Goal: Transaction & Acquisition: Purchase product/service

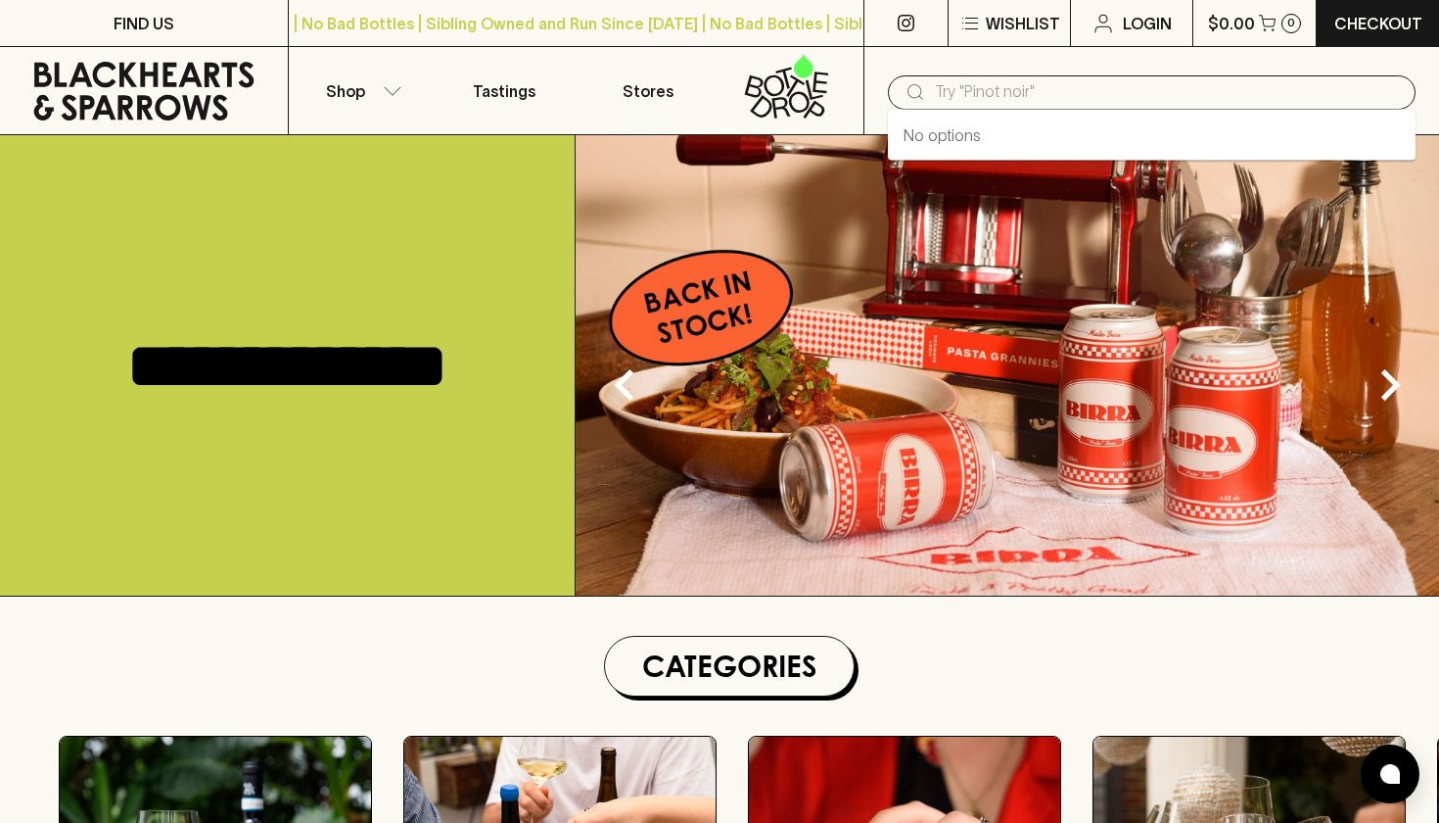
click at [1019, 98] on input "text" at bounding box center [1167, 91] width 465 height 31
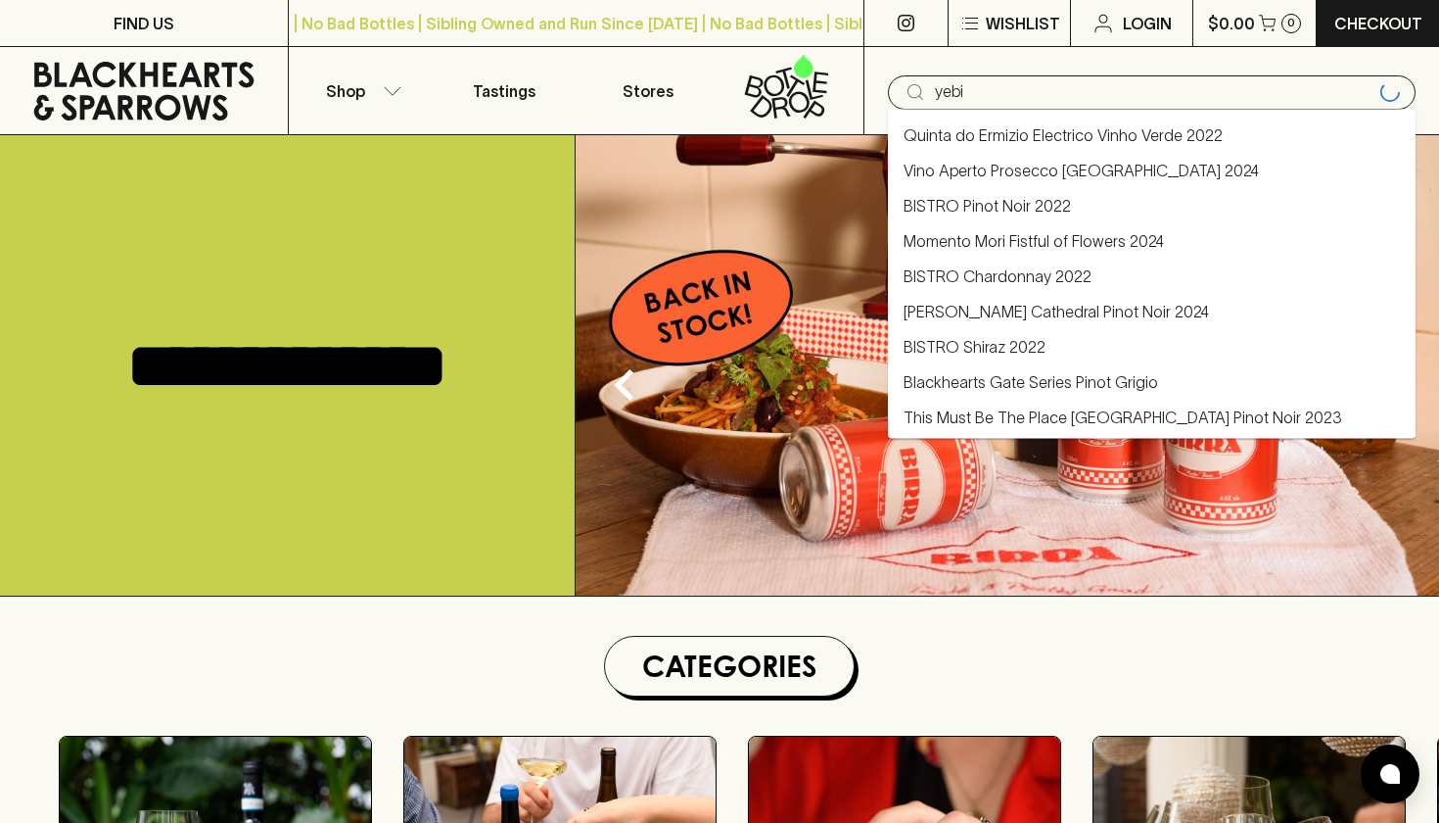
type input "yebis"
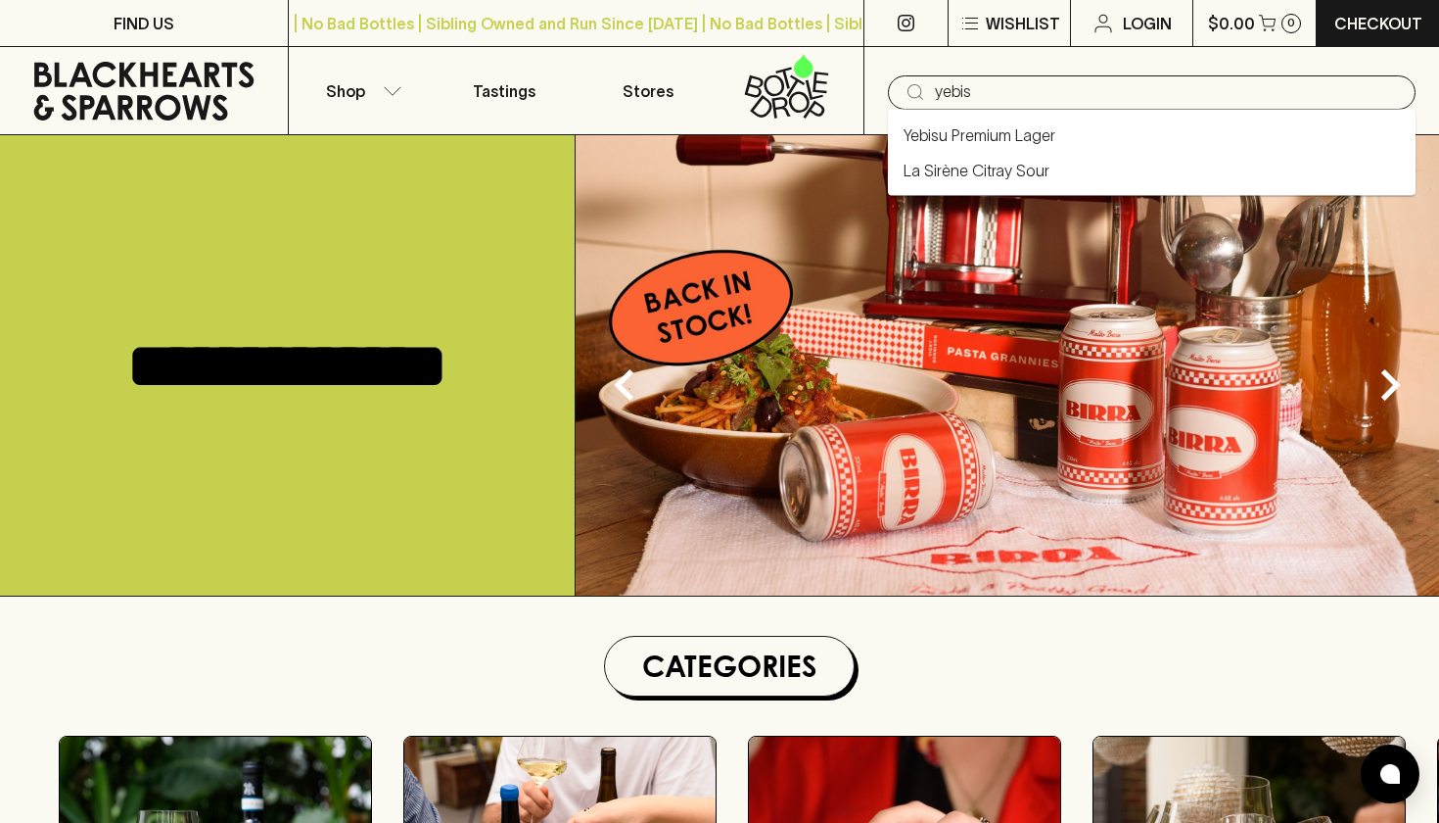
click at [983, 133] on link "Yebisu Premium Lager" at bounding box center [980, 135] width 152 height 24
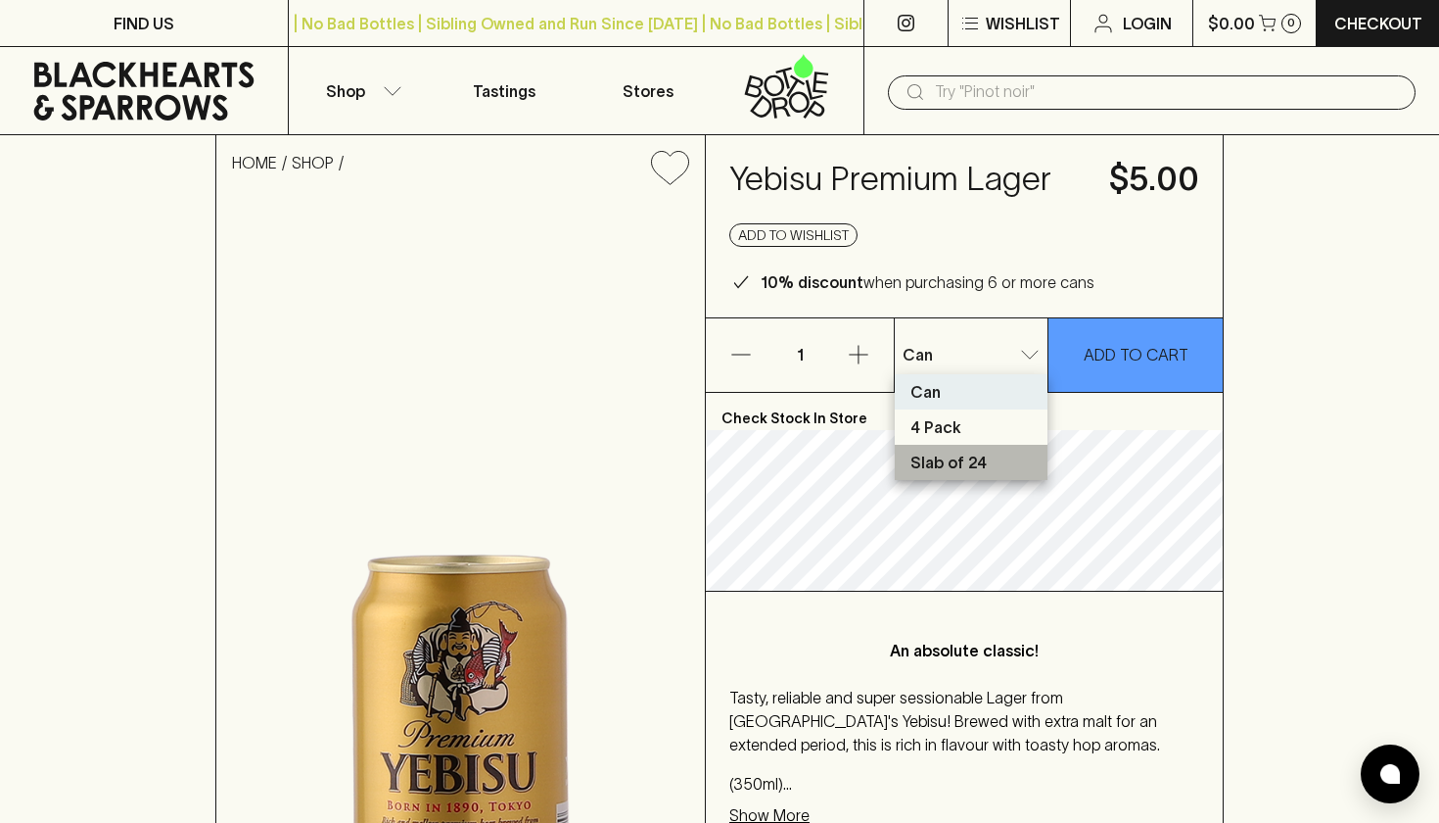
click at [991, 460] on li "Slab of 24" at bounding box center [971, 462] width 153 height 35
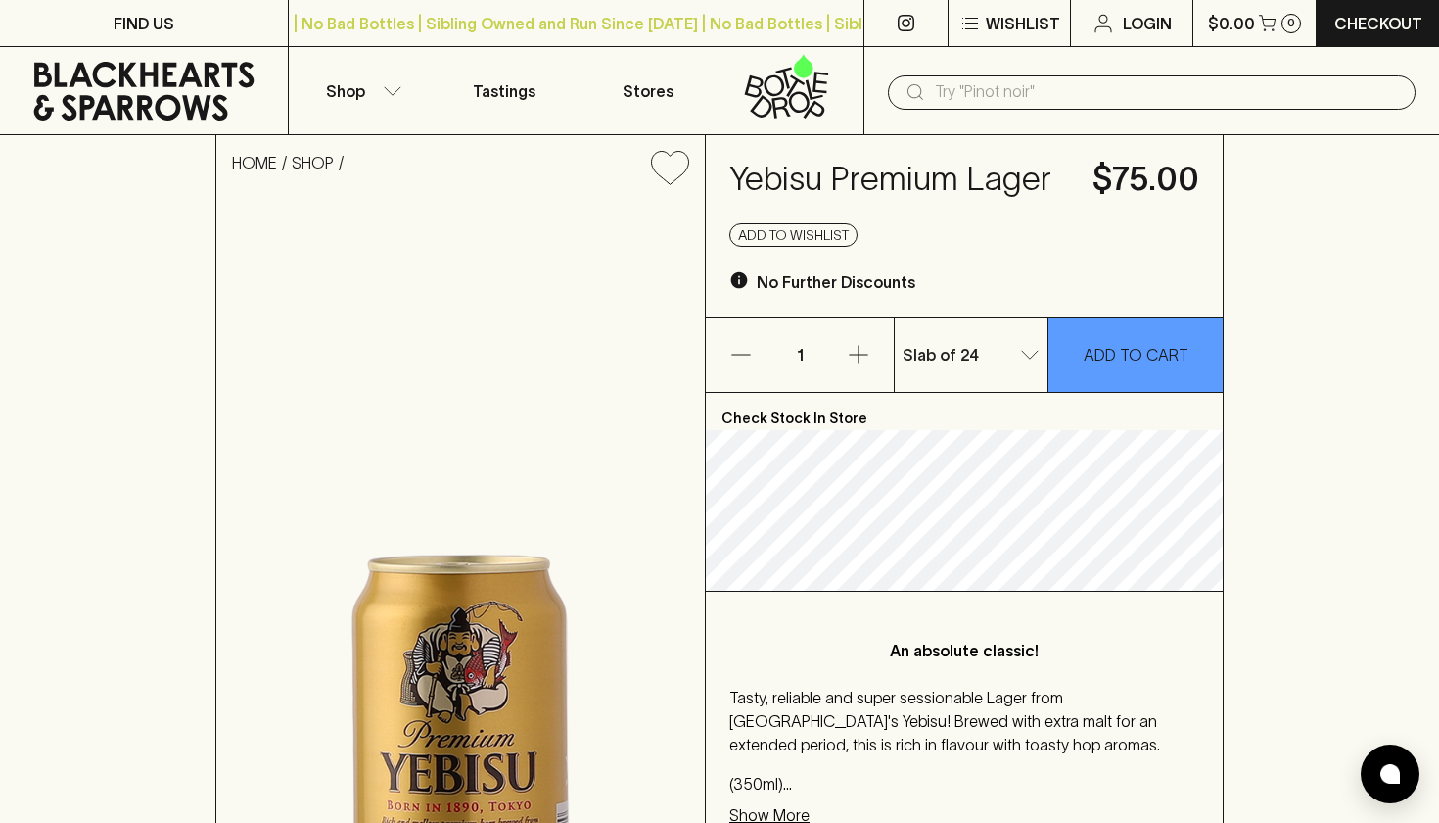
type input "2"
click at [1124, 360] on p "ADD TO CART" at bounding box center [1136, 355] width 105 height 24
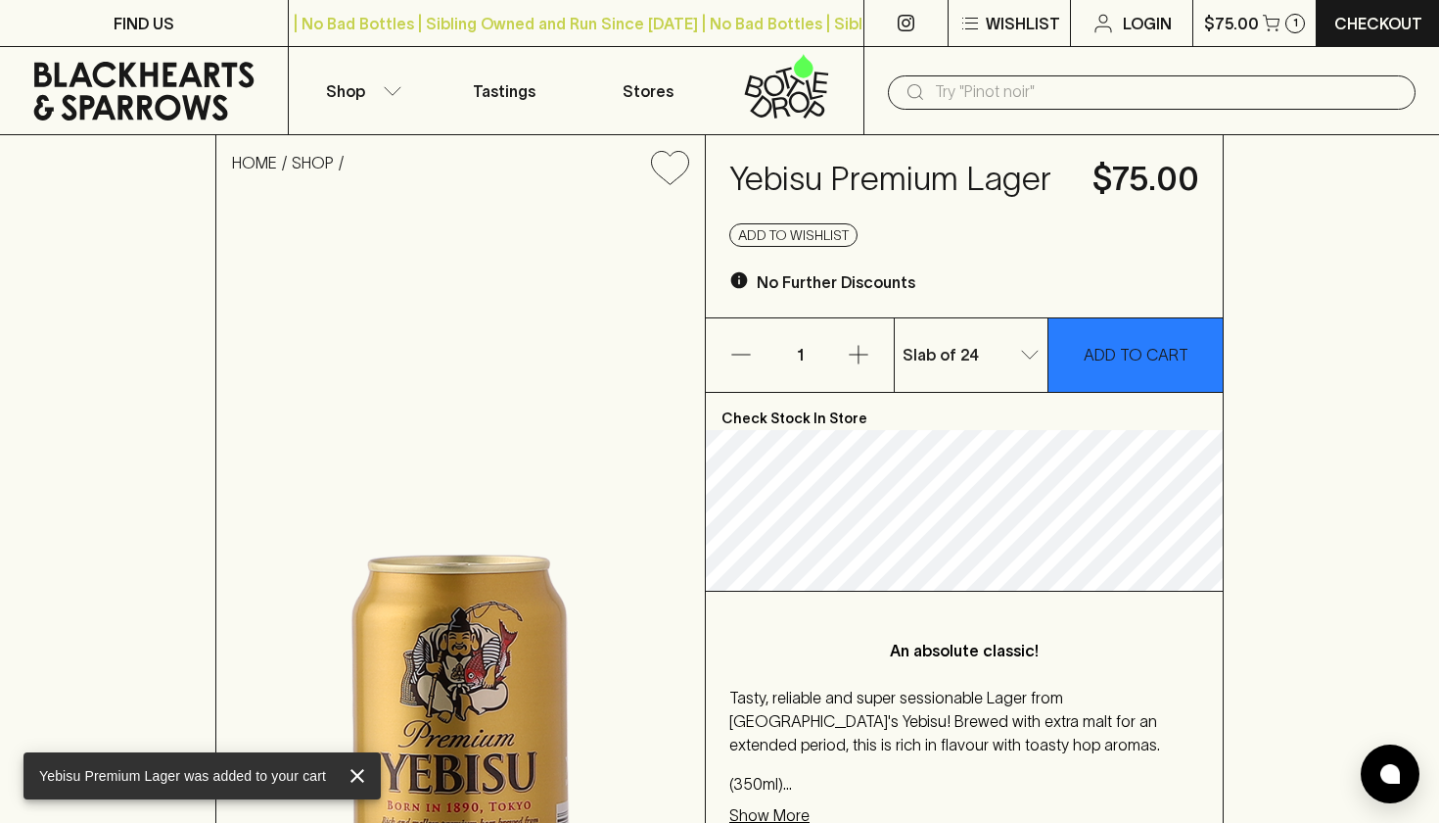
click at [995, 81] on input "text" at bounding box center [1167, 91] width 465 height 31
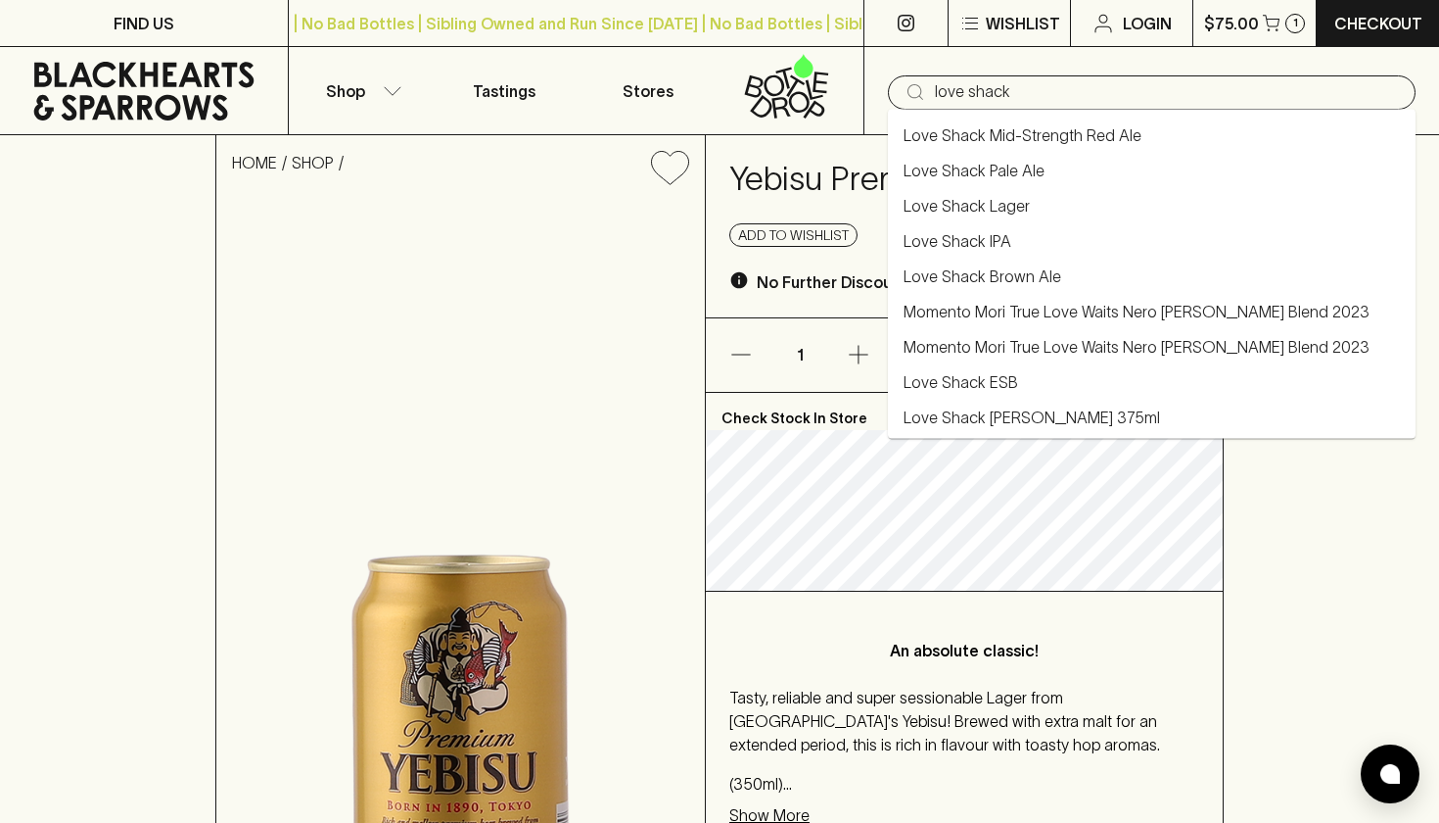
scroll to position [3, 0]
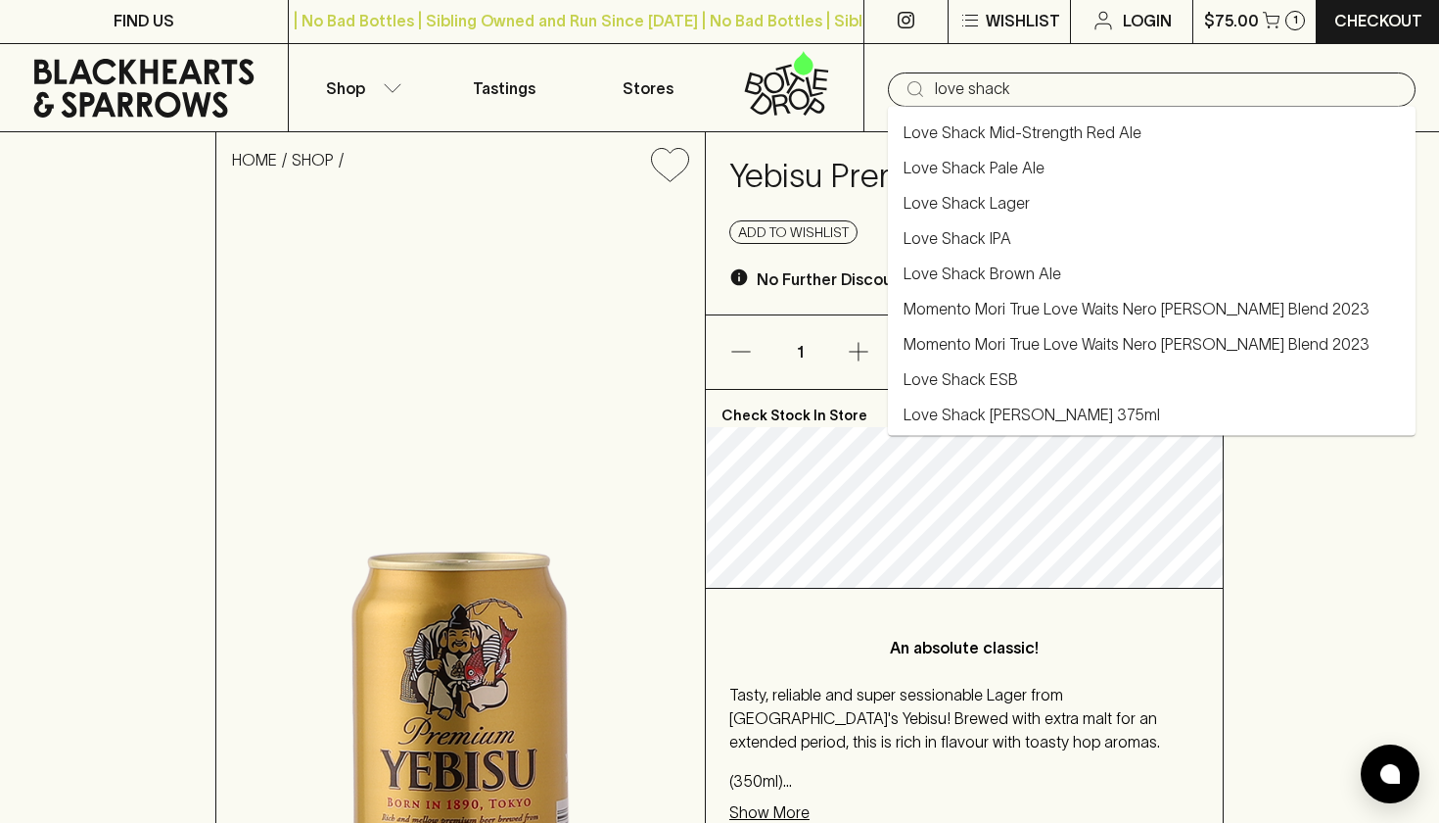
click at [1057, 178] on li "Love Shack Pale Ale" at bounding box center [1152, 167] width 528 height 35
type input "Love Shack Pale Ale"
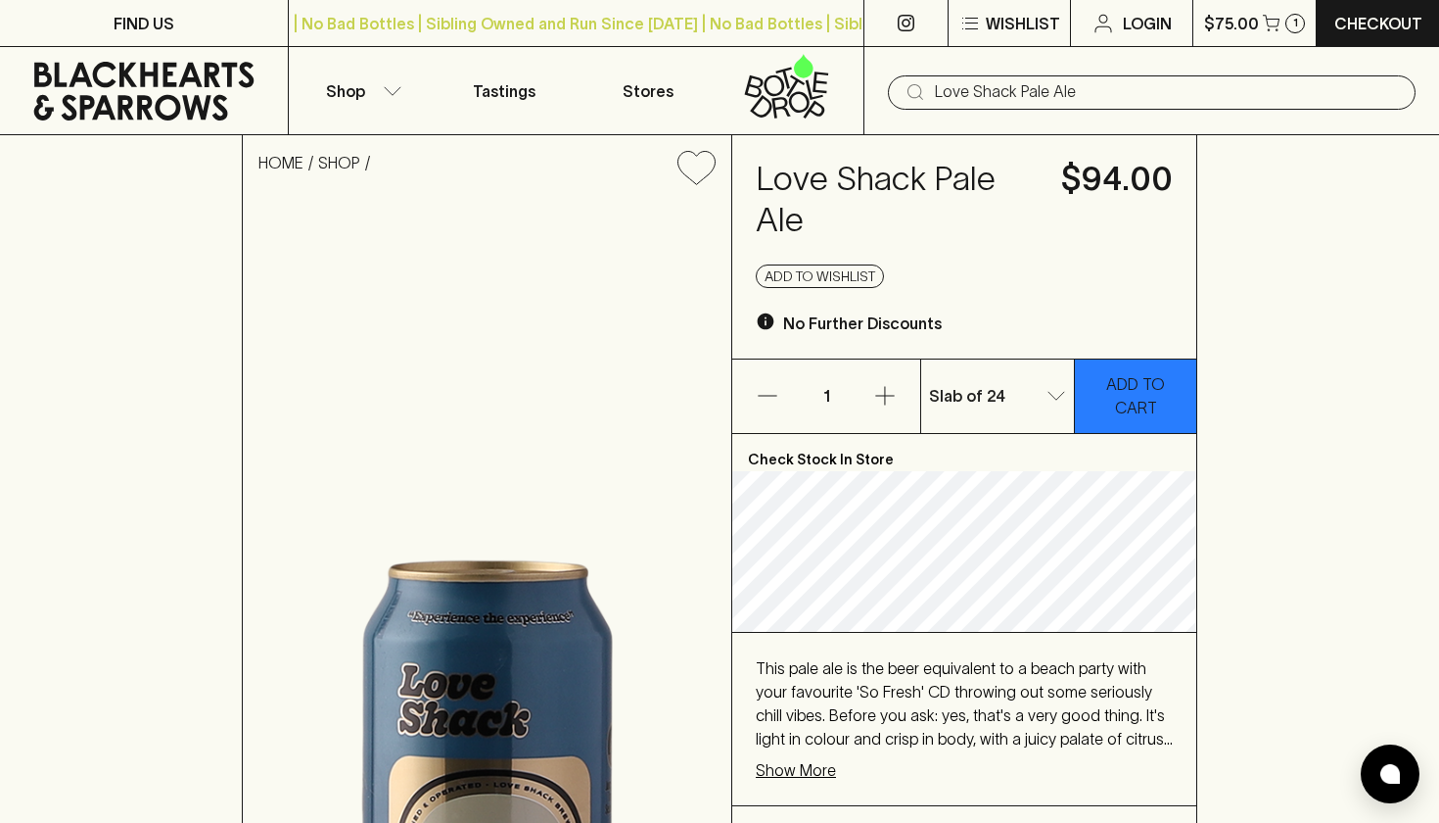
type input "0"
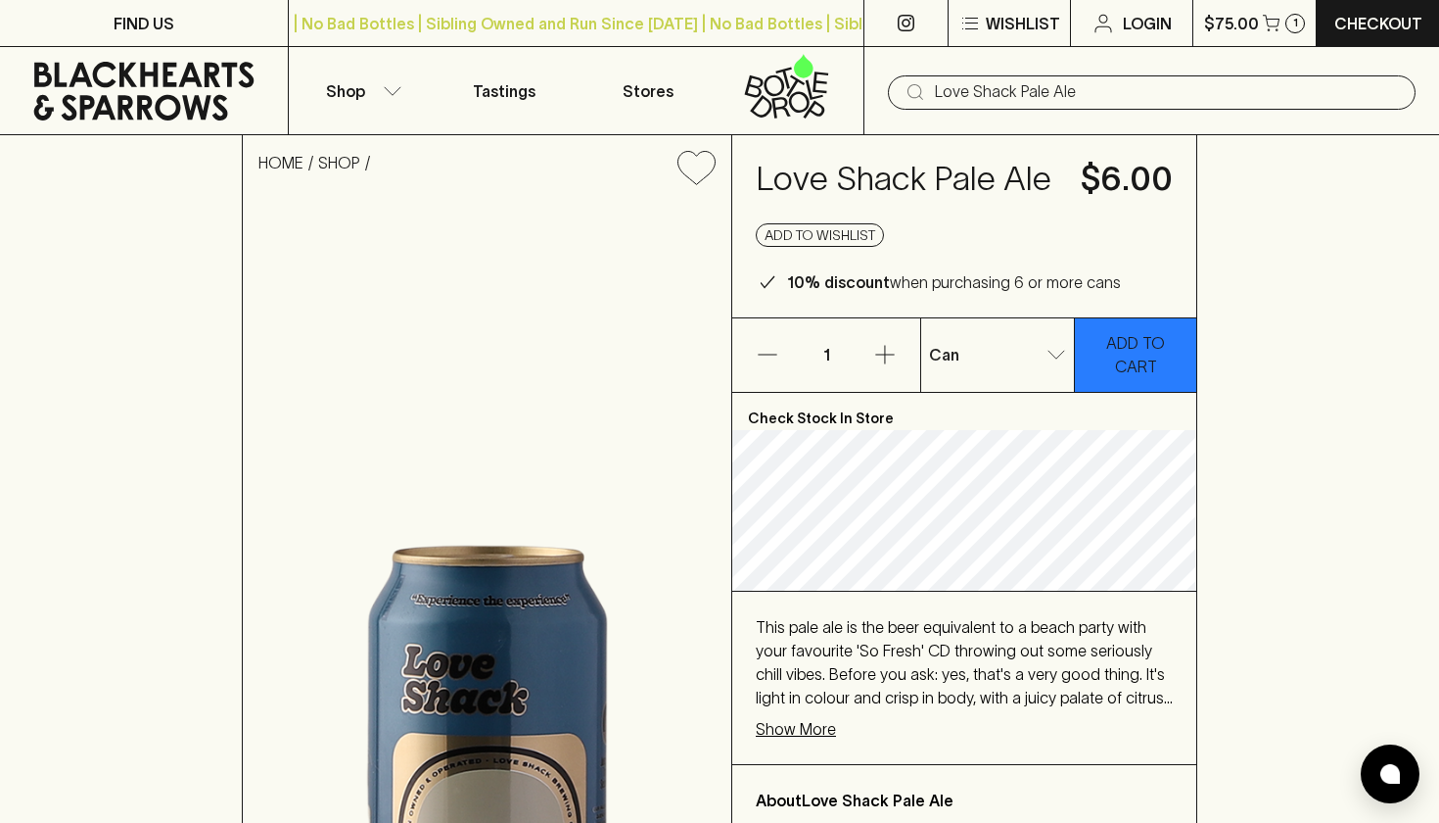
click at [1061, 96] on input "Love Shack Pale Ale" at bounding box center [1167, 91] width 465 height 31
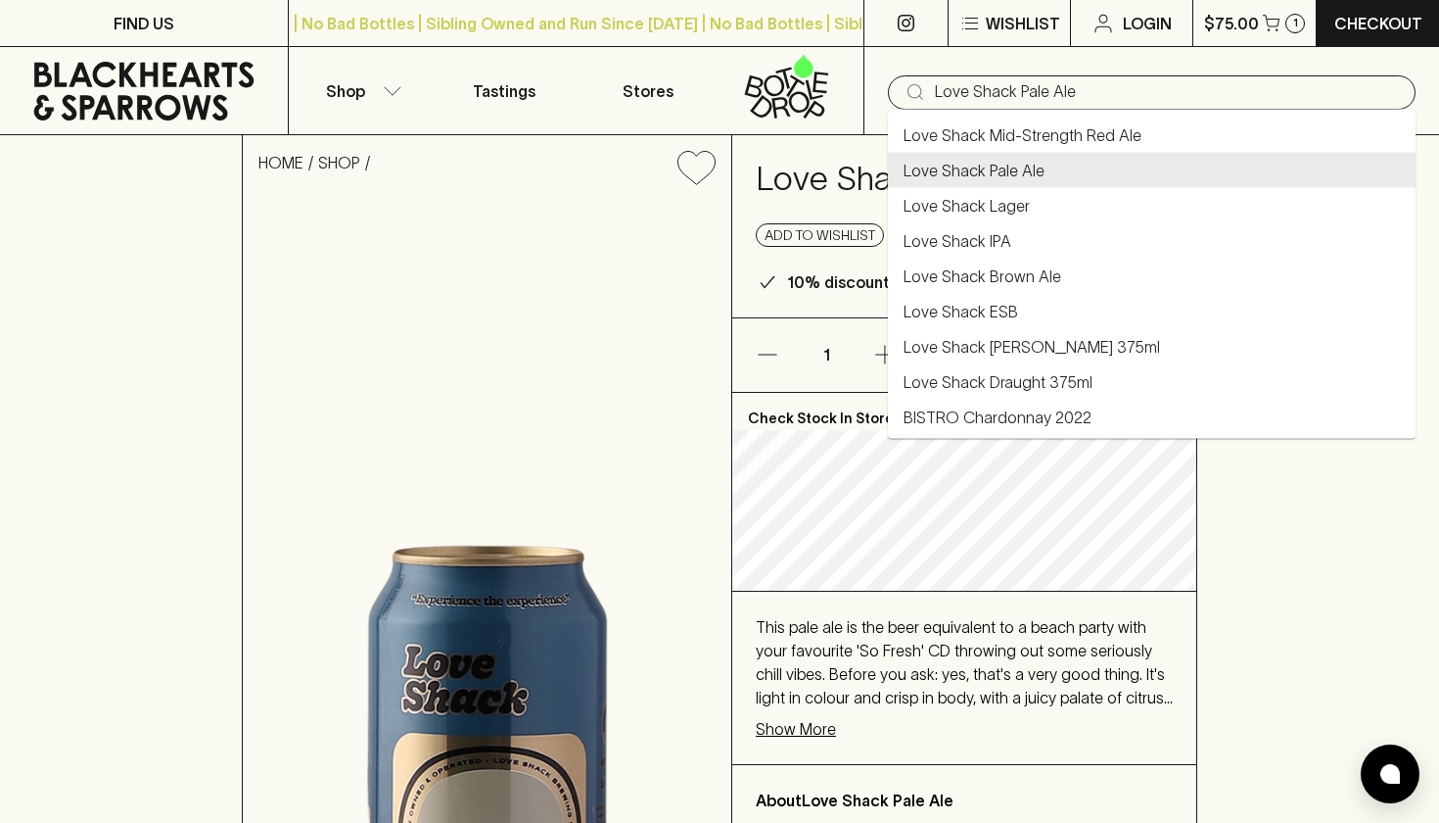
click at [1061, 96] on input "Love Shack Pale Ale" at bounding box center [1167, 91] width 465 height 31
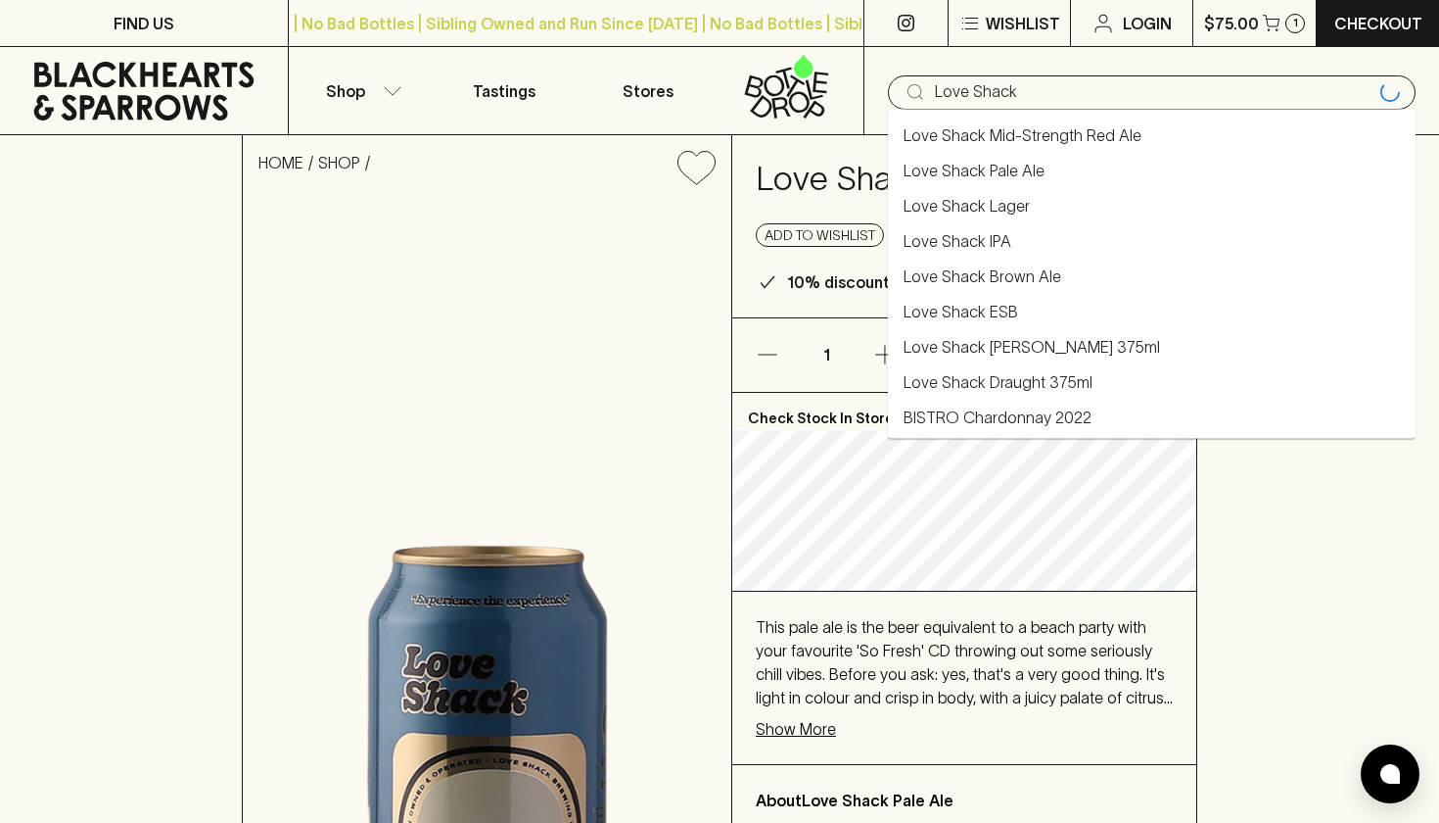
type input "Love Shack"
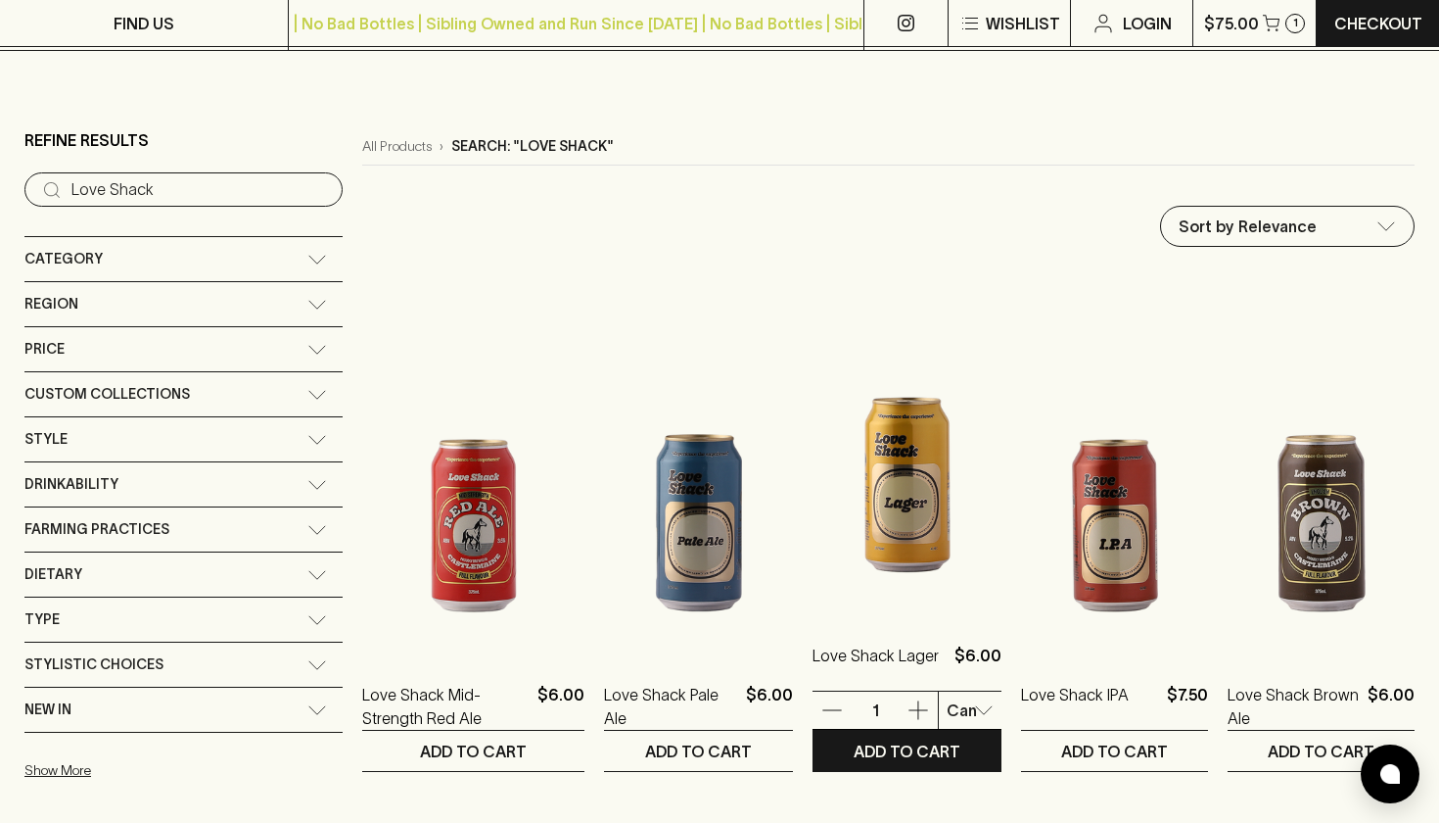
scroll to position [218, 0]
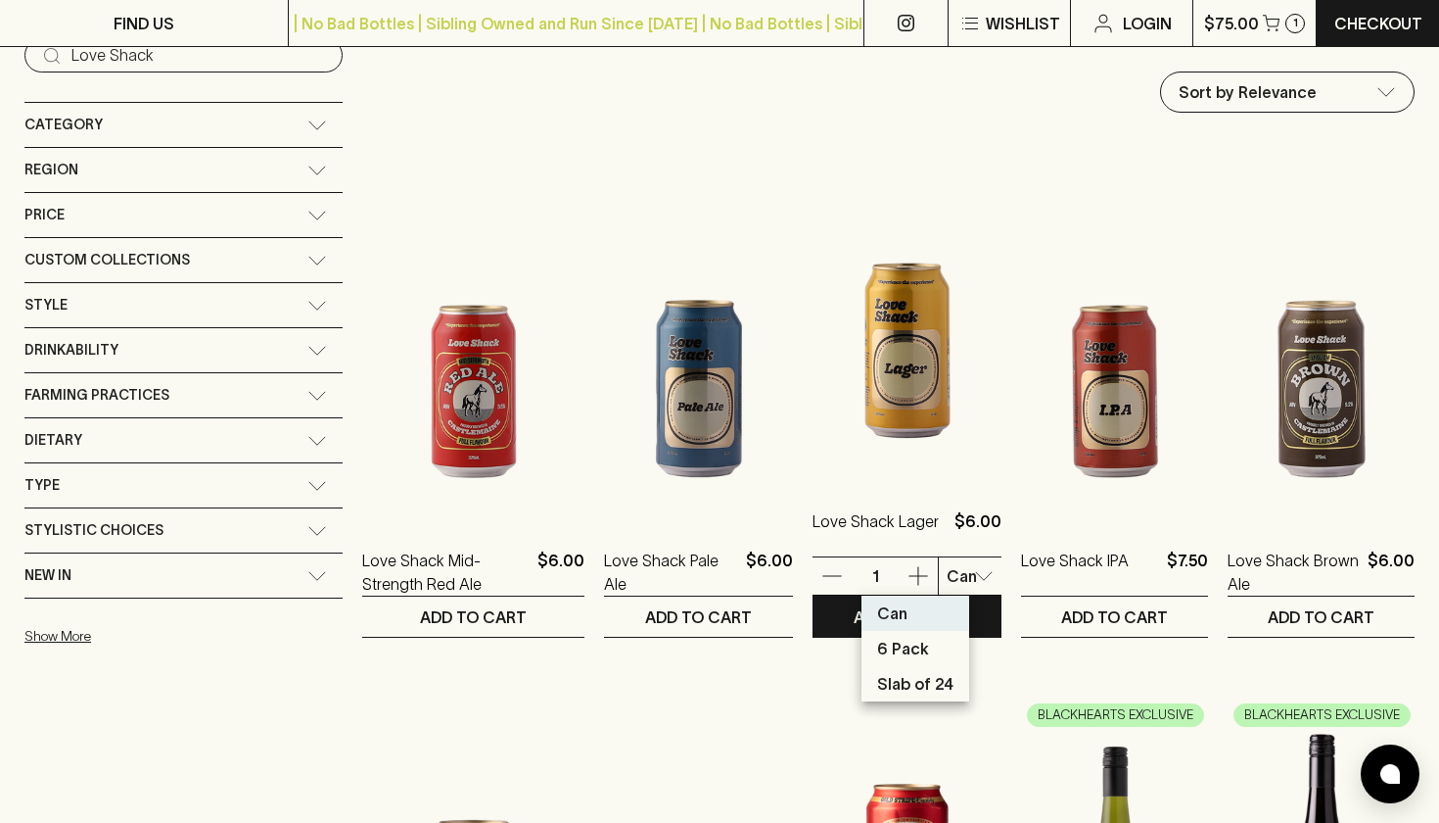
click at [918, 714] on p "Slab of 24" at bounding box center [915, 723] width 76 height 24
type input "2"
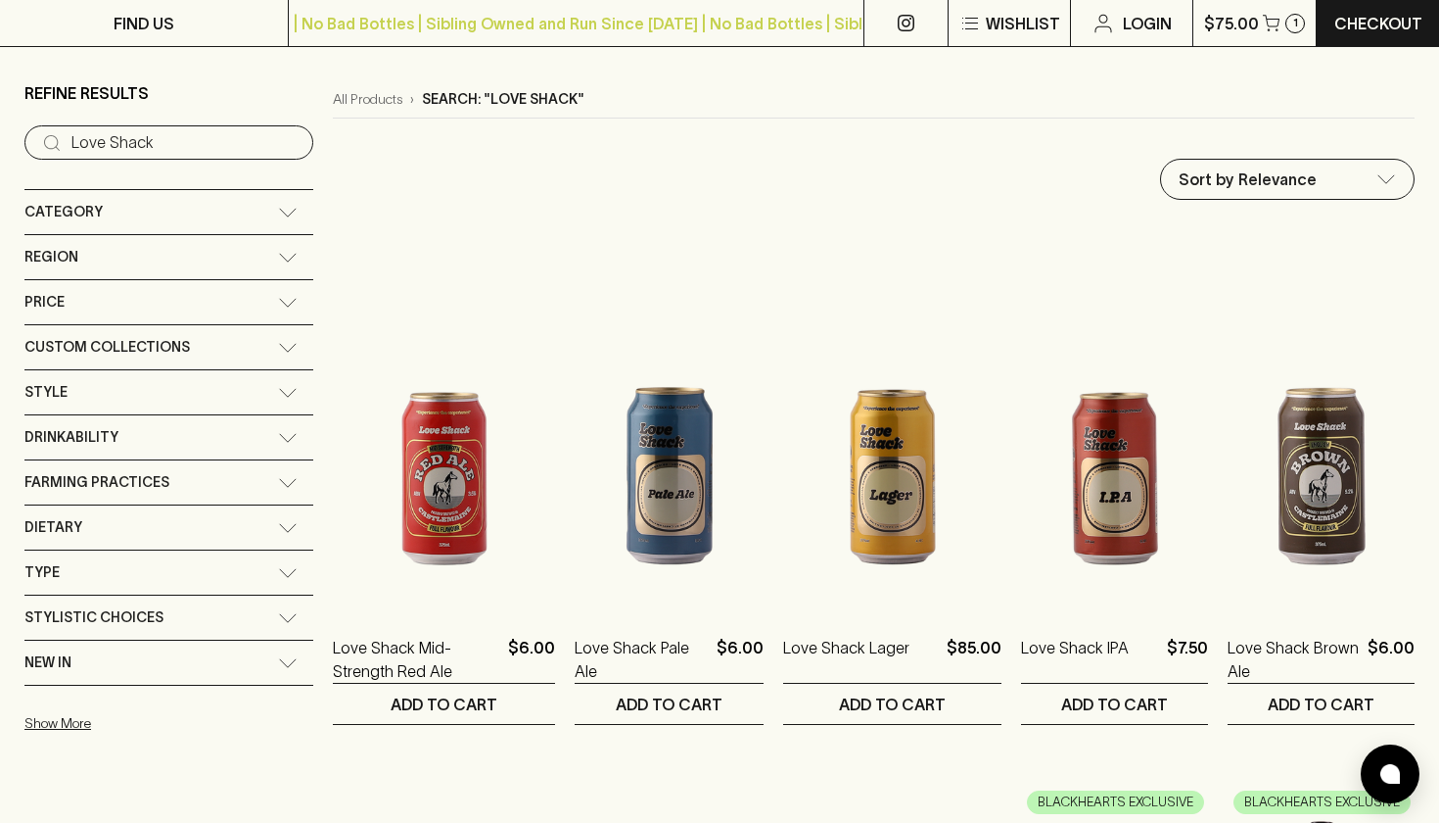
scroll to position [147, 0]
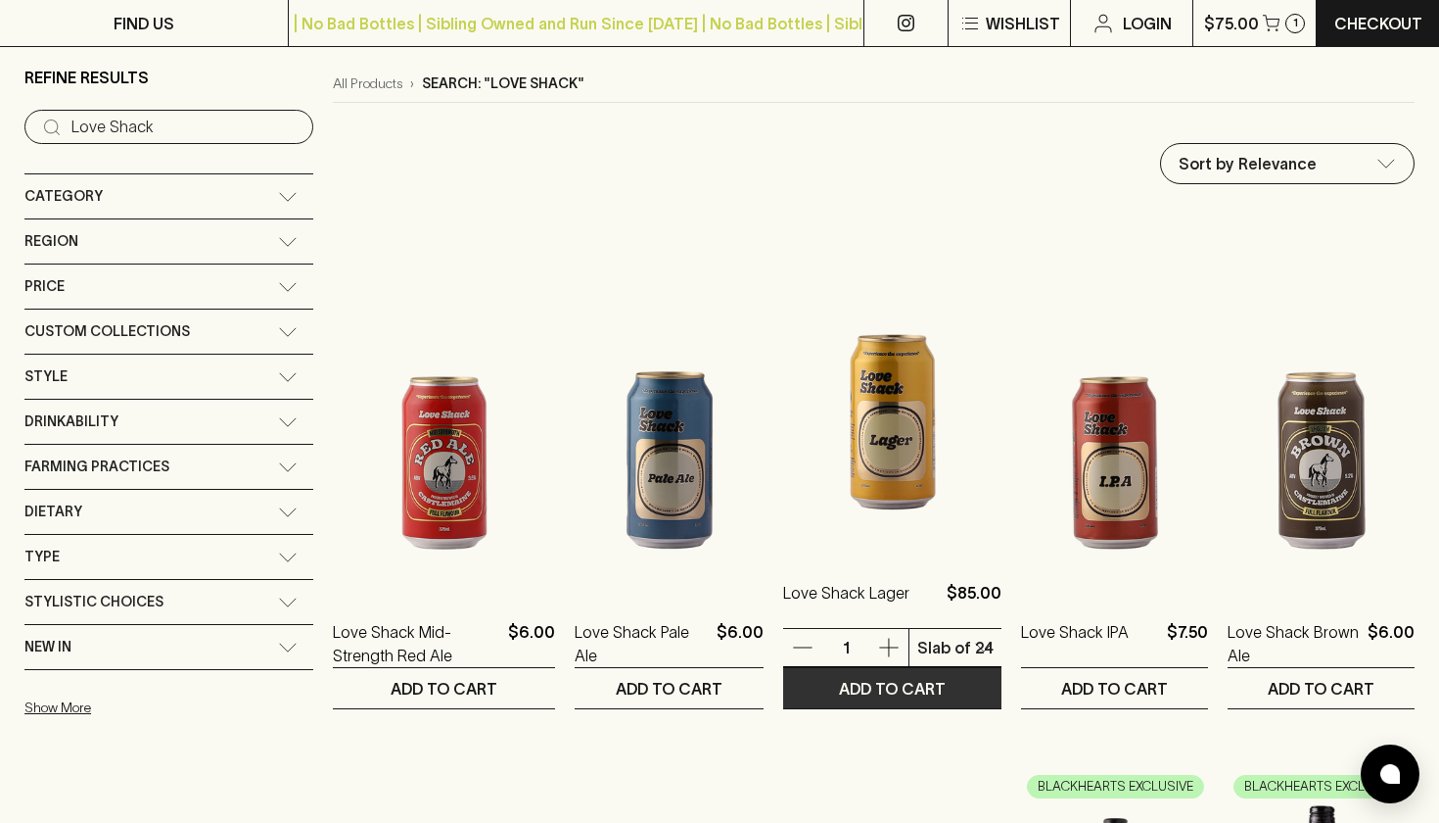
click at [858, 695] on p "ADD TO CART" at bounding box center [892, 689] width 107 height 24
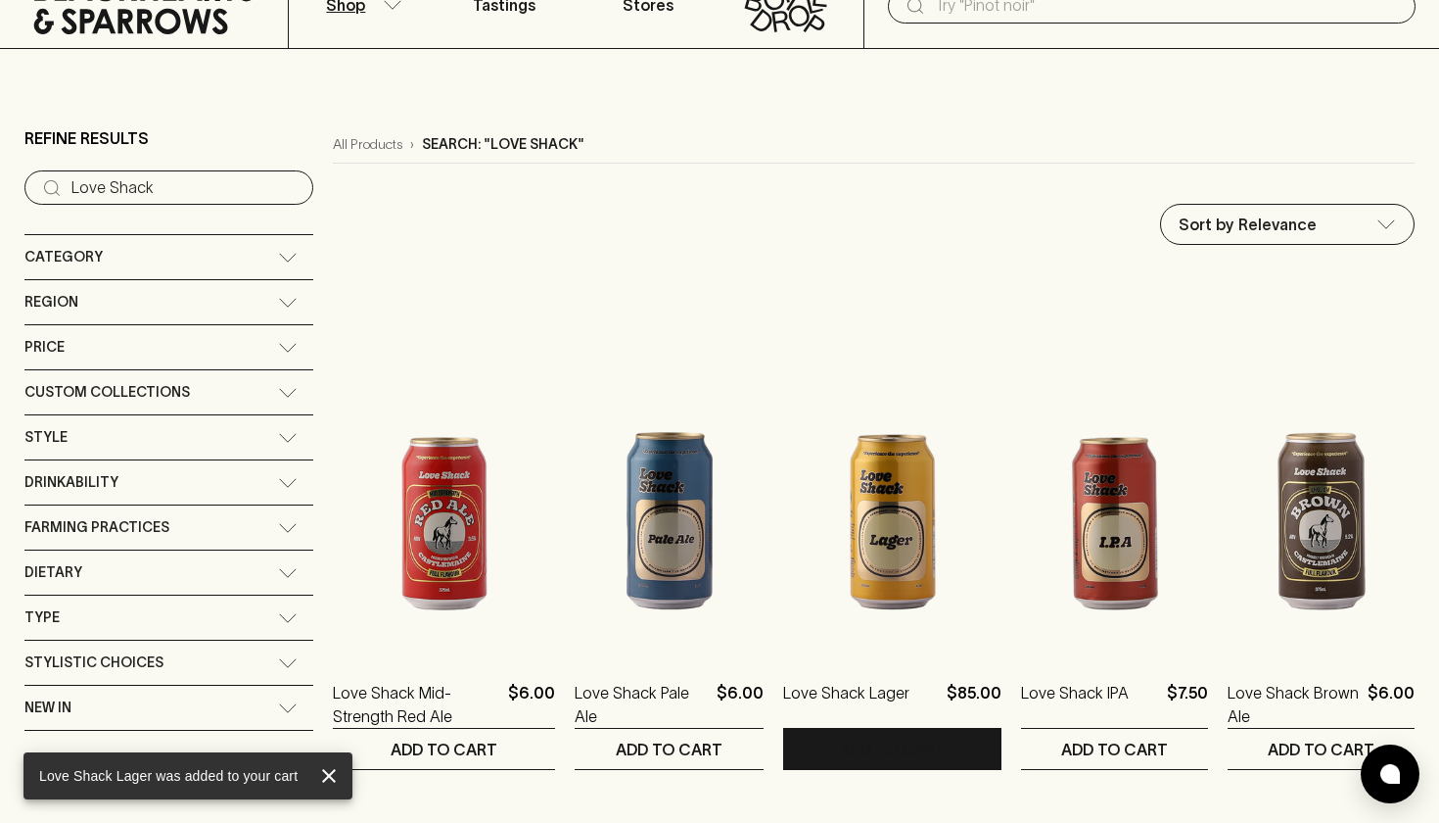
scroll to position [104, 0]
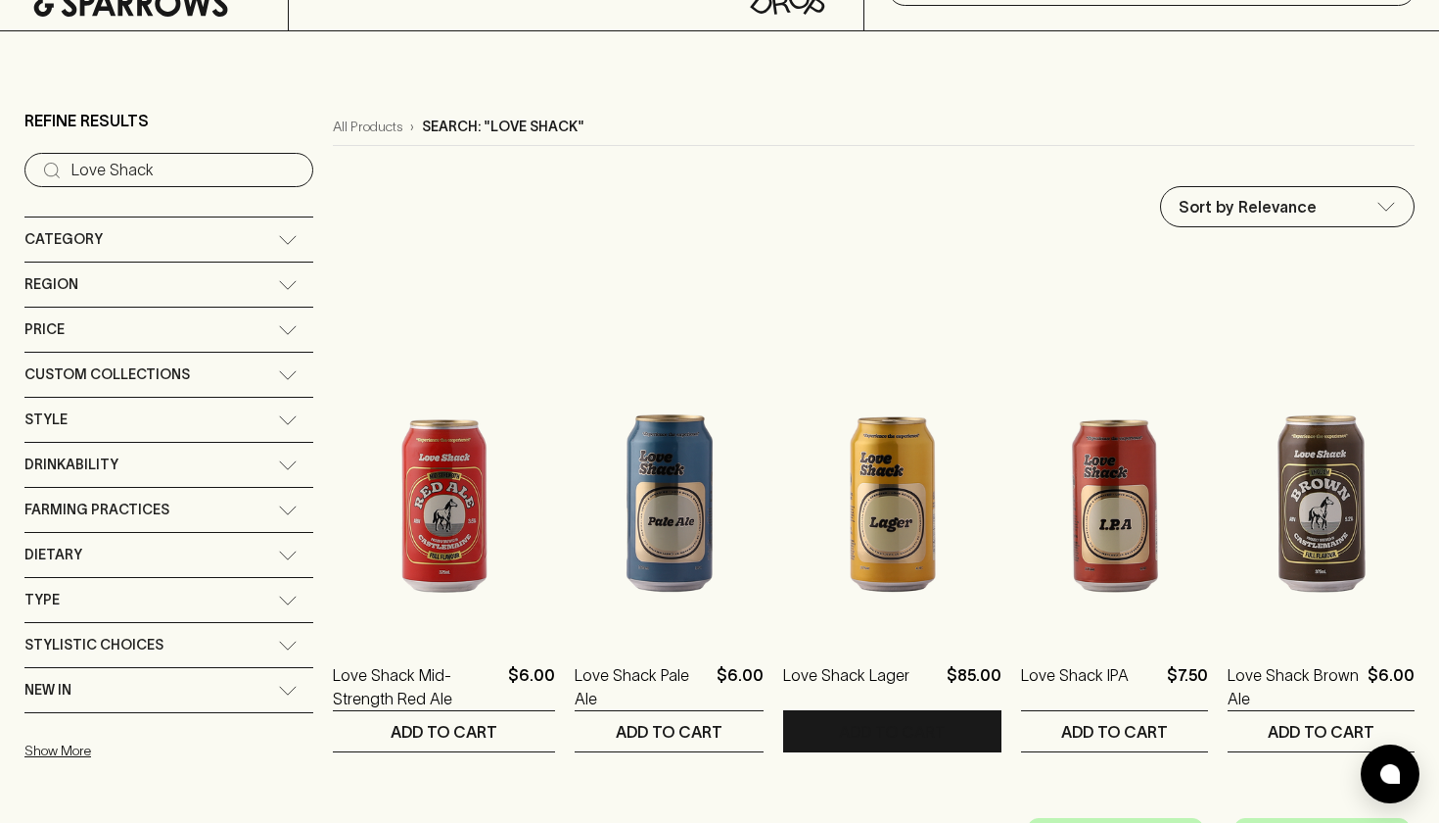
click at [278, 239] on icon at bounding box center [288, 240] width 20 height 10
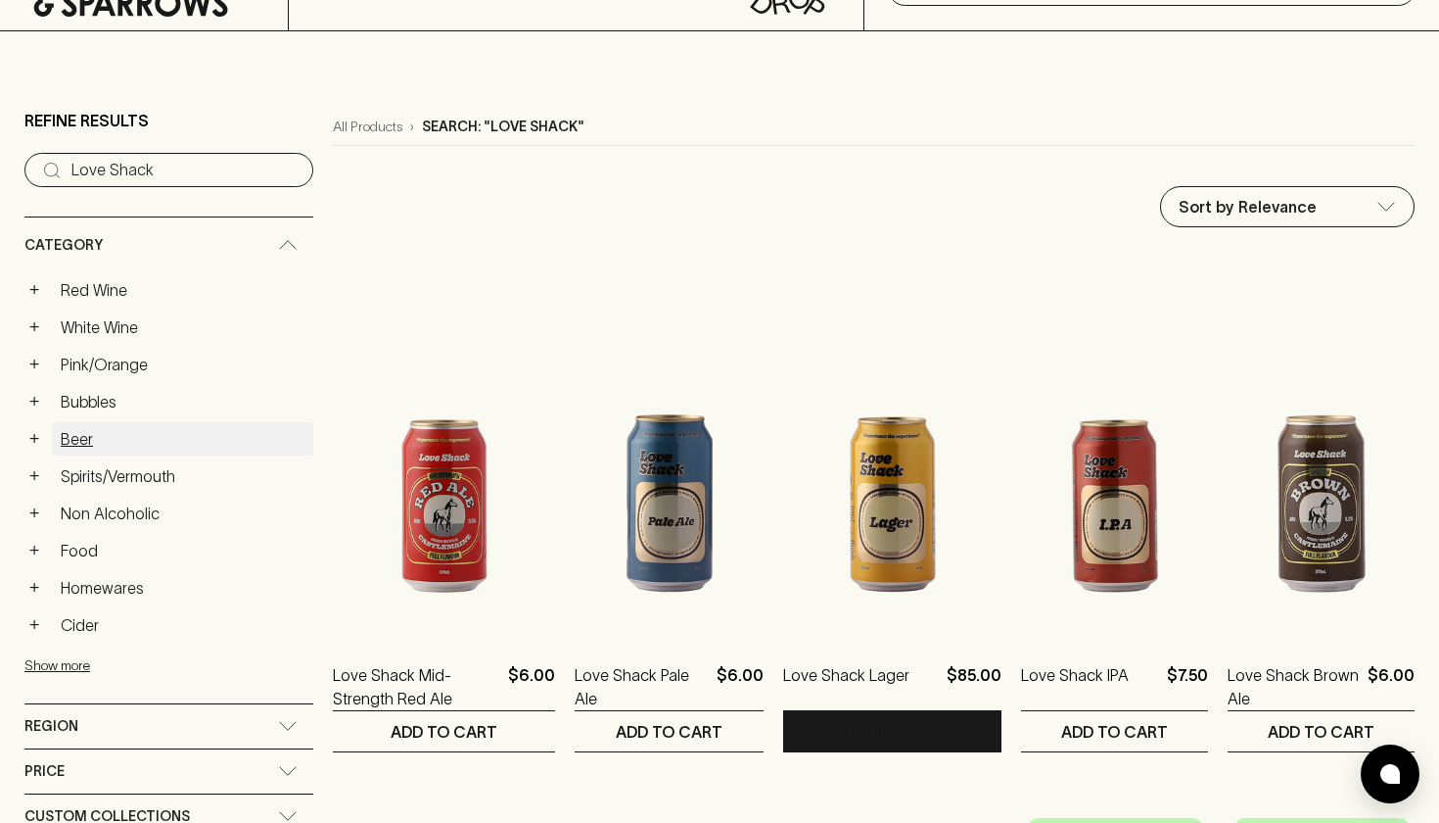
click at [76, 437] on link "Beer" at bounding box center [182, 438] width 261 height 33
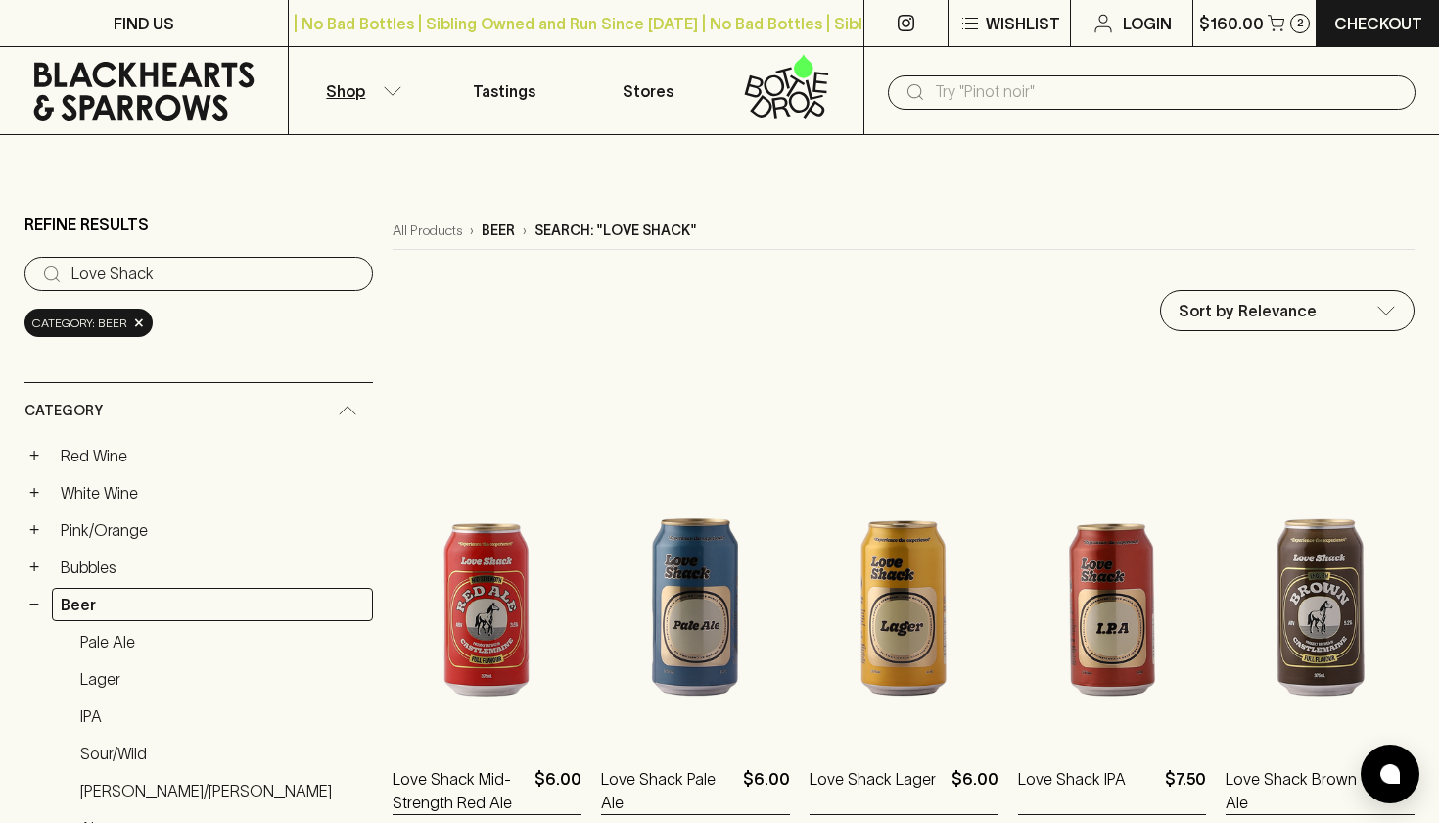
click at [244, 275] on input "Love Shack" at bounding box center [214, 274] width 286 height 31
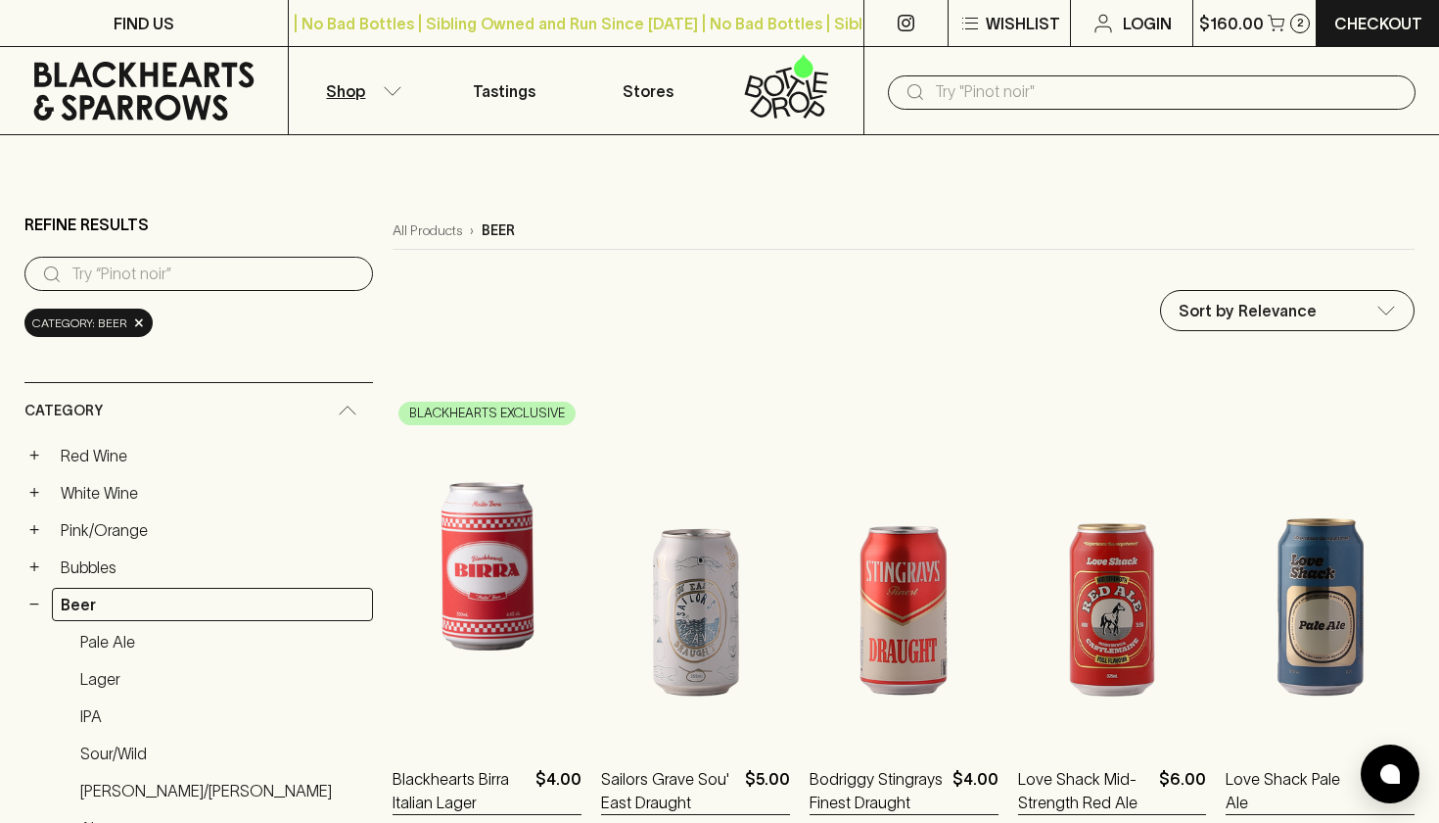
click at [1184, 92] on input "text" at bounding box center [1167, 91] width 465 height 31
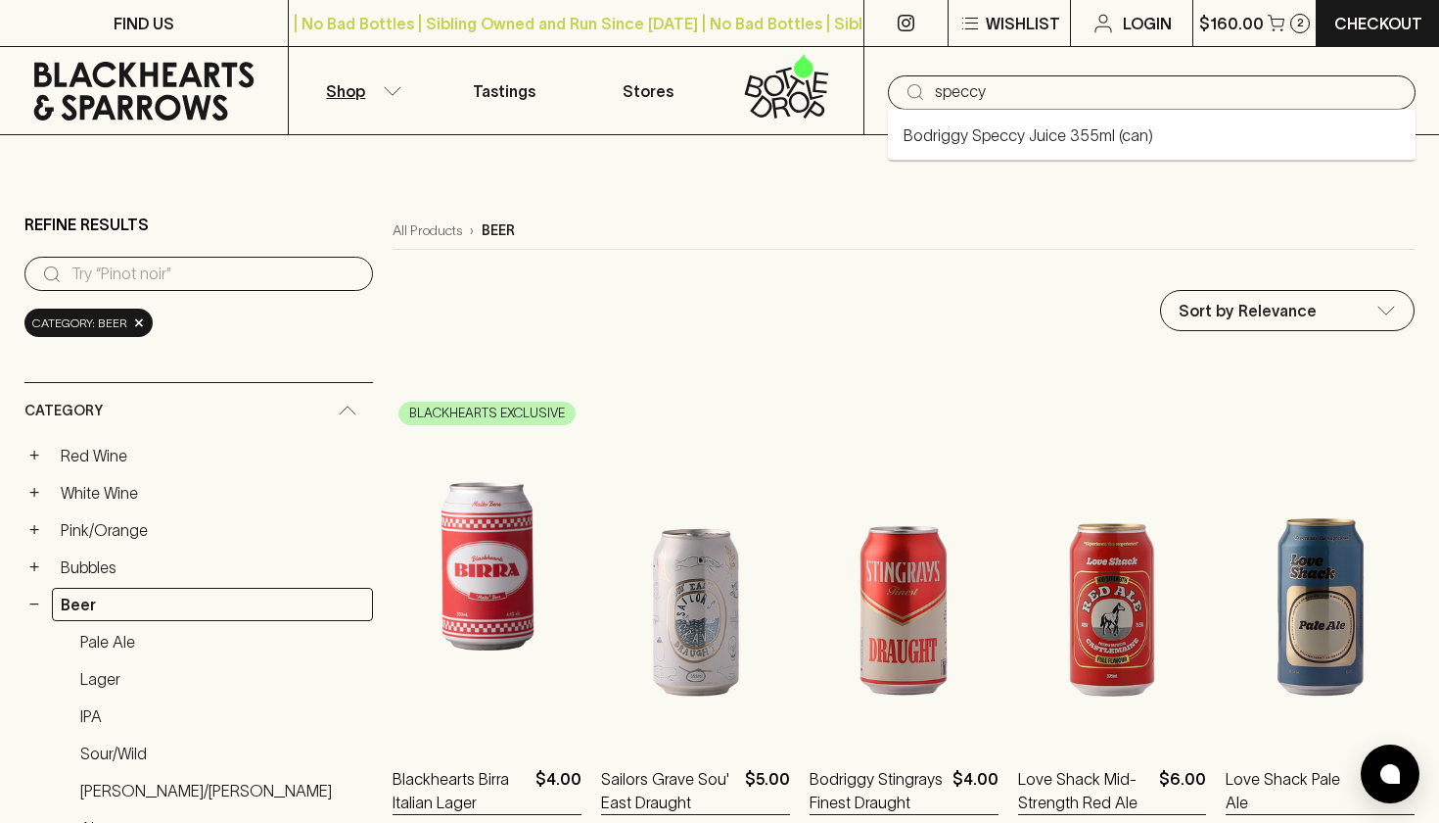
click at [1135, 142] on link "Bodriggy Speccy Juice 355ml (can)" at bounding box center [1029, 135] width 250 height 24
type input "Bodriggy Speccy Juice 355ml (can)"
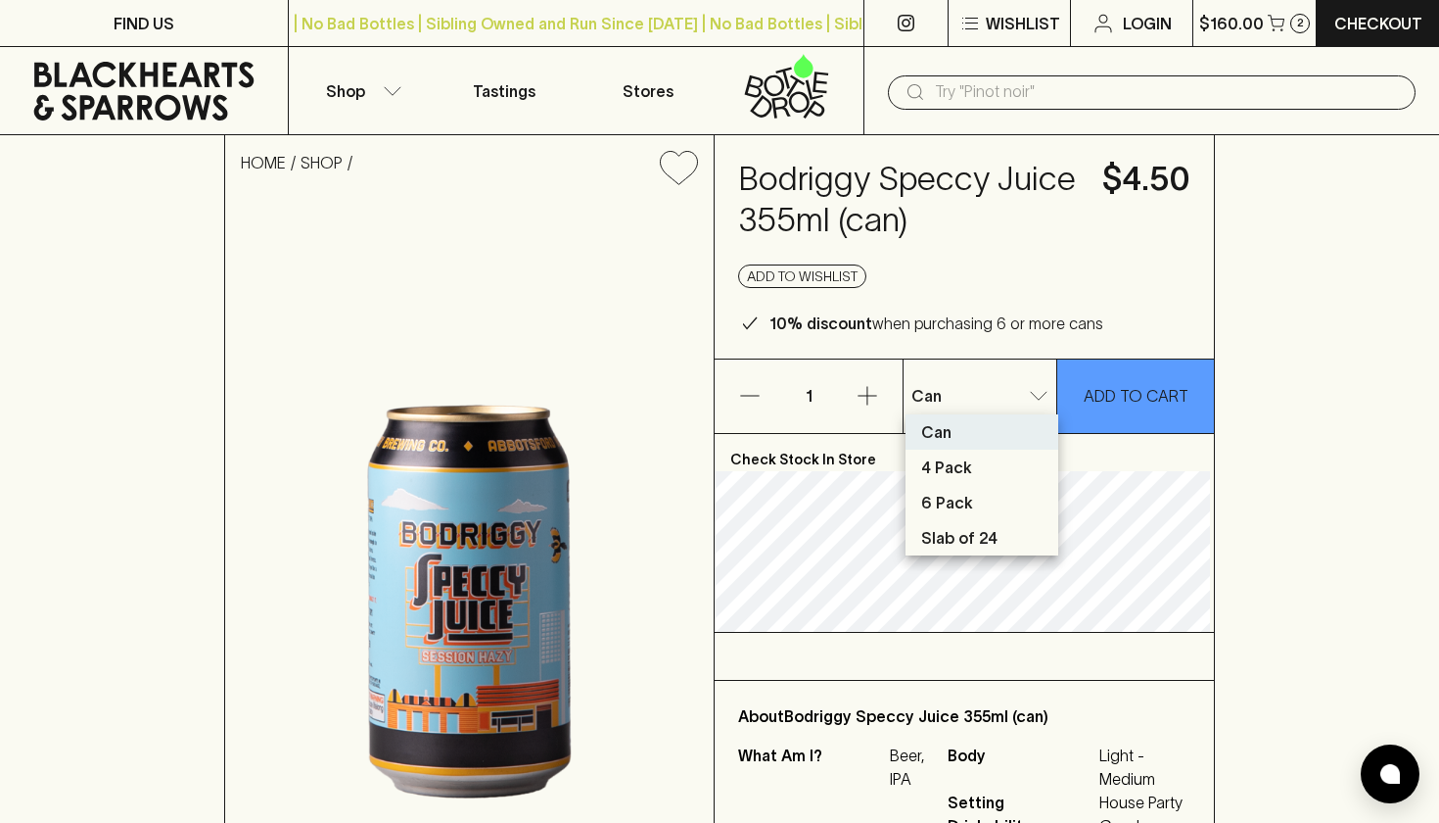
click at [977, 532] on p "Slab of 24" at bounding box center [959, 538] width 76 height 24
type input "3"
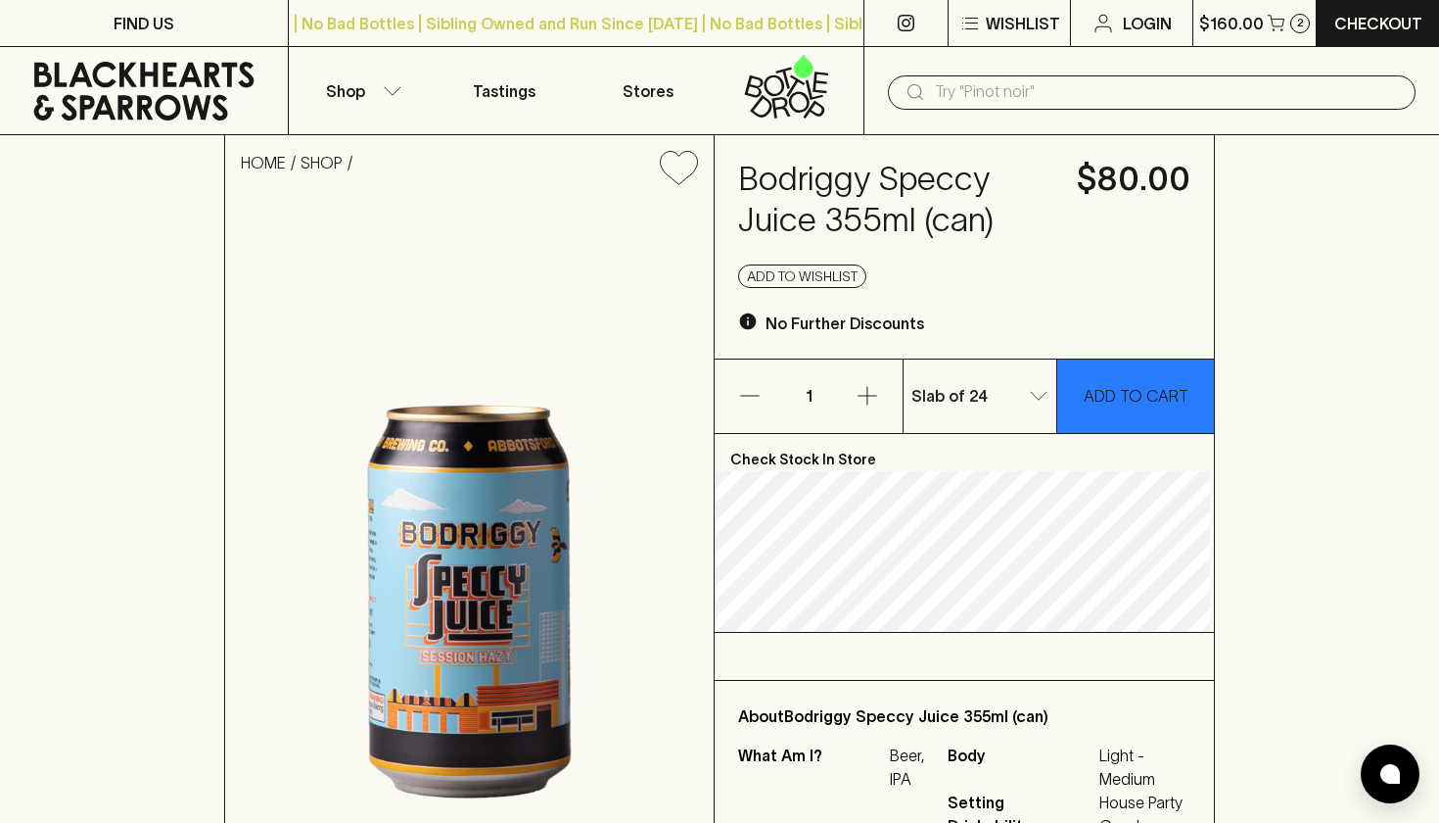
click at [1168, 395] on p "ADD TO CART" at bounding box center [1136, 396] width 105 height 24
click at [1205, 93] on input "text" at bounding box center [1167, 91] width 465 height 31
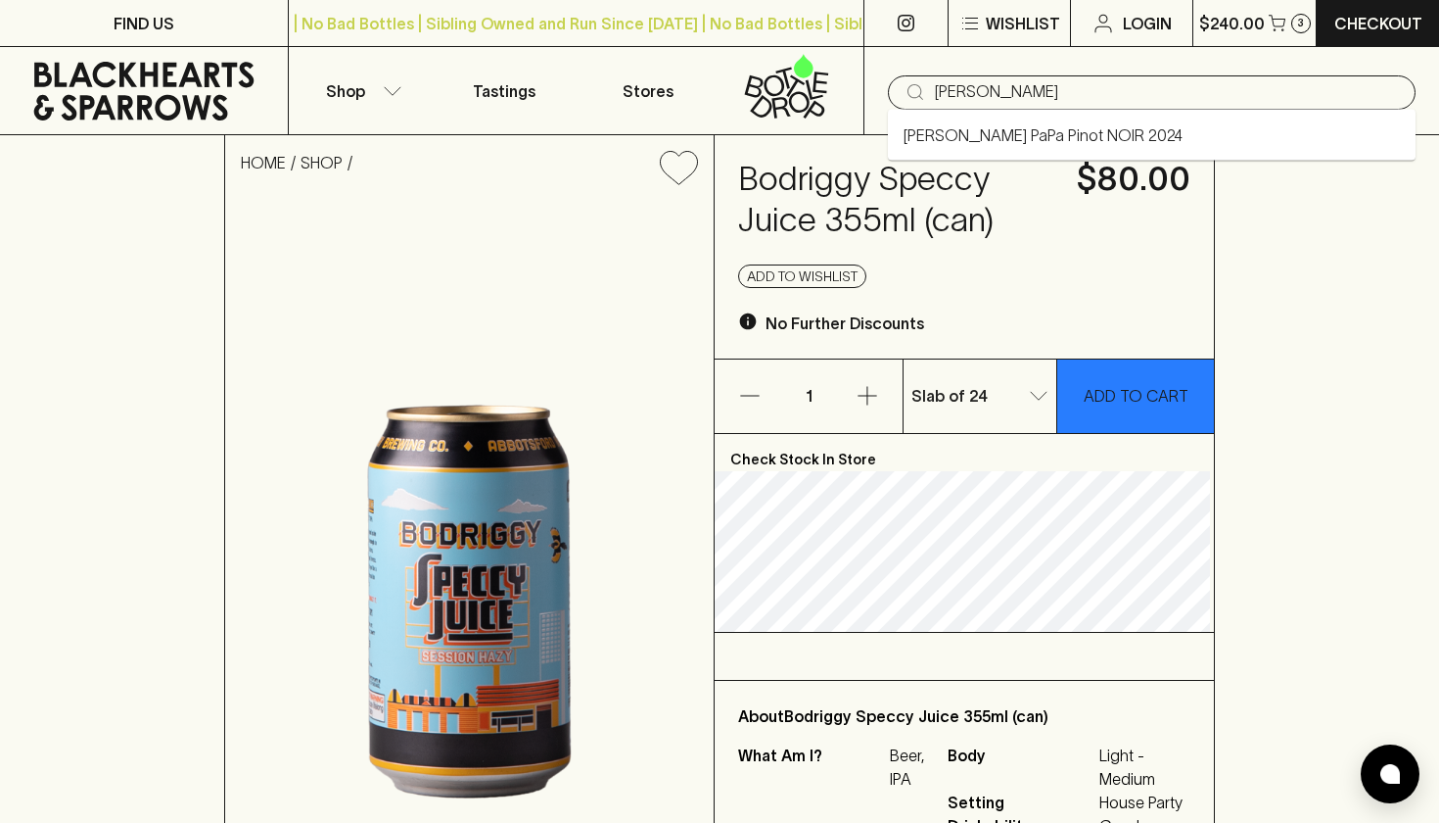
click at [1162, 131] on link "Xavier Goodridge PaPa Pinot NOIR 2024" at bounding box center [1043, 135] width 279 height 24
type input "Xavier Goodridge PaPa Pinot NOIR 2024"
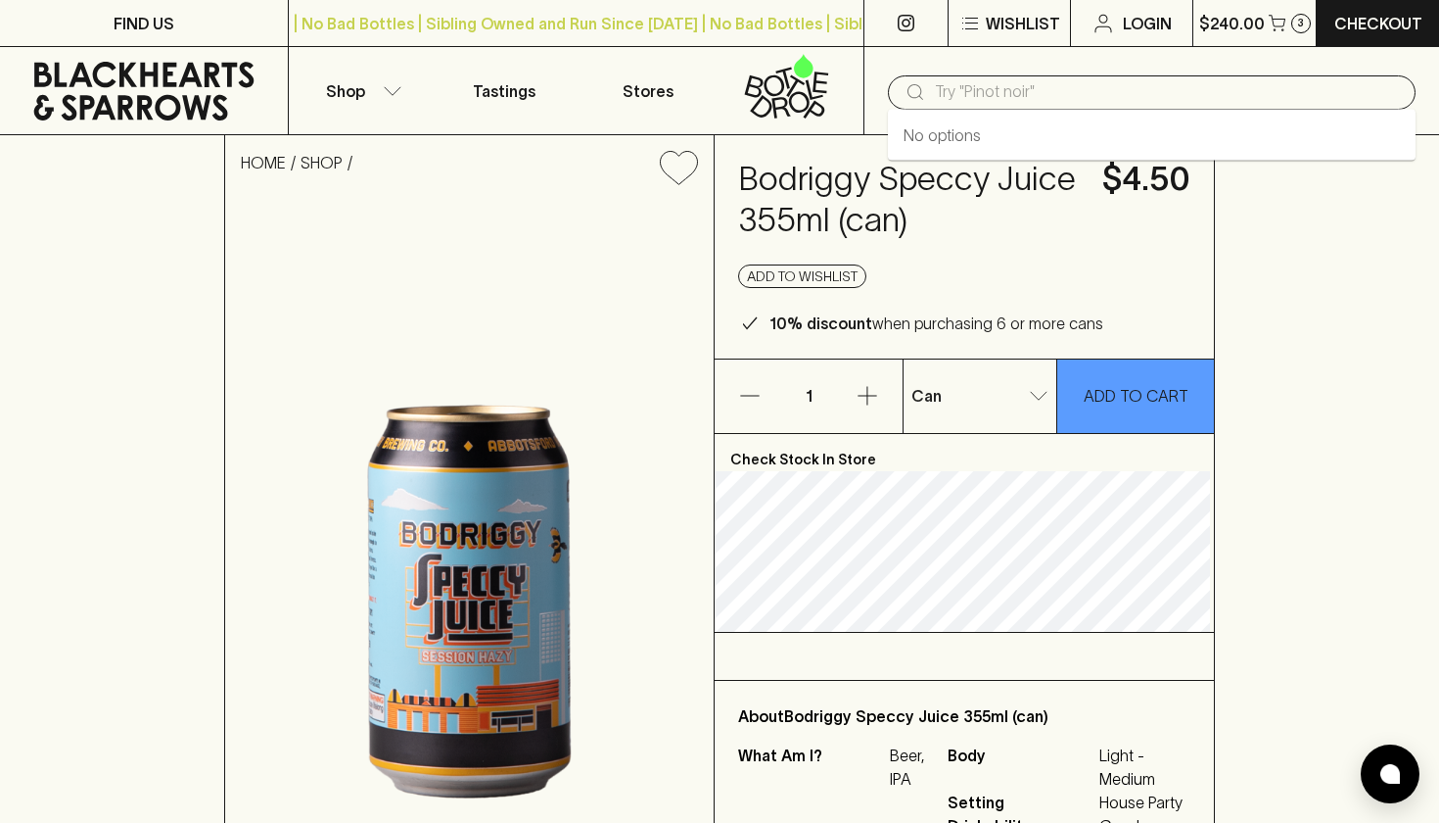
click at [1040, 99] on input "text" at bounding box center [1167, 91] width 465 height 31
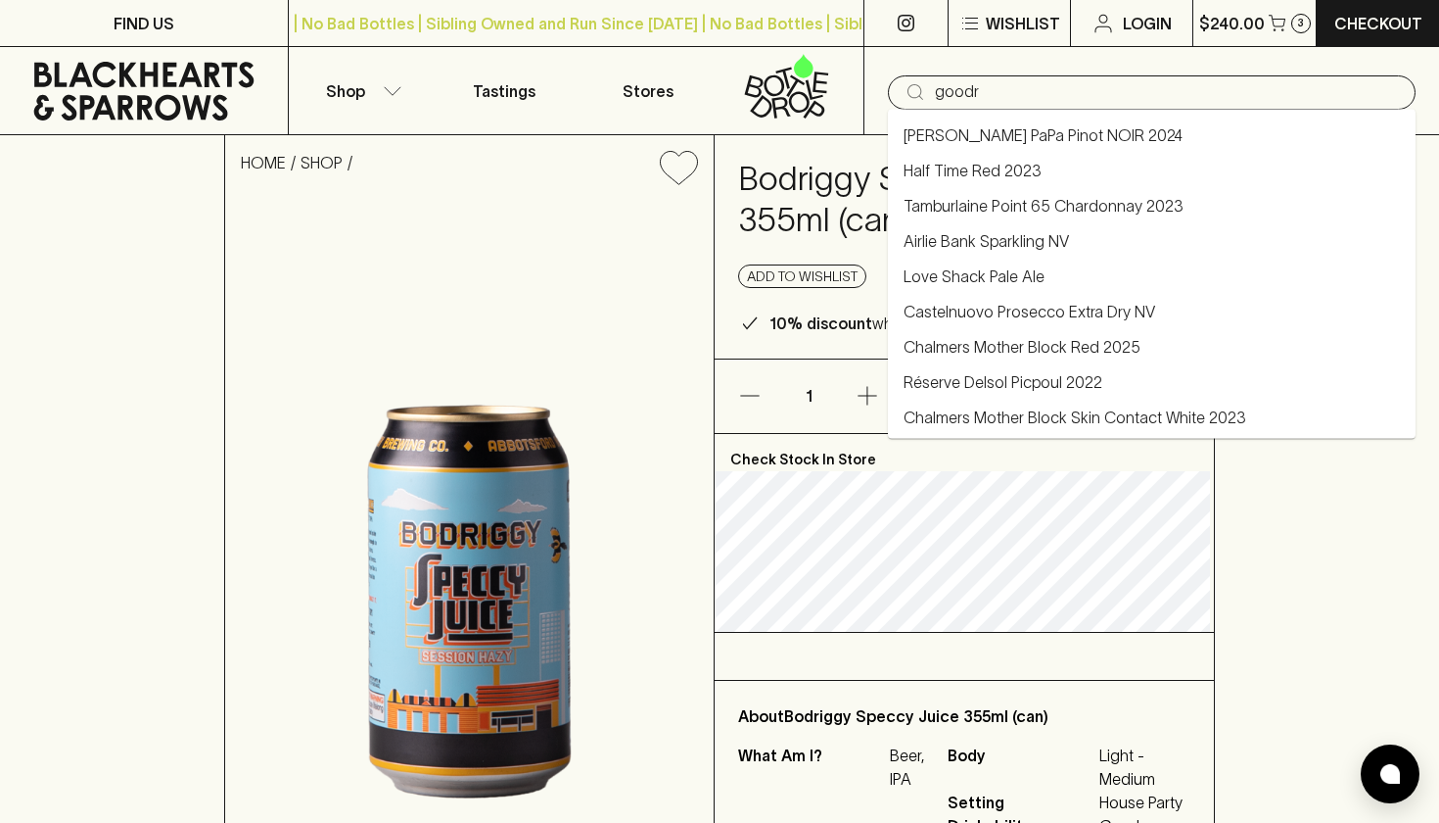
click at [1049, 129] on link "Xavier Goodridge PaPa Pinot NOIR 2024" at bounding box center [1043, 135] width 279 height 24
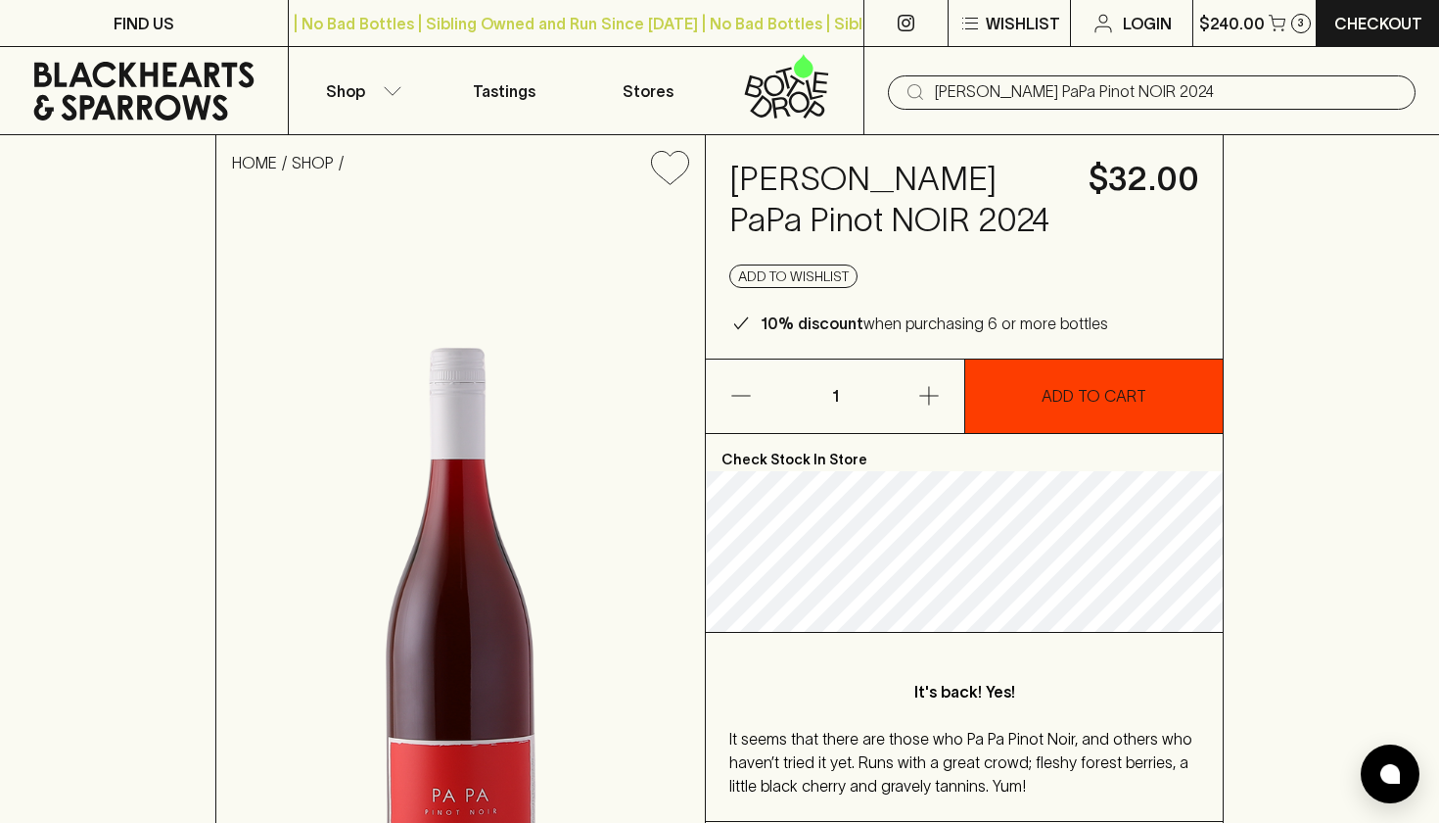
click at [1046, 393] on p "ADD TO CART" at bounding box center [1094, 396] width 105 height 24
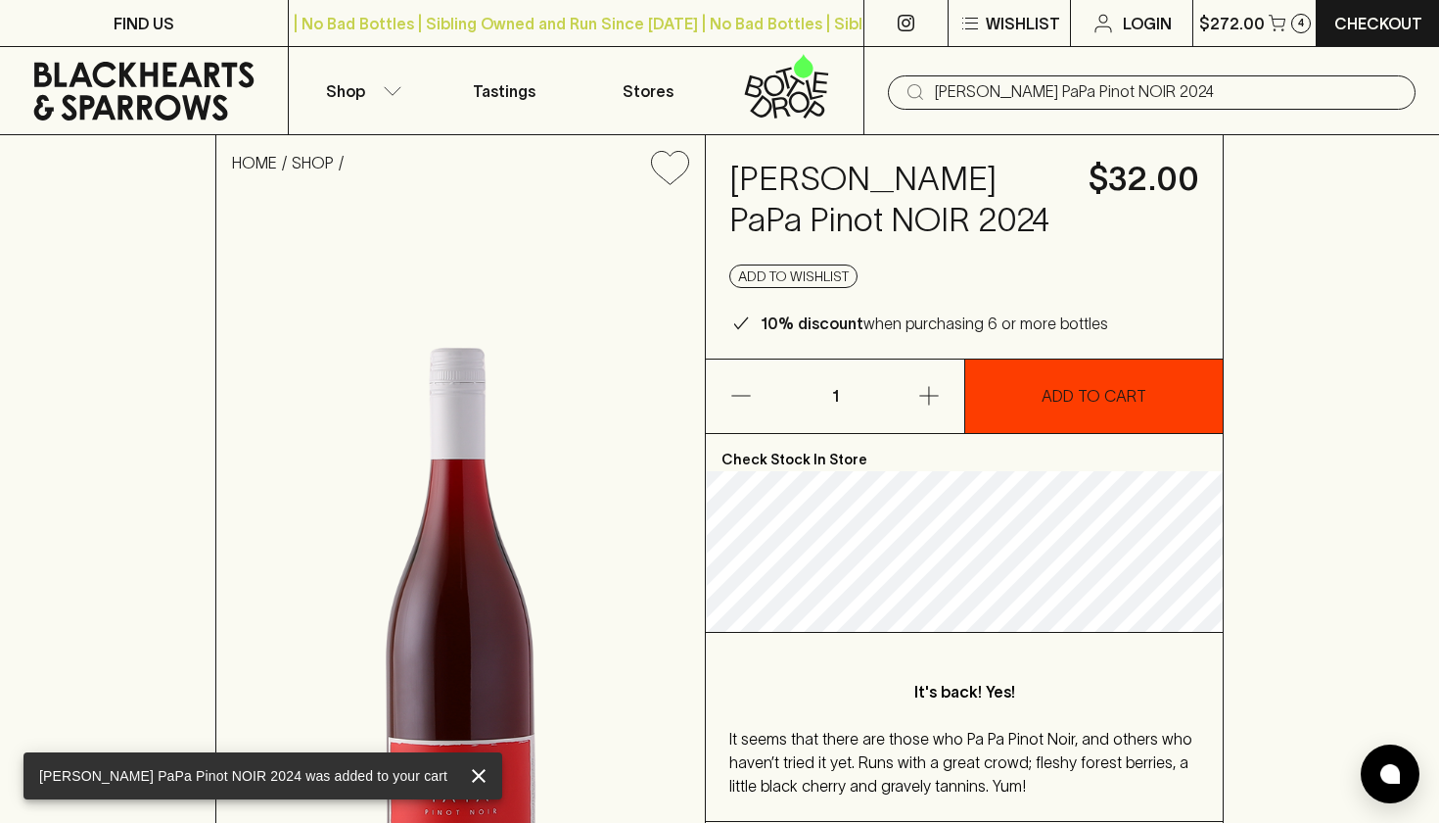
click at [939, 395] on icon "button" at bounding box center [930, 396] width 24 height 24
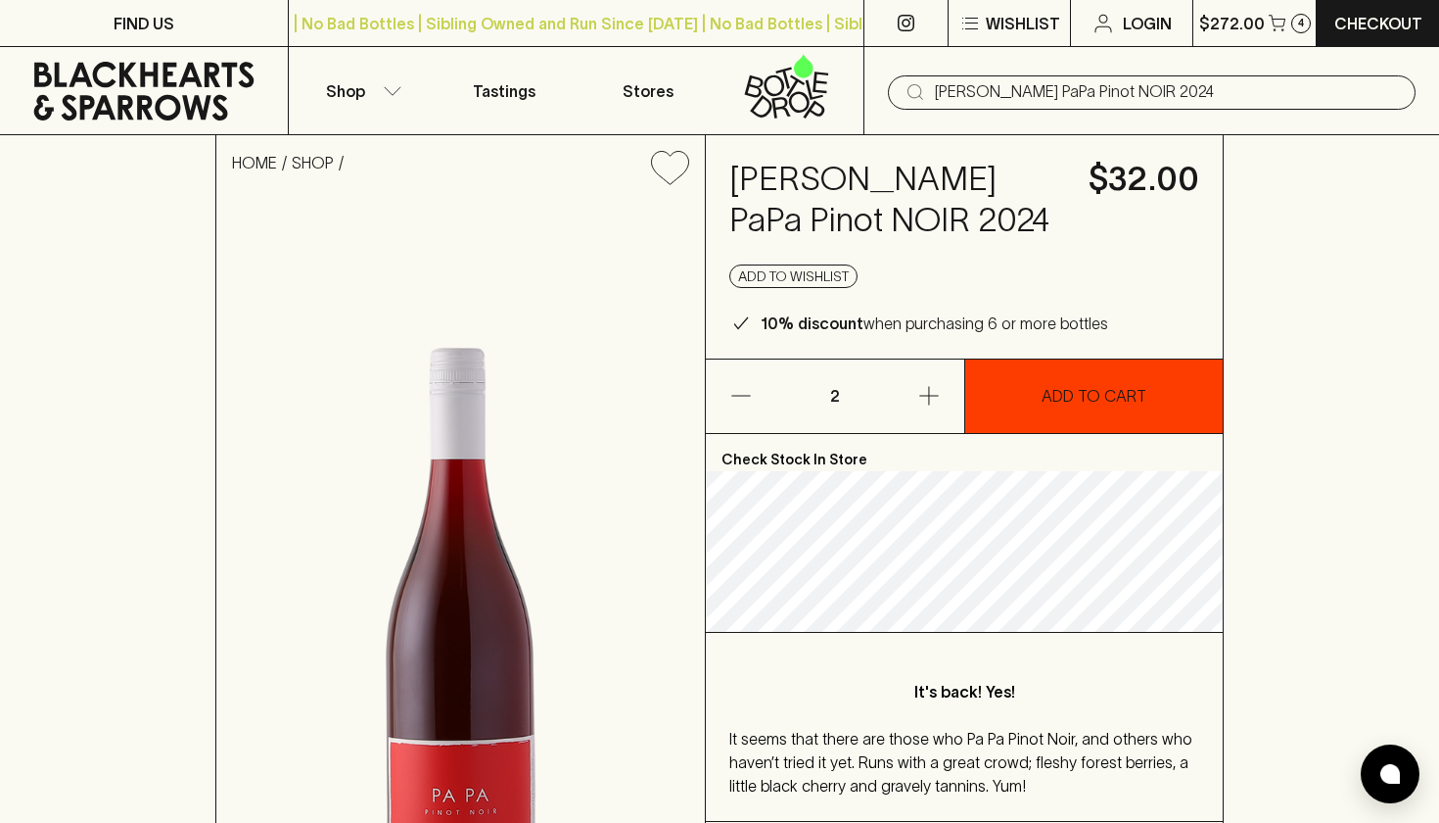
click at [746, 390] on icon "button" at bounding box center [741, 396] width 24 height 24
click at [1133, 386] on p "ADD TO CART" at bounding box center [1094, 396] width 105 height 24
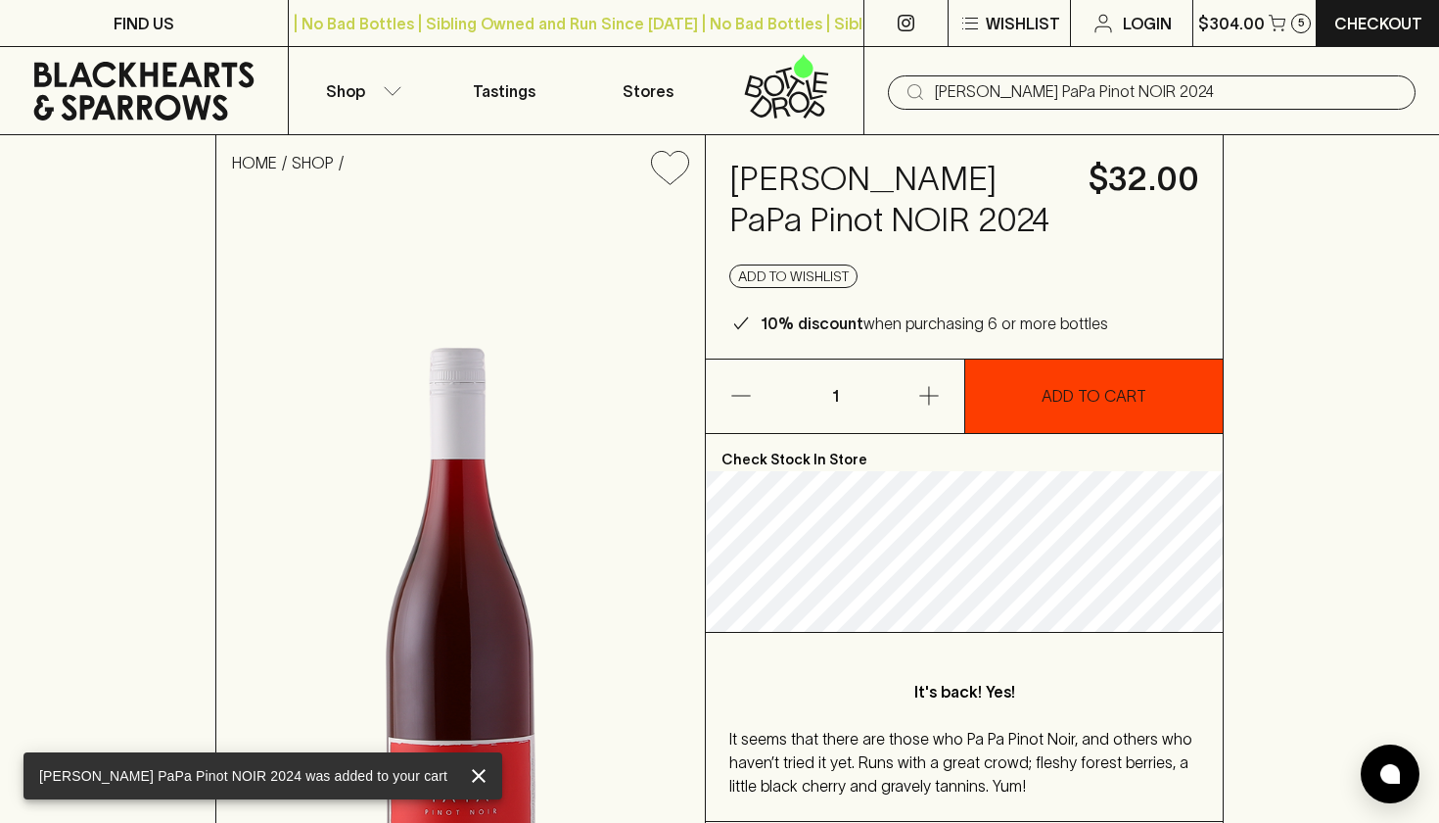
click at [1012, 106] on input "Xavier Goodridge PaPa Pinot NOIR 2024" at bounding box center [1167, 91] width 465 height 31
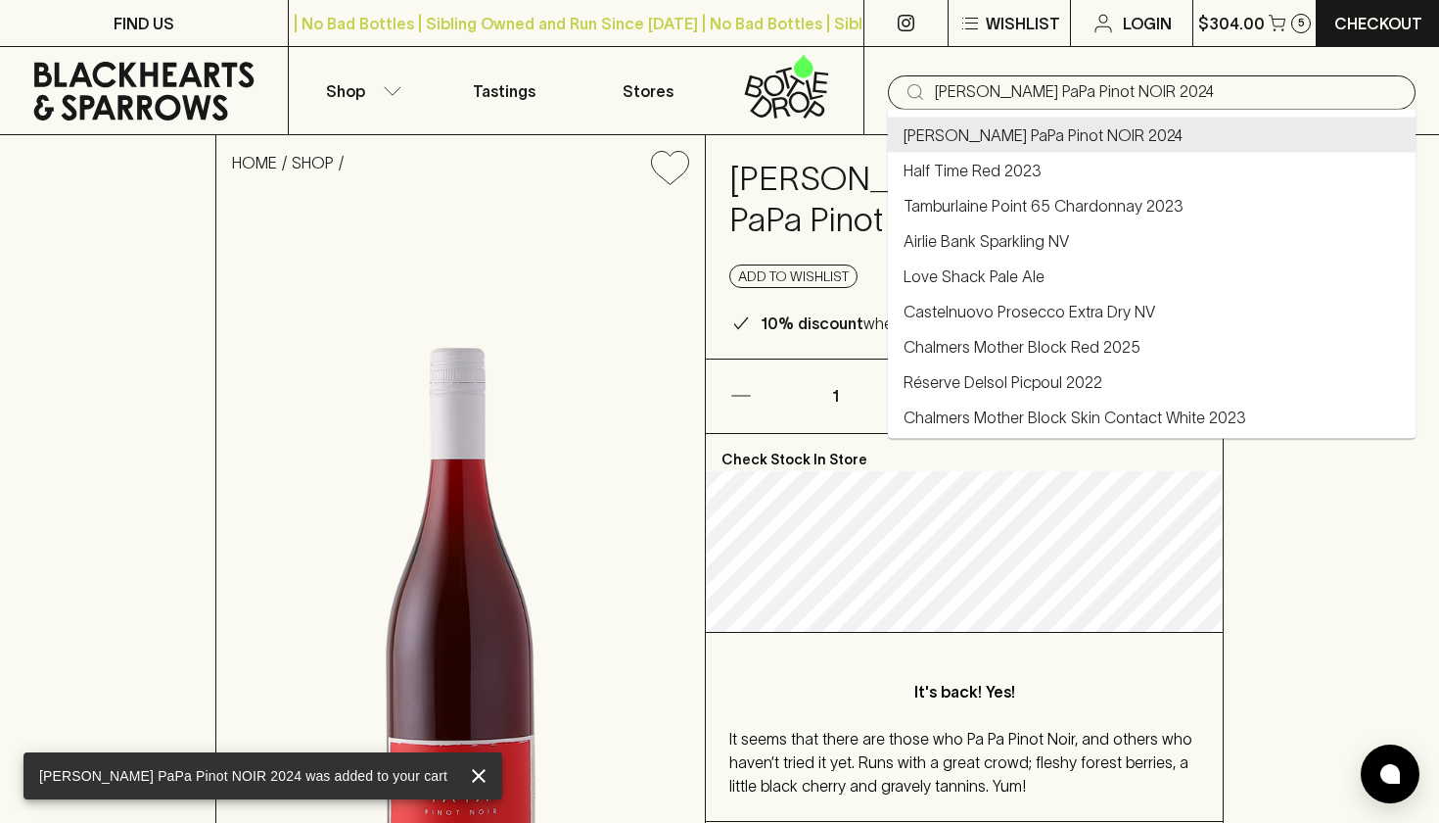
click at [1012, 106] on input "Xavier Goodridge PaPa Pinot NOIR 2024" at bounding box center [1167, 91] width 465 height 31
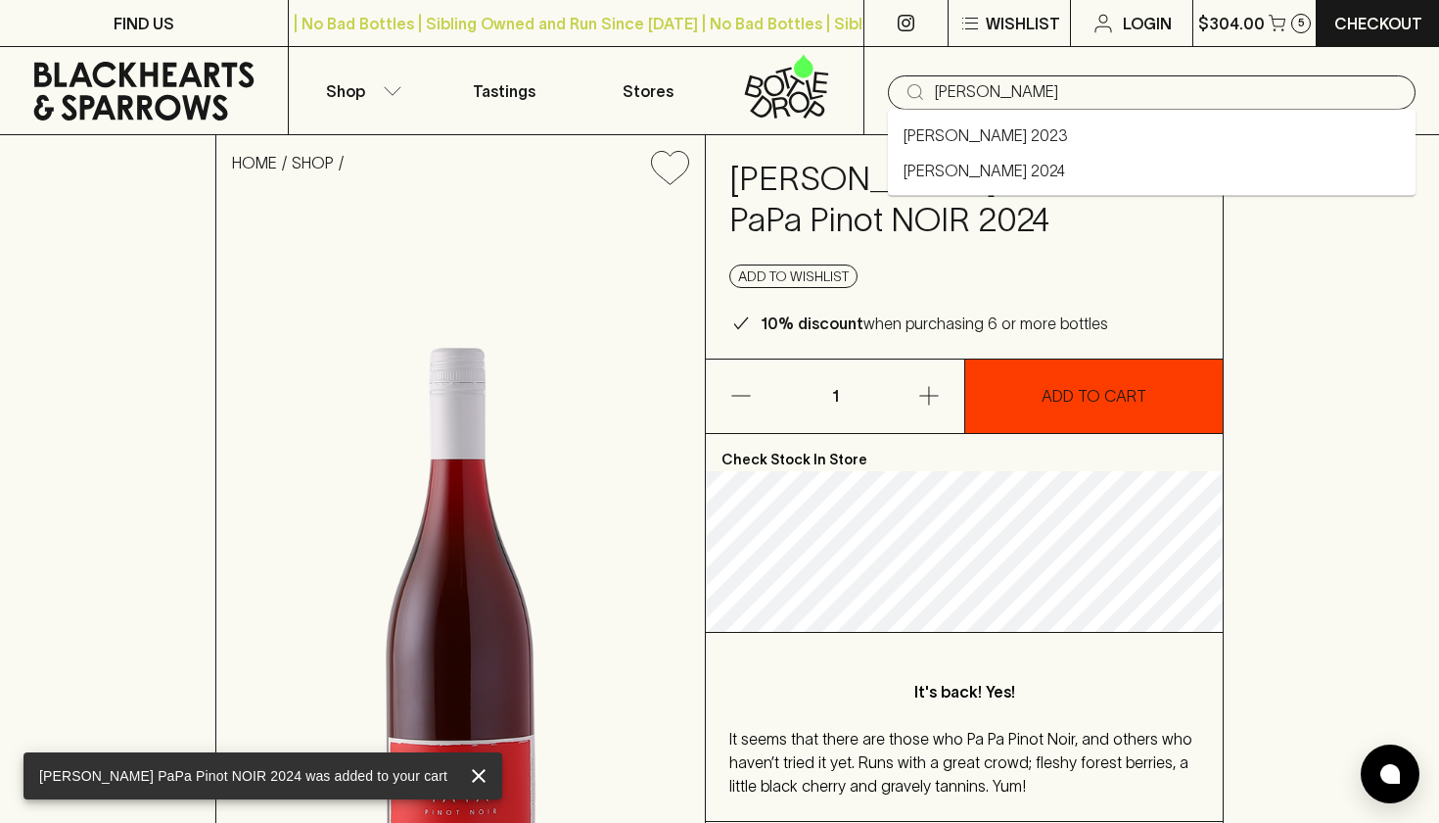
click at [1004, 134] on link "Carlotta Sangiovese 2023" at bounding box center [986, 135] width 165 height 24
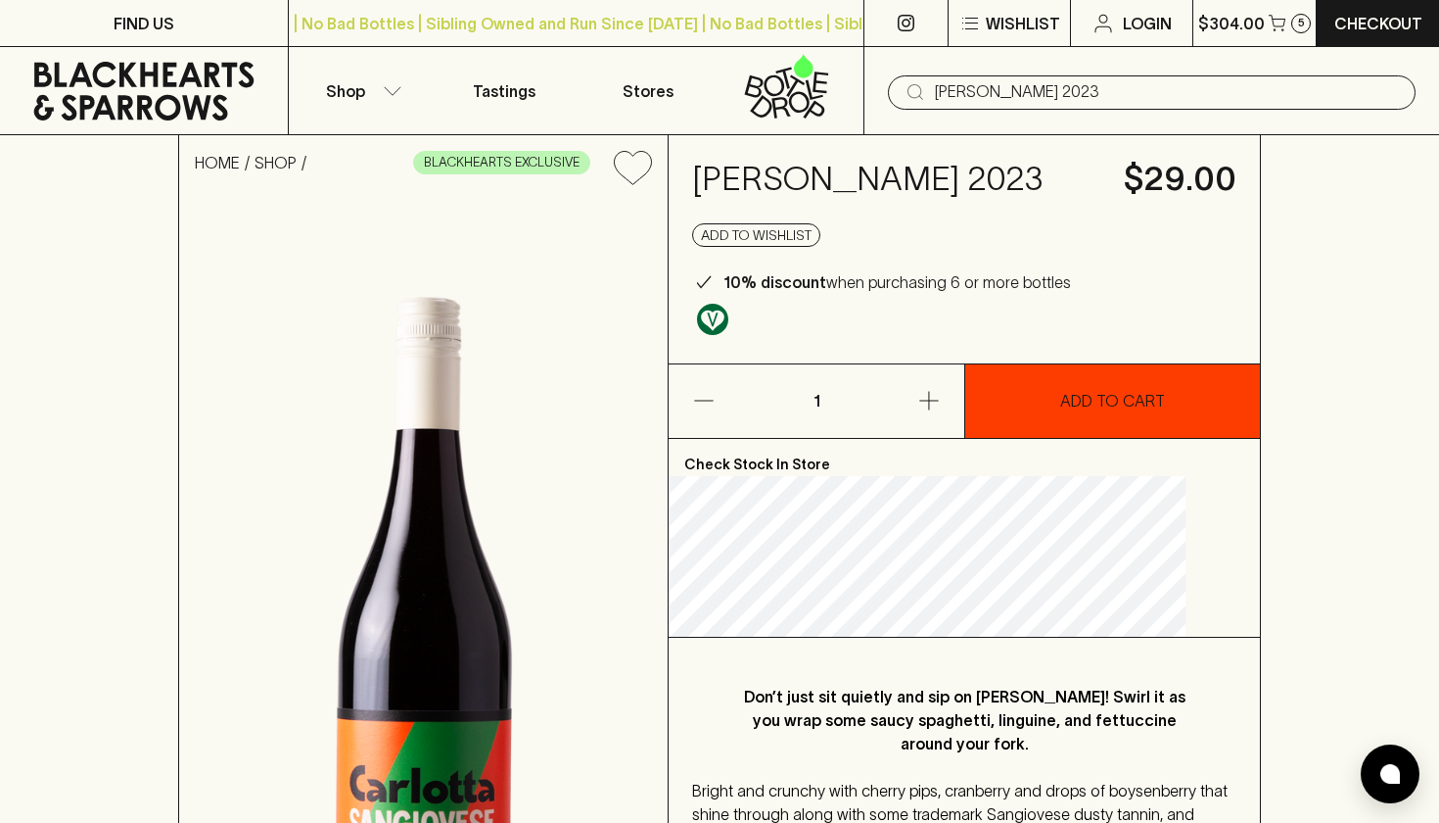
click at [1024, 438] on button "ADD TO CART" at bounding box center [1112, 400] width 295 height 73
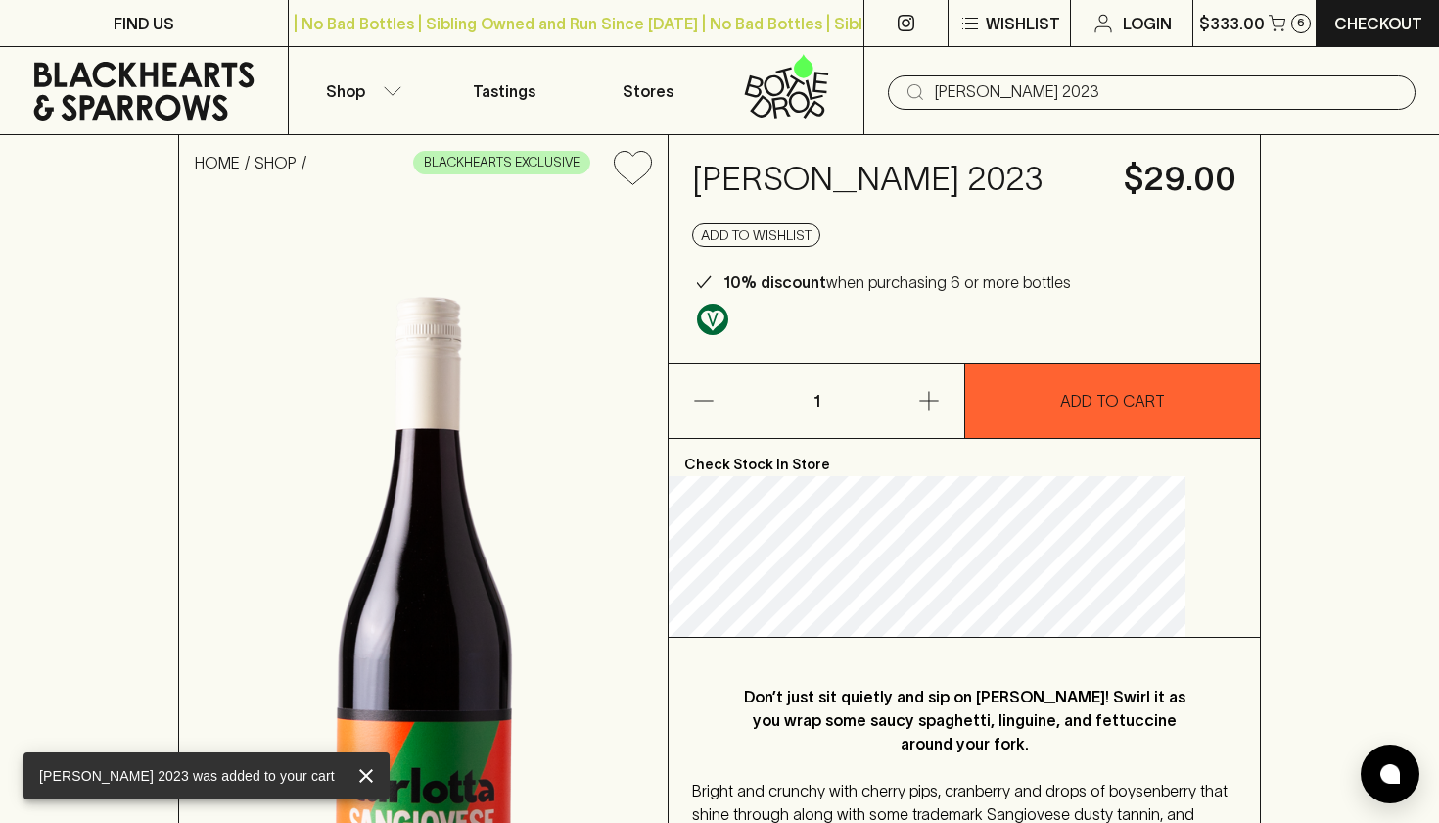
click at [1156, 87] on input "Carlotta Sangiovese 2023" at bounding box center [1167, 91] width 465 height 31
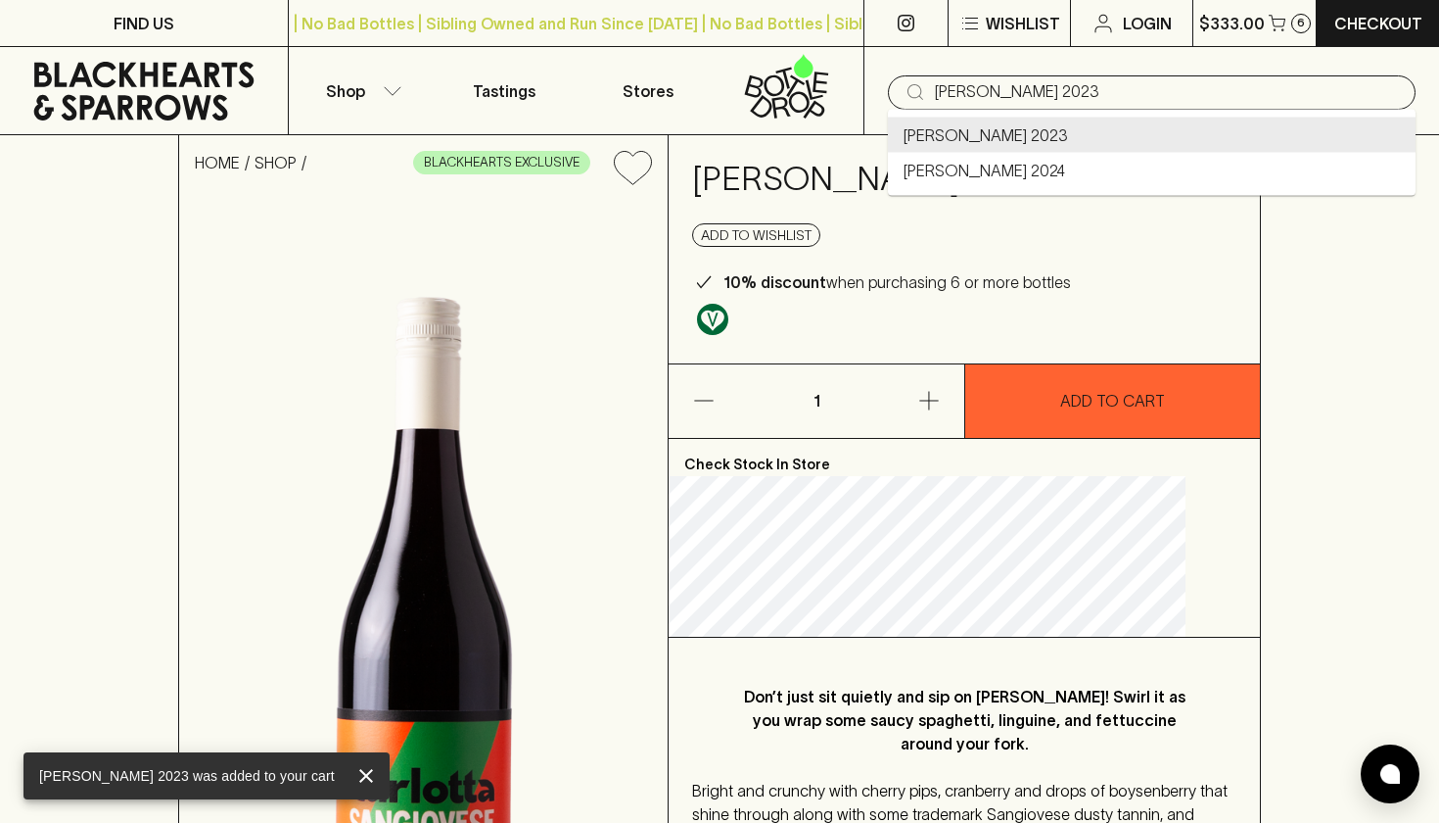
click at [1156, 87] on input "Carlotta Sangiovese 2023" at bounding box center [1167, 91] width 465 height 31
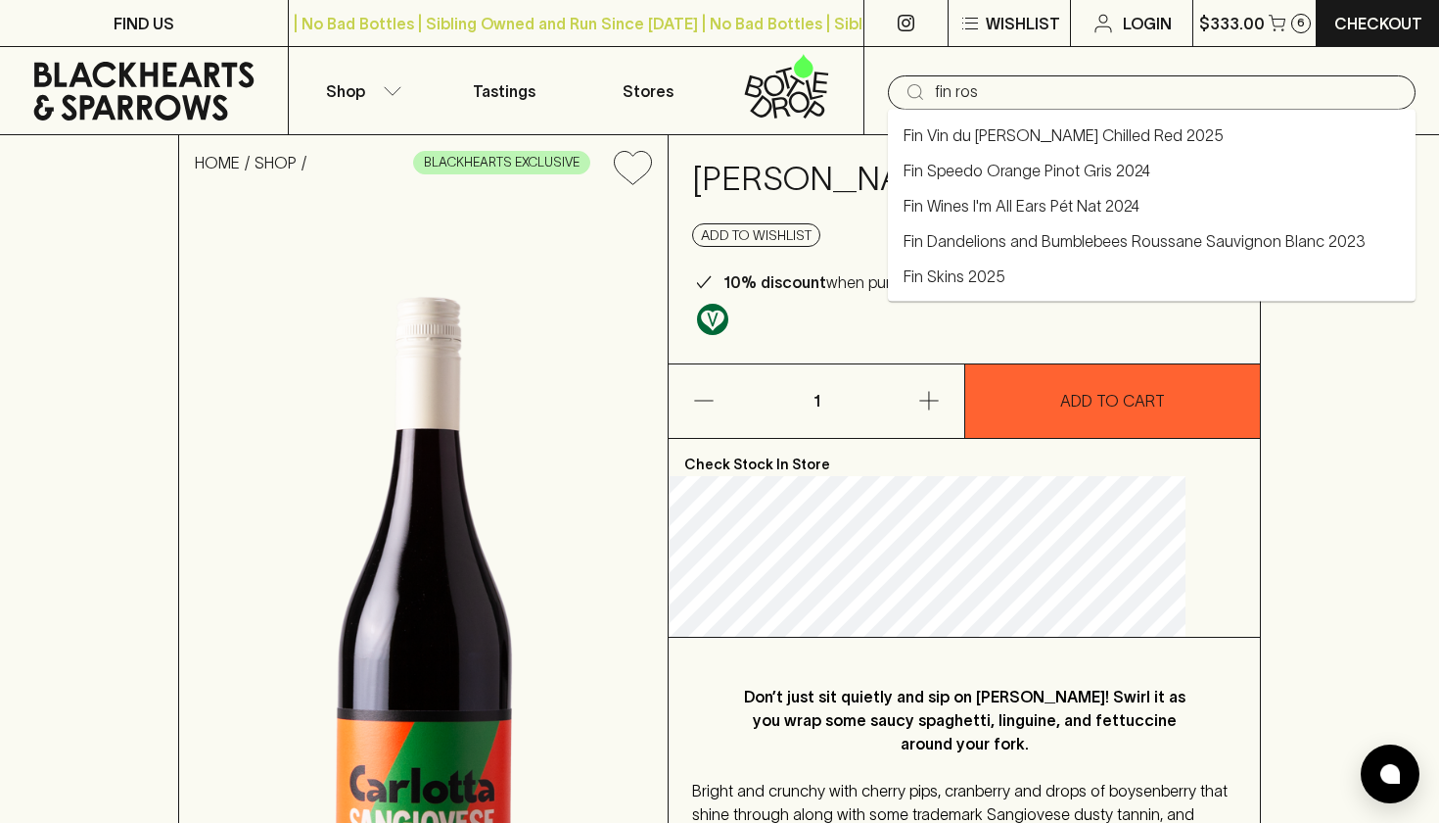
click at [1153, 140] on li "Fin Vin du Rosier Chilled Red 2025" at bounding box center [1152, 135] width 528 height 35
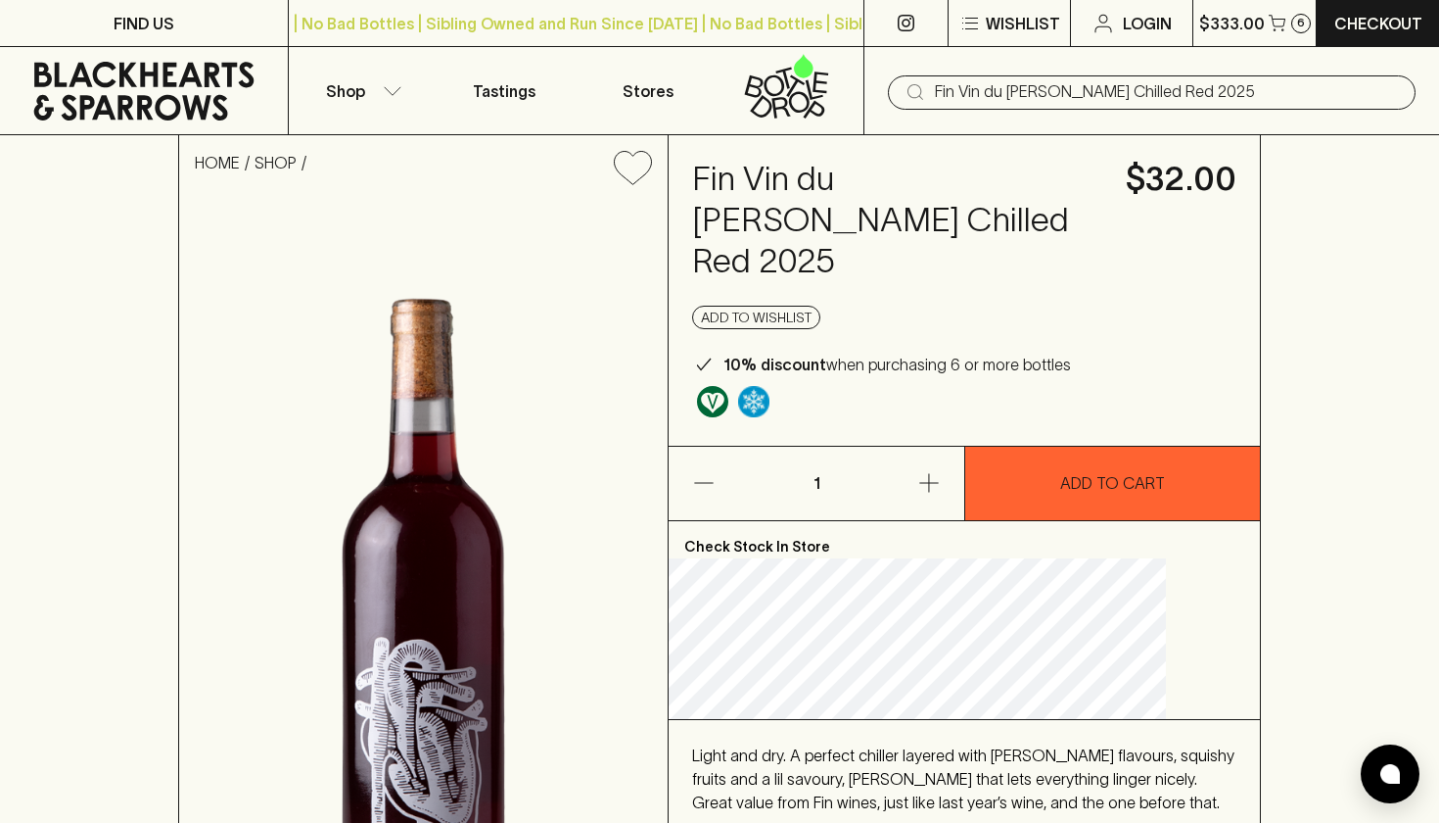
click at [929, 454] on button "button" at bounding box center [902, 483] width 124 height 73
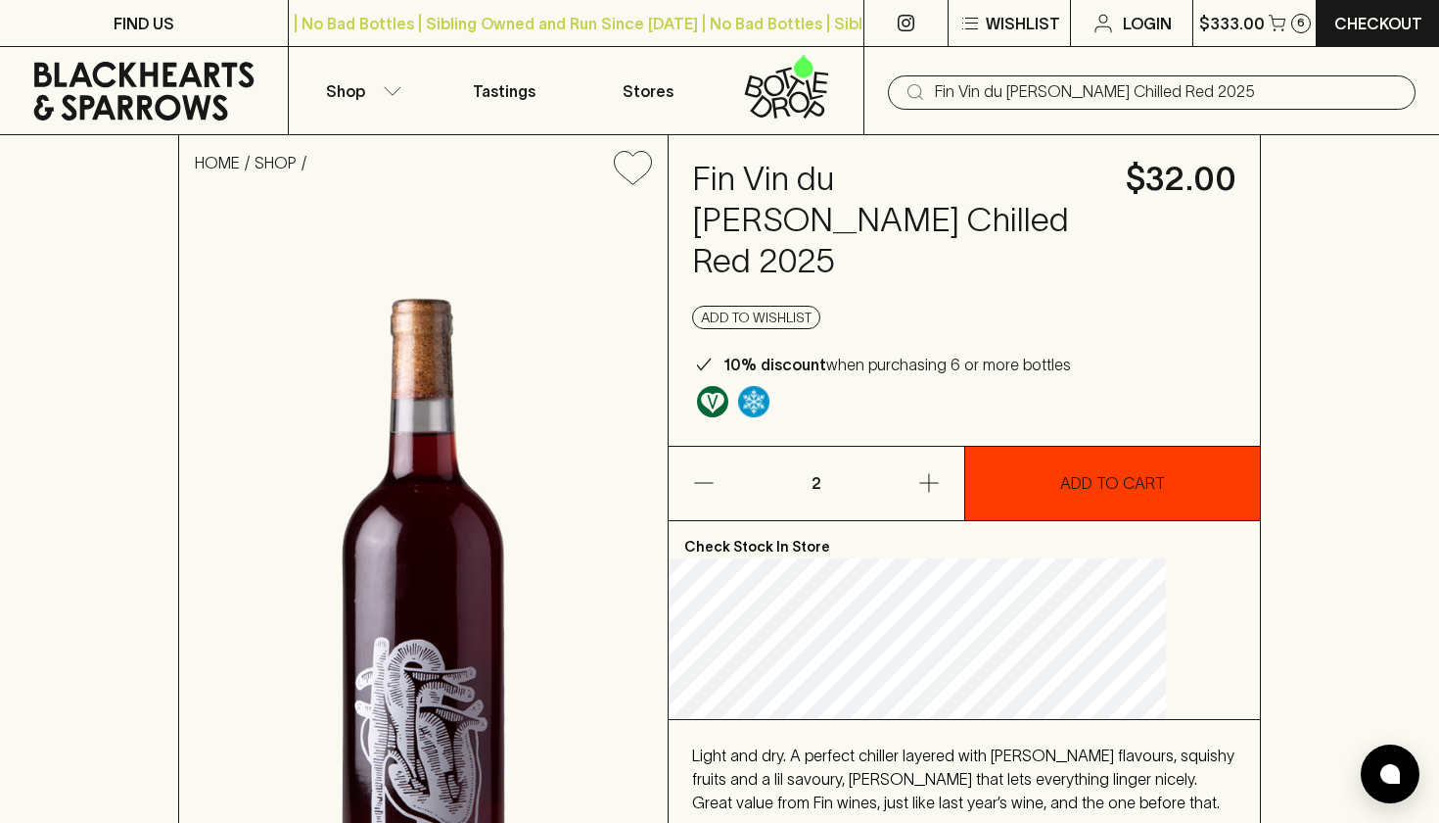
click at [1084, 447] on button "ADD TO CART" at bounding box center [1112, 483] width 295 height 73
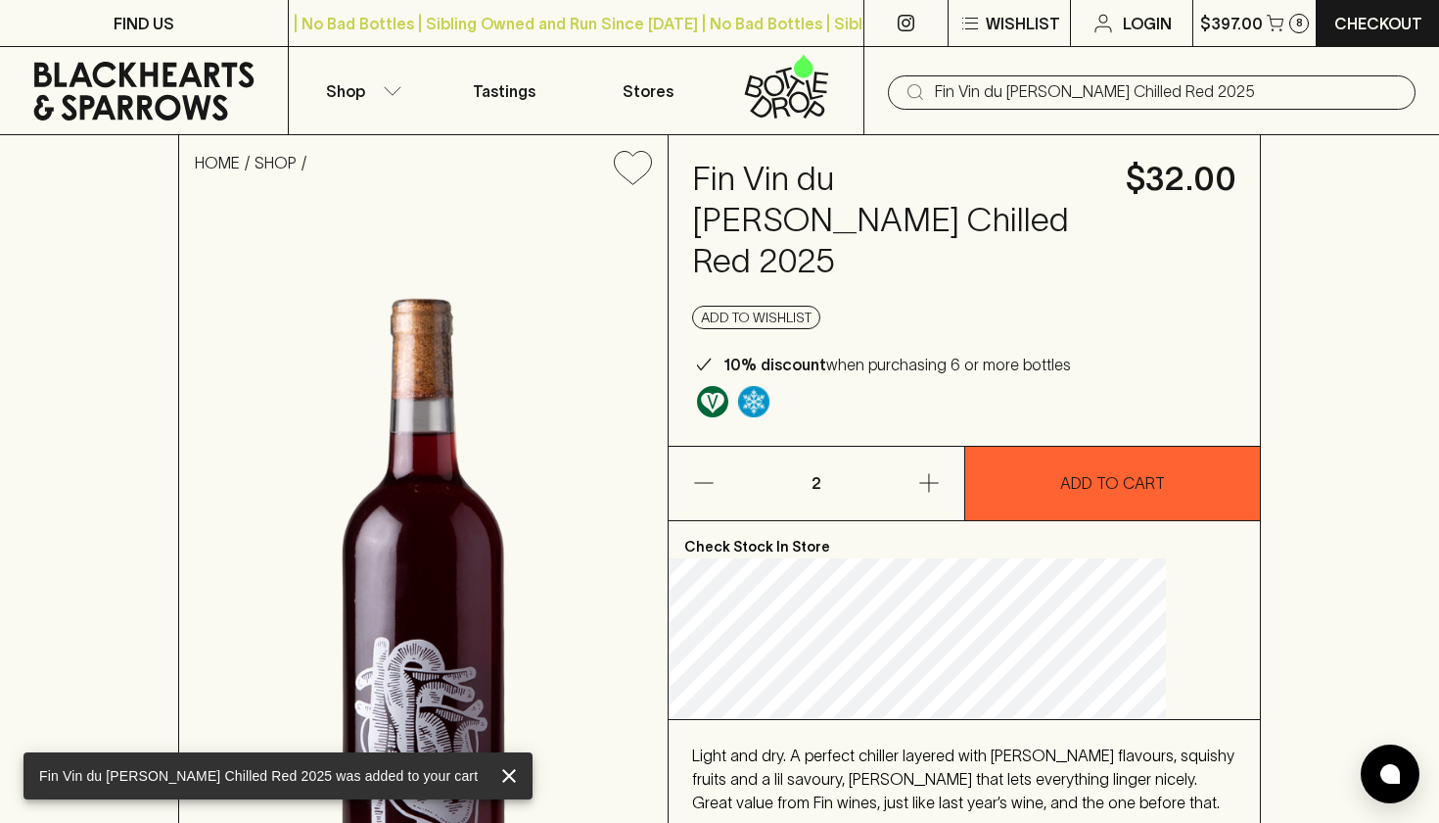
click at [1159, 84] on input "Fin Vin du Rosier Chilled Red 2025" at bounding box center [1167, 91] width 465 height 31
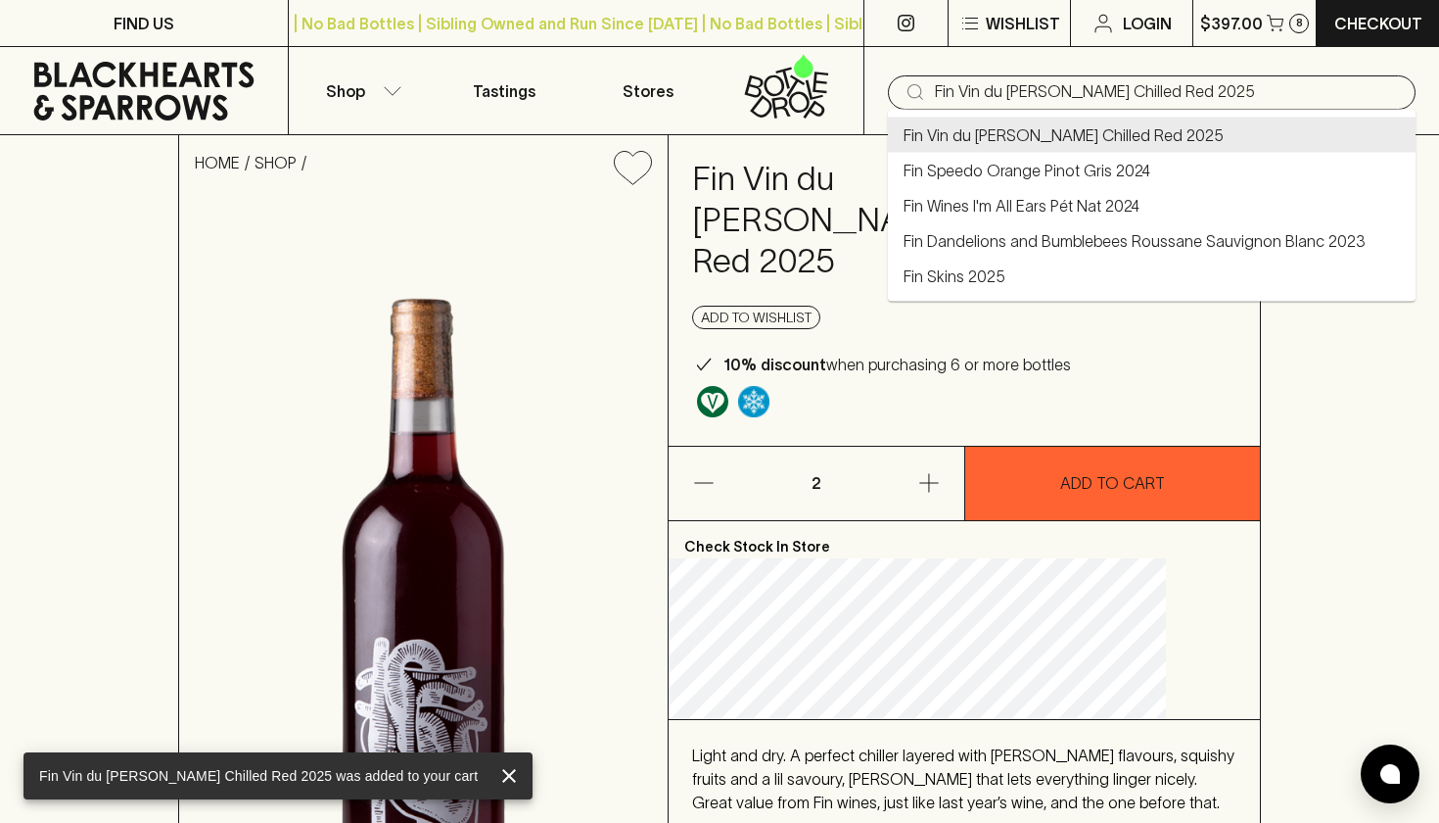
click at [1159, 84] on input "Fin Vin du Rosier Chilled Red 2025" at bounding box center [1167, 91] width 465 height 31
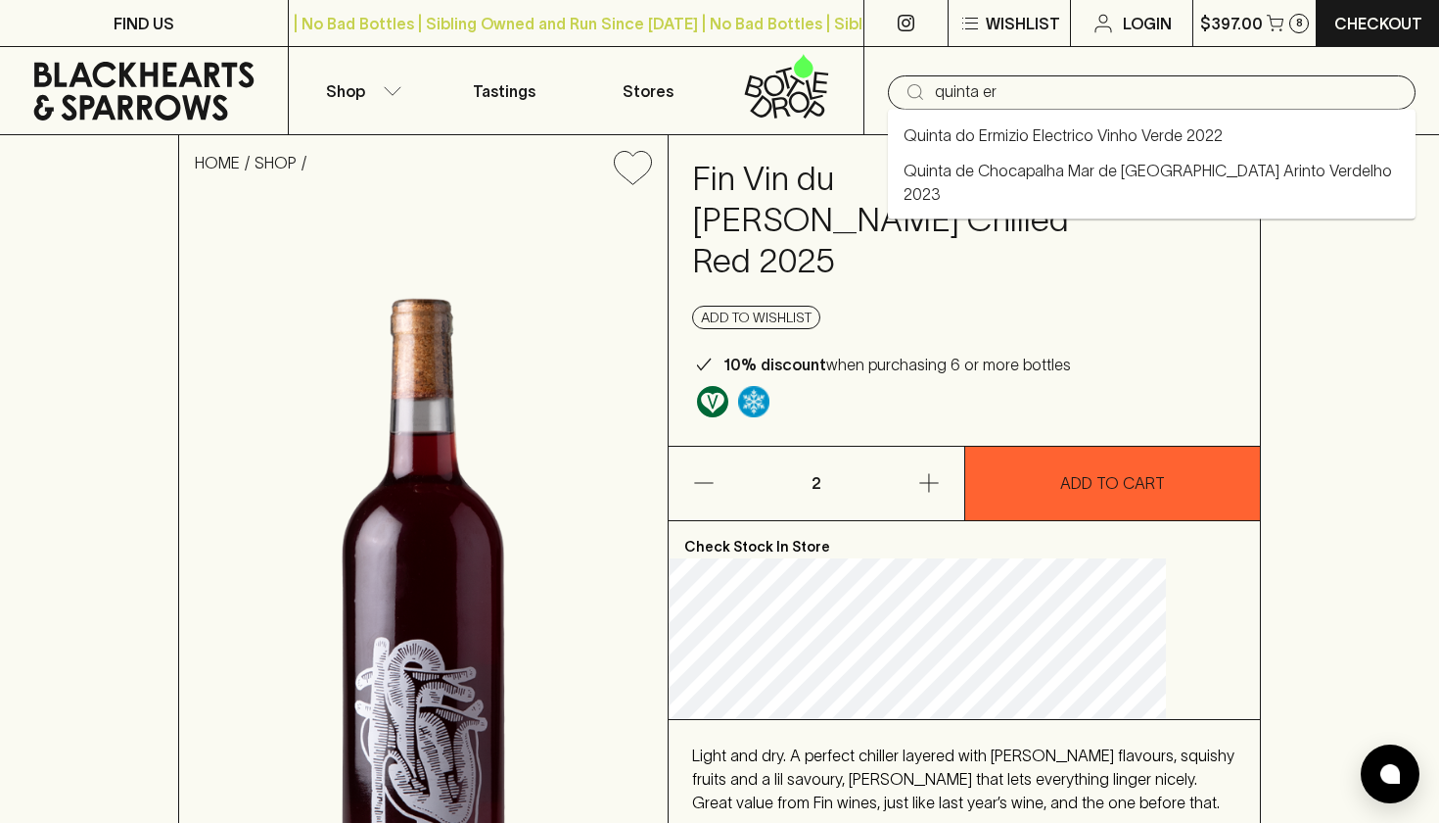
click at [1168, 143] on link "Quinta do Ermizio Electrico Vinho Verde 2022" at bounding box center [1063, 135] width 319 height 24
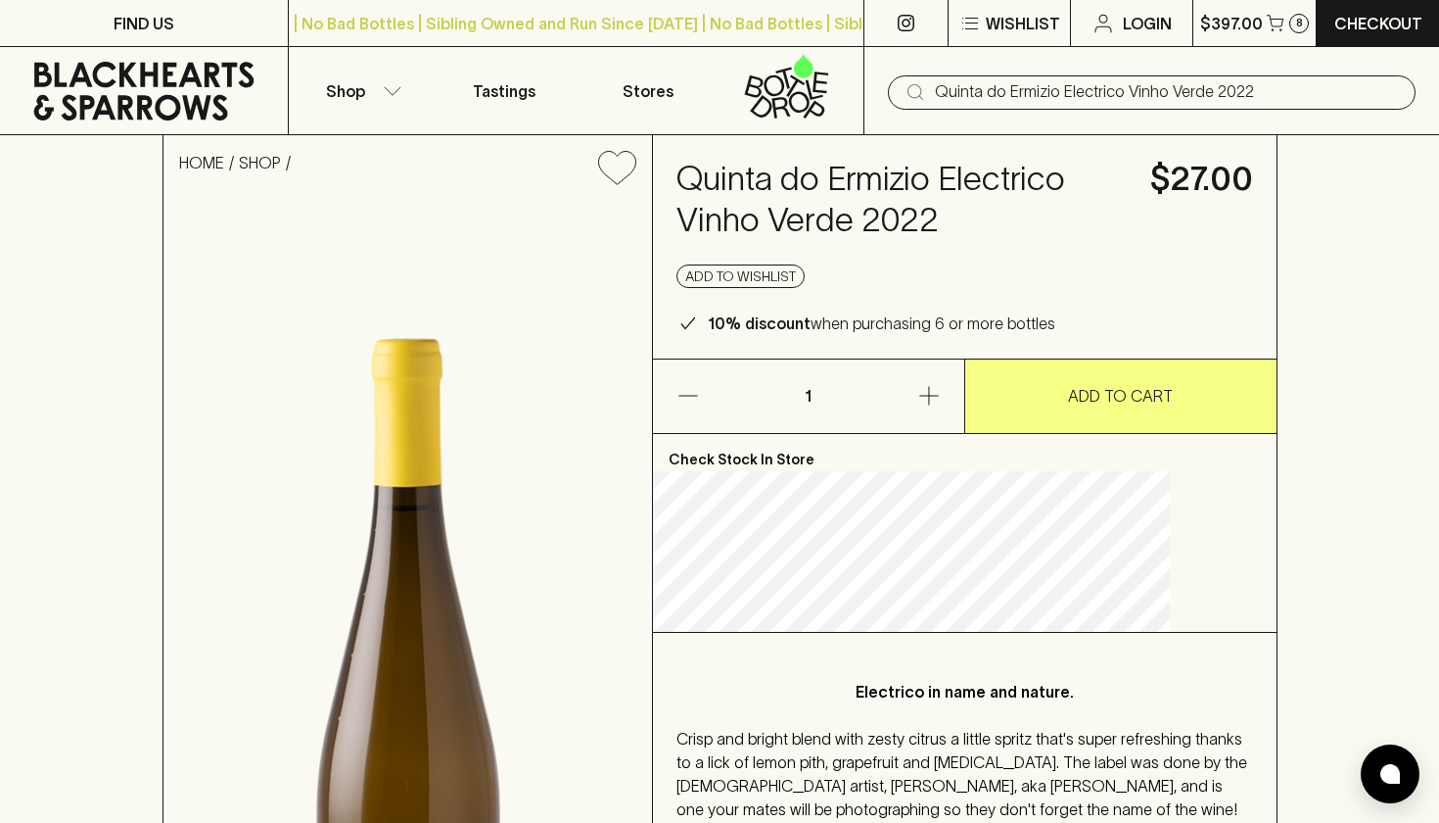
click at [905, 433] on button "button" at bounding box center [898, 395] width 132 height 73
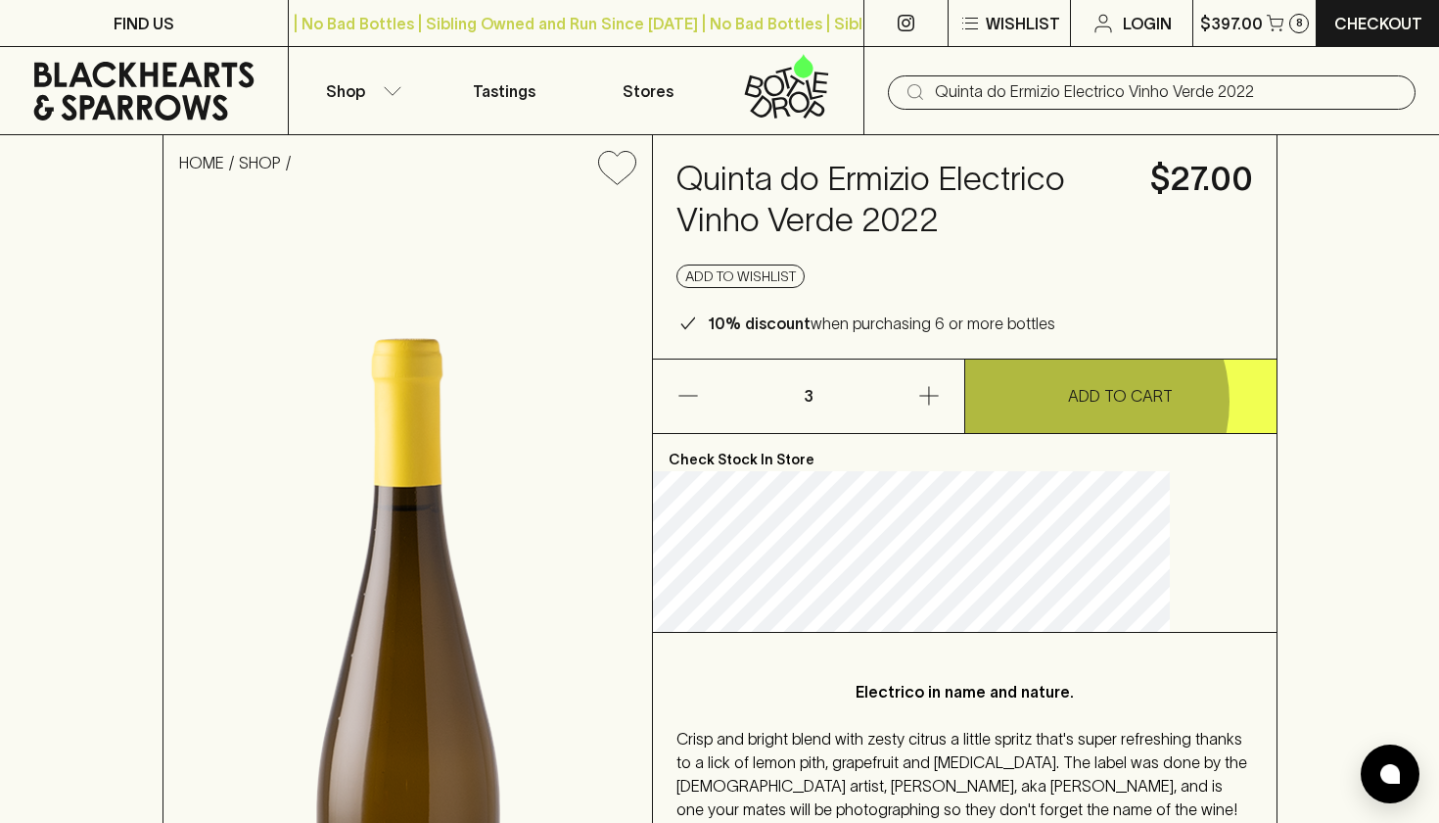
click at [1078, 407] on p "ADD TO CART" at bounding box center [1120, 396] width 105 height 24
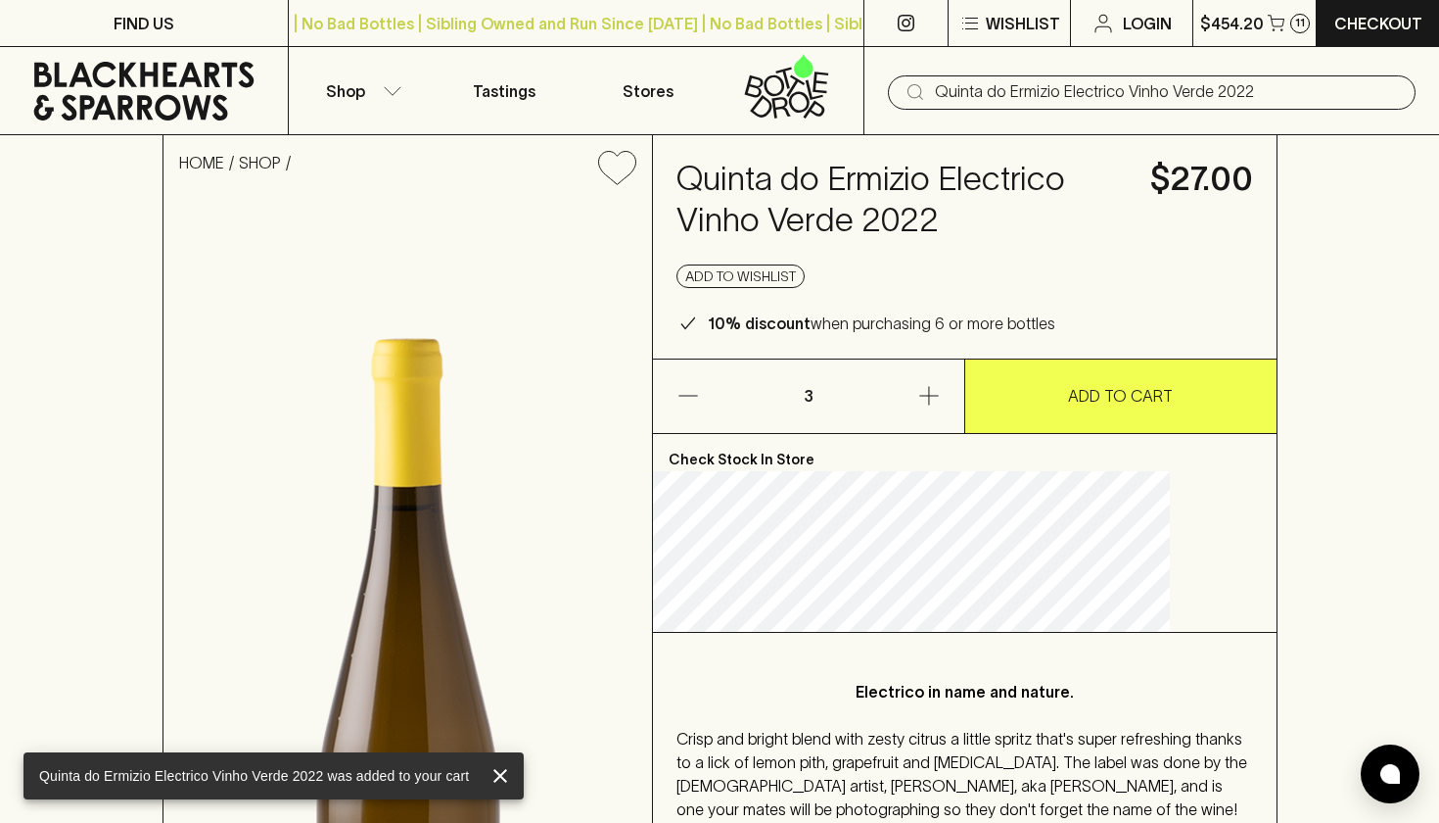
click at [1106, 102] on input "Quinta do Ermizio Electrico Vinho Verde 2022" at bounding box center [1167, 91] width 465 height 31
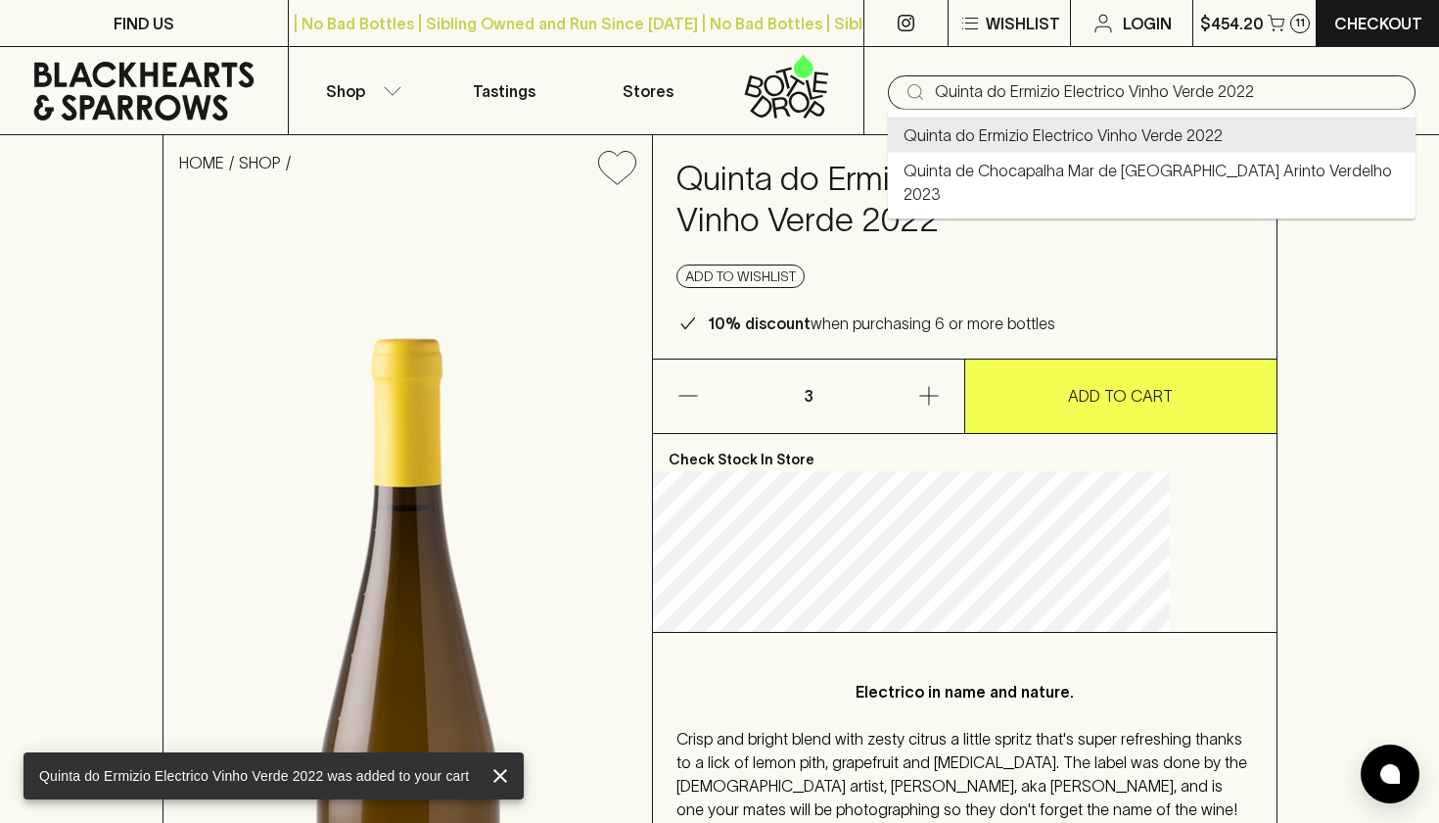
click at [1106, 102] on input "Quinta do Ermizio Electrico Vinho Verde 2022" at bounding box center [1167, 91] width 465 height 31
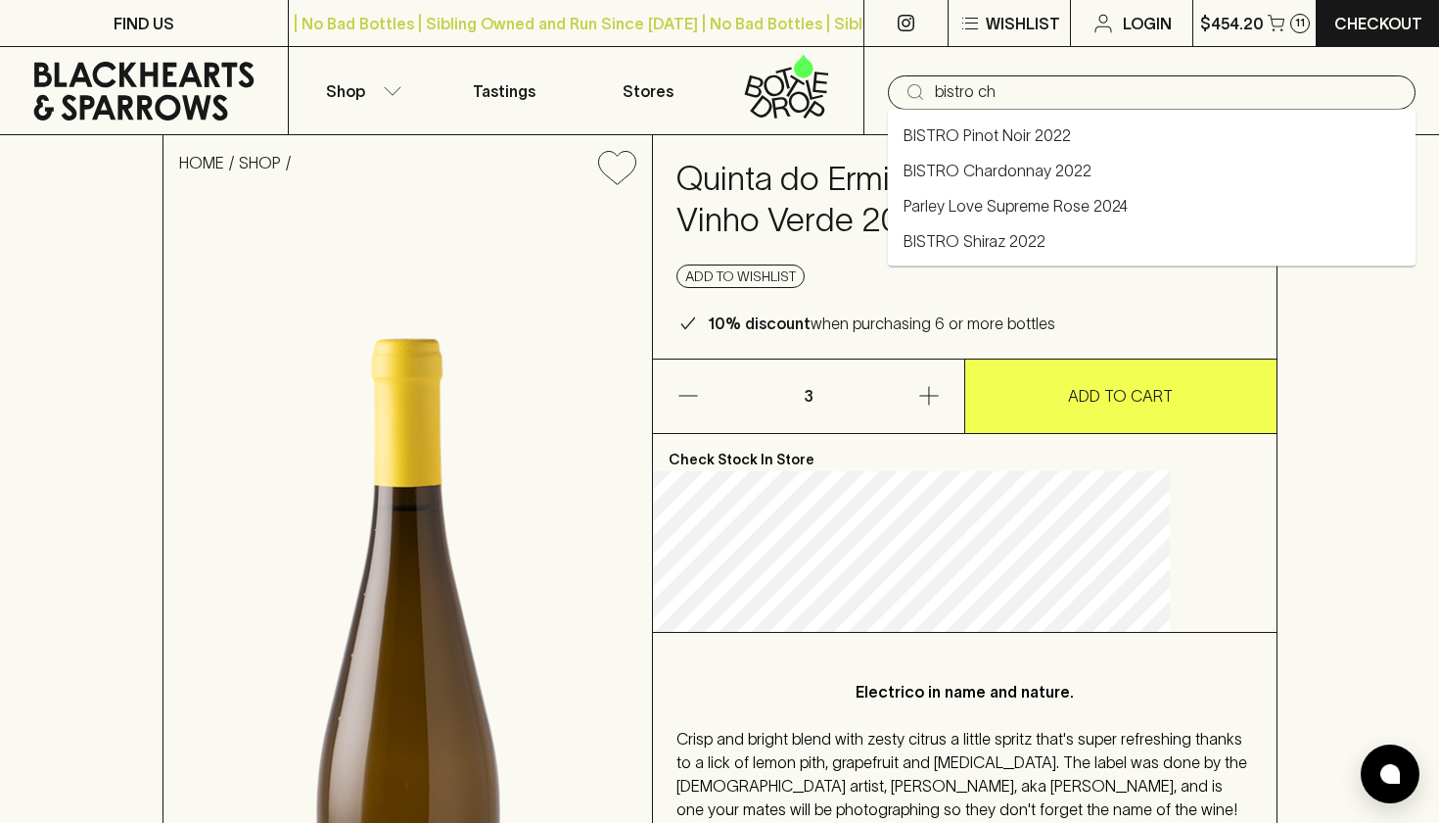
click at [1094, 167] on li "BISTRO Chardonnay 2022" at bounding box center [1152, 170] width 528 height 35
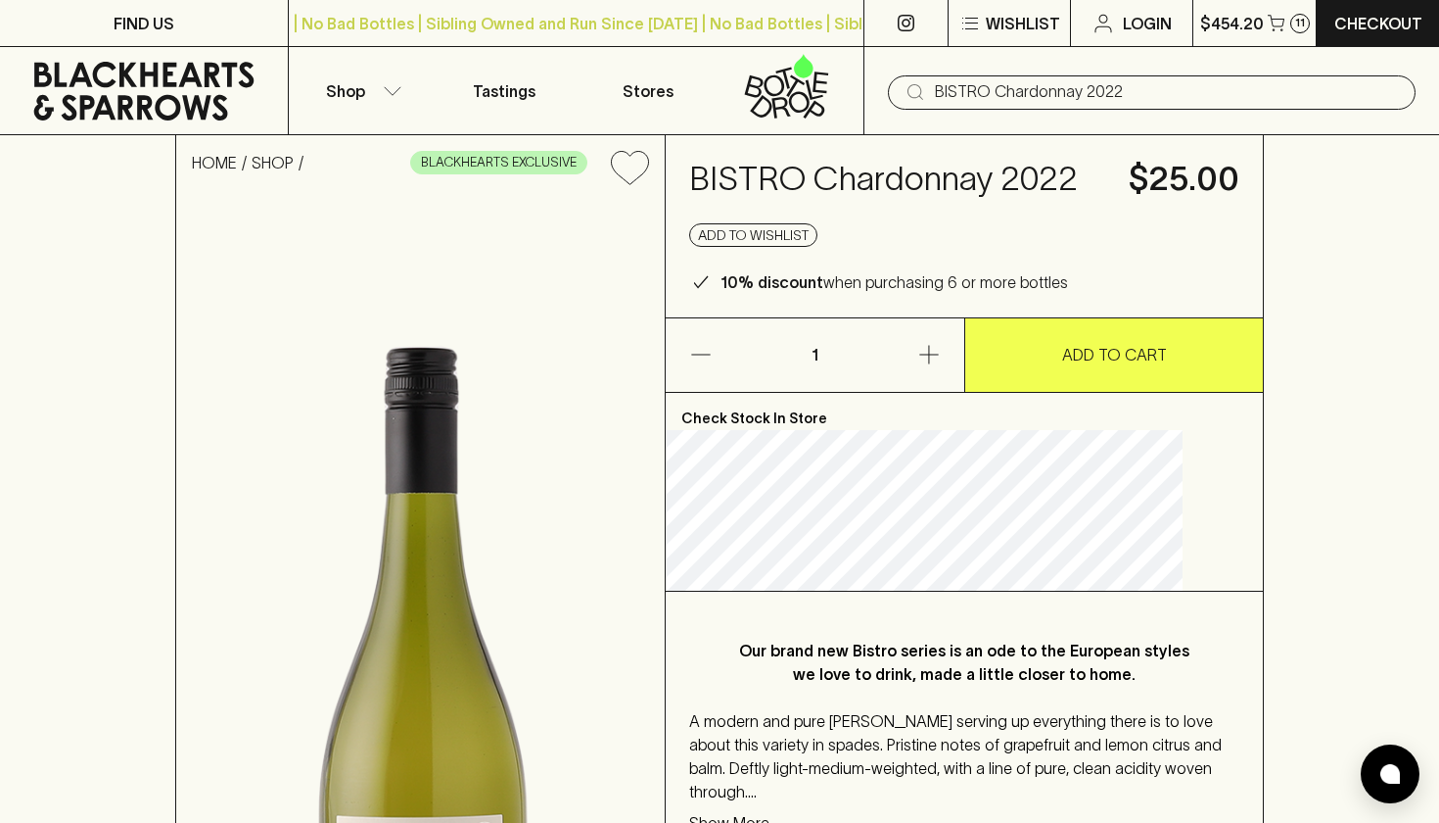
click at [944, 392] on button "button" at bounding box center [902, 354] width 126 height 73
click at [1088, 392] on button "ADD TO CART" at bounding box center [1114, 354] width 298 height 73
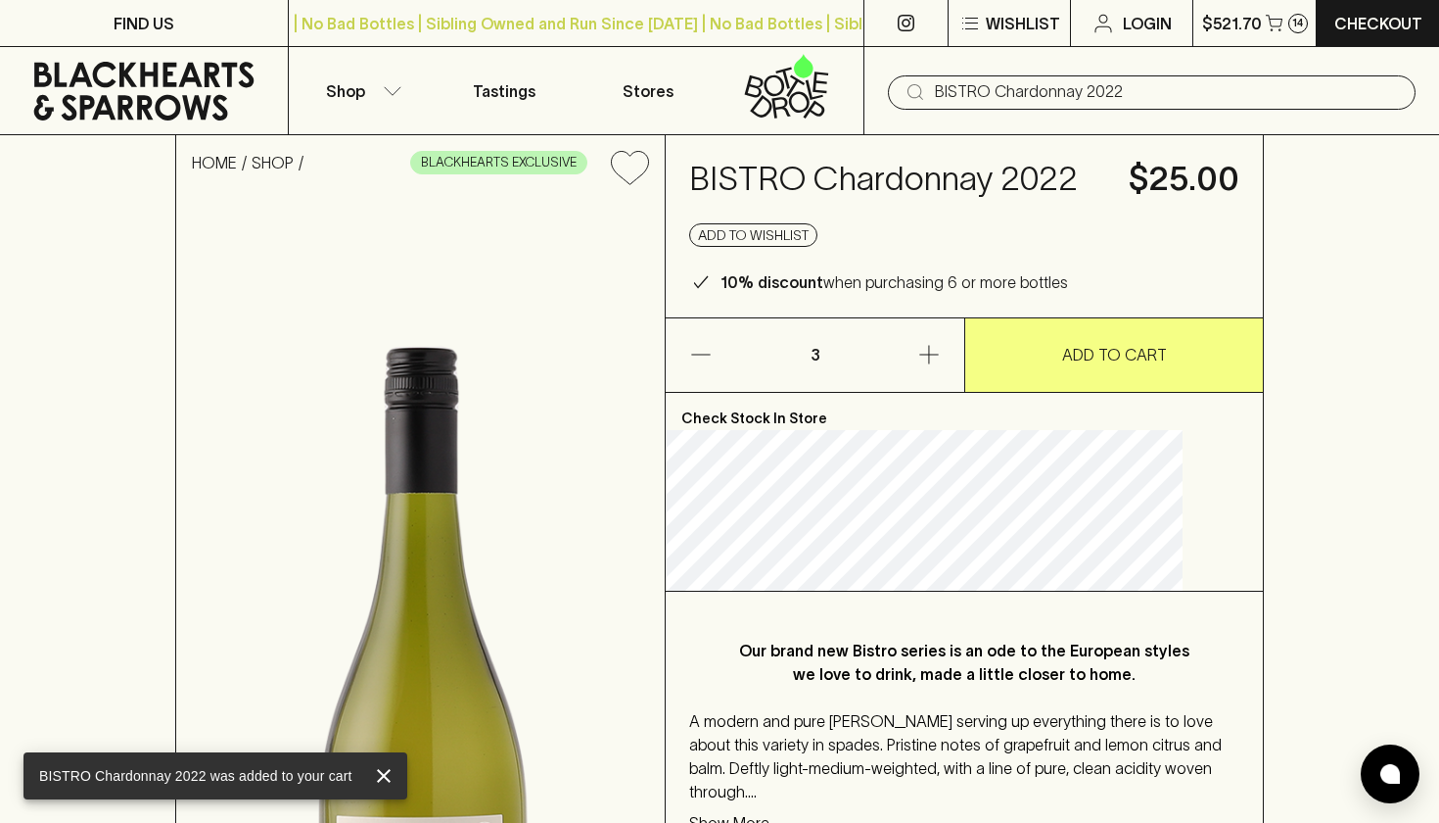
click at [1106, 95] on input "BISTRO Chardonnay 2022" at bounding box center [1167, 91] width 465 height 31
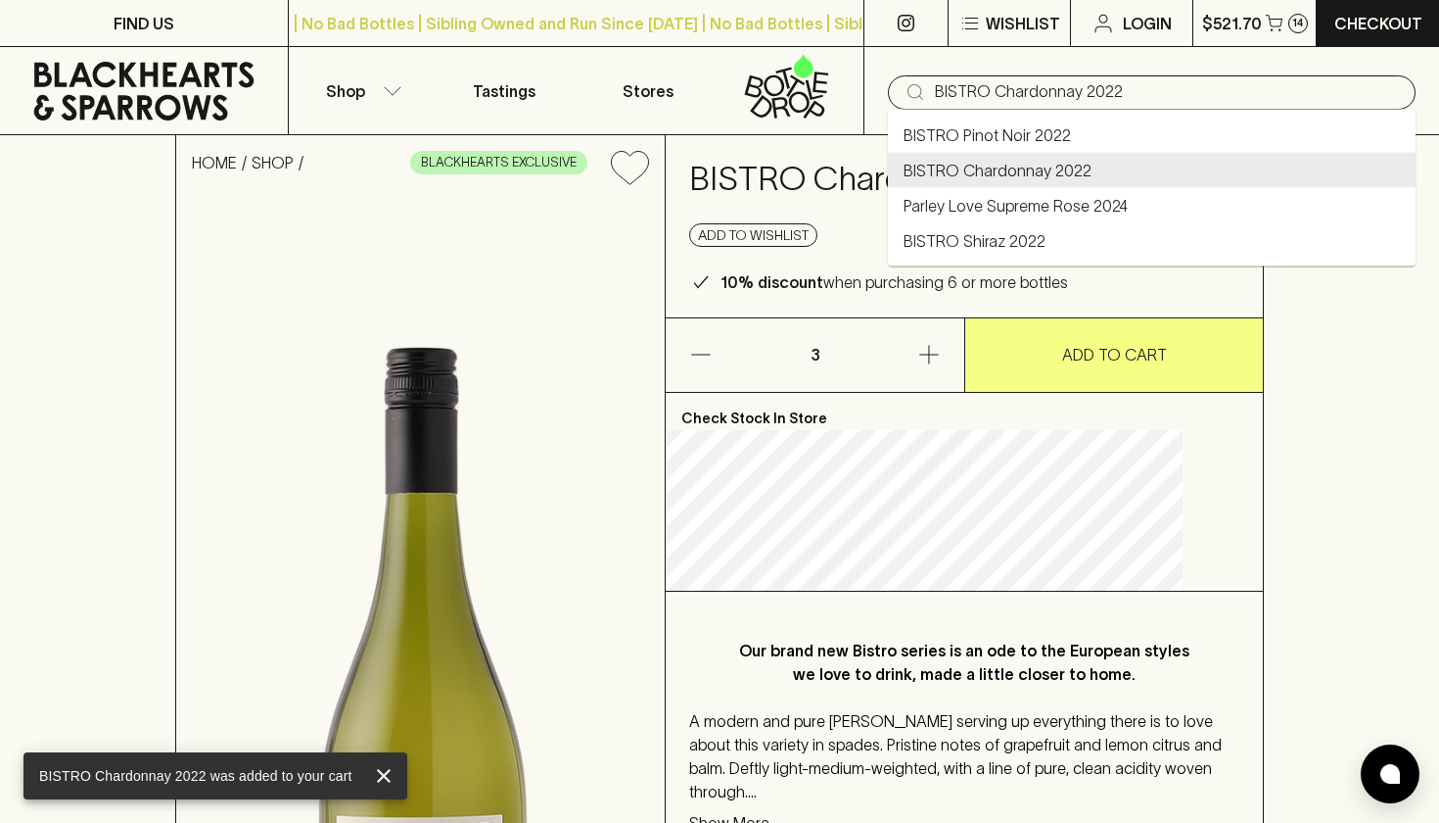
click at [1106, 95] on input "BISTRO Chardonnay 2022" at bounding box center [1167, 91] width 465 height 31
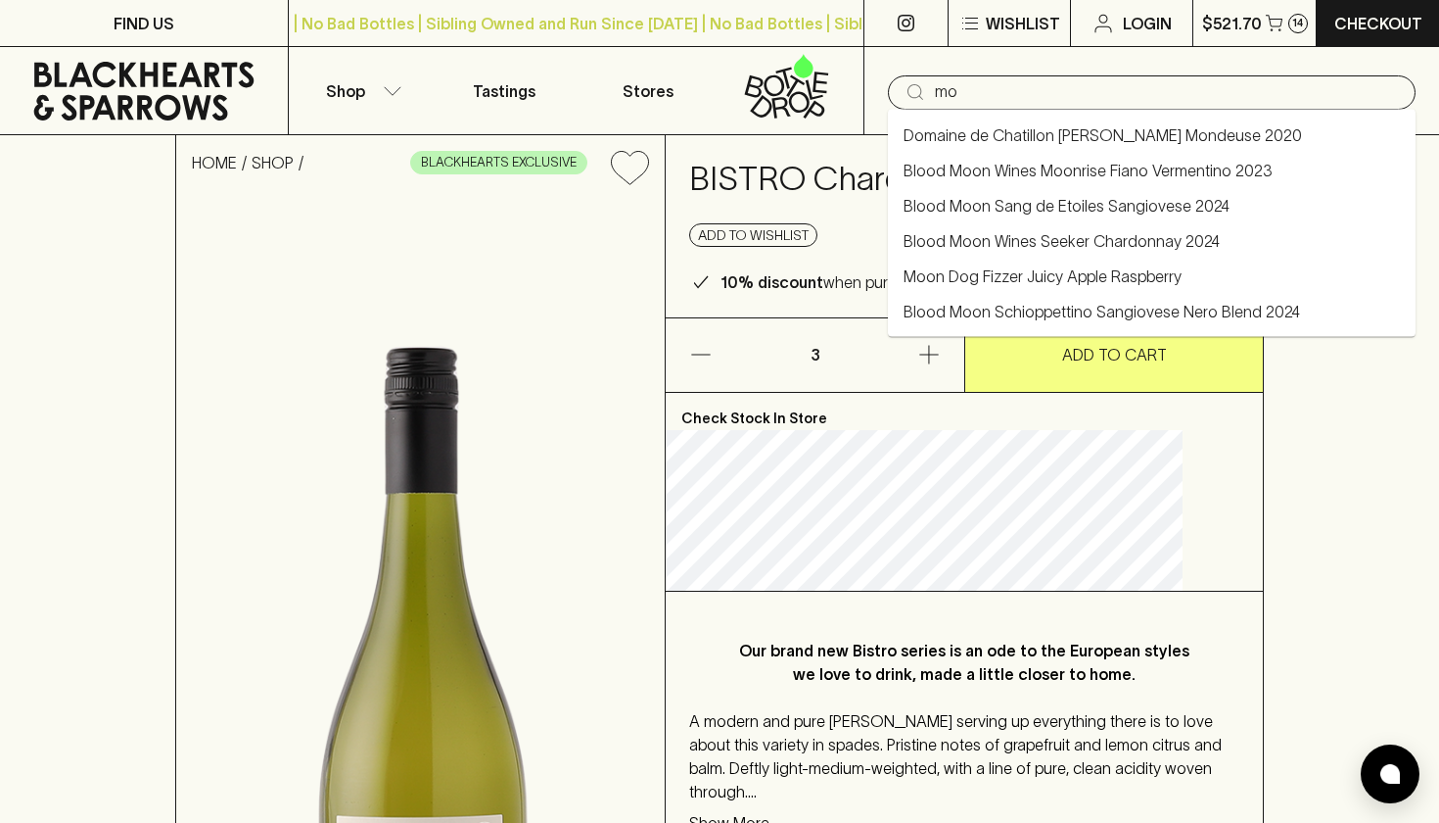
type input "m"
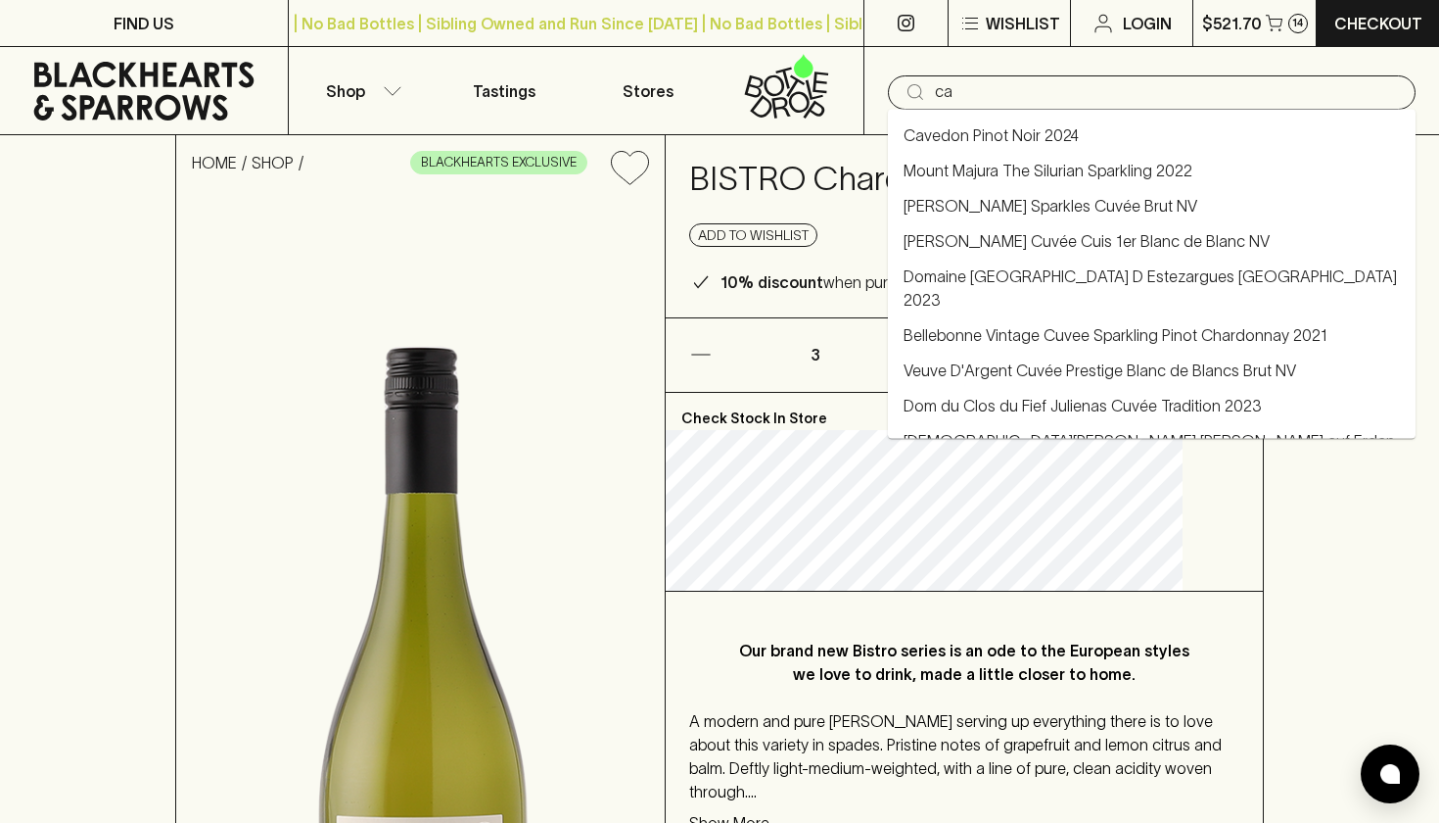
type input "c"
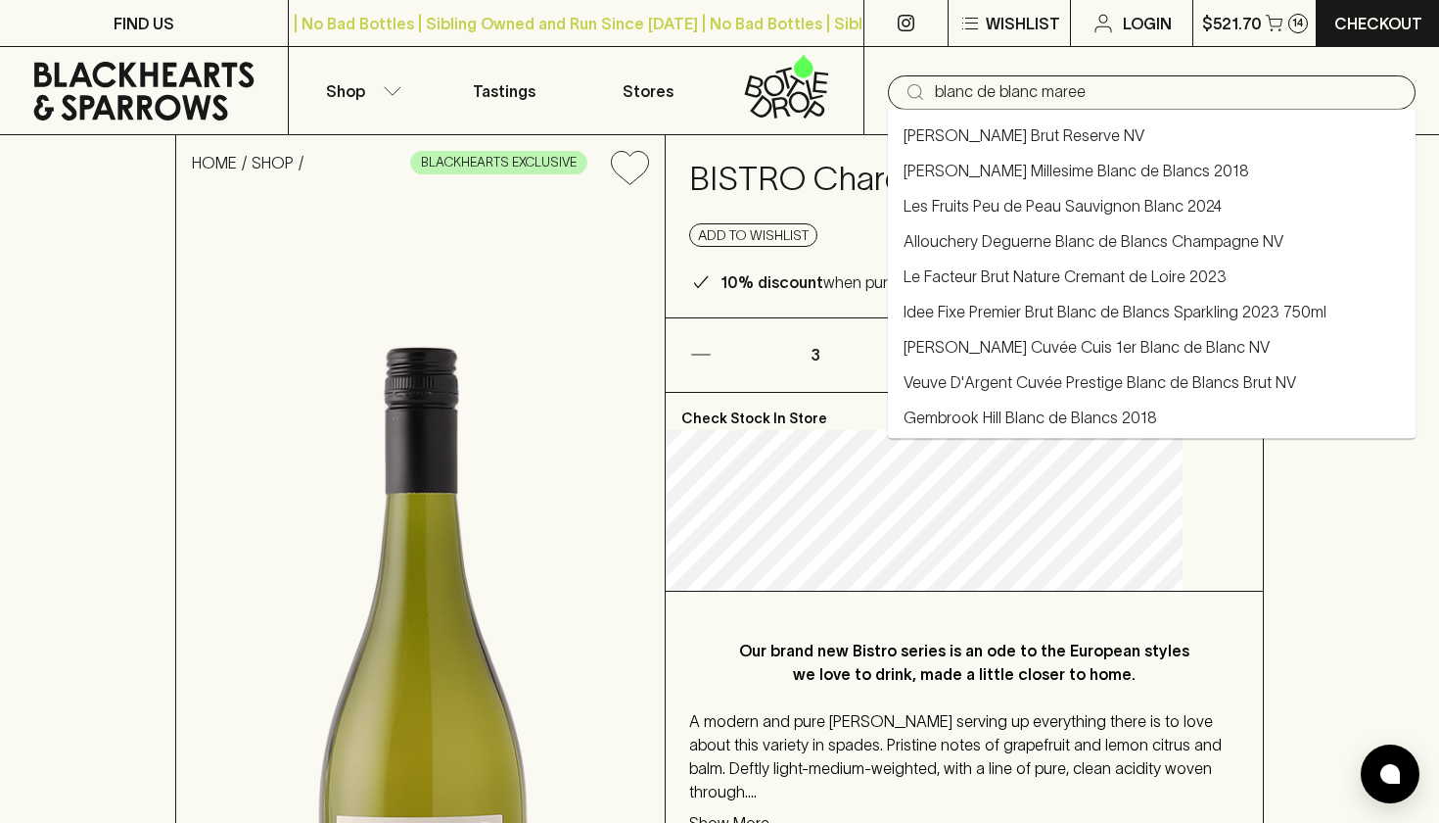
click at [1076, 104] on input "blanc de blanc maree" at bounding box center [1167, 91] width 465 height 31
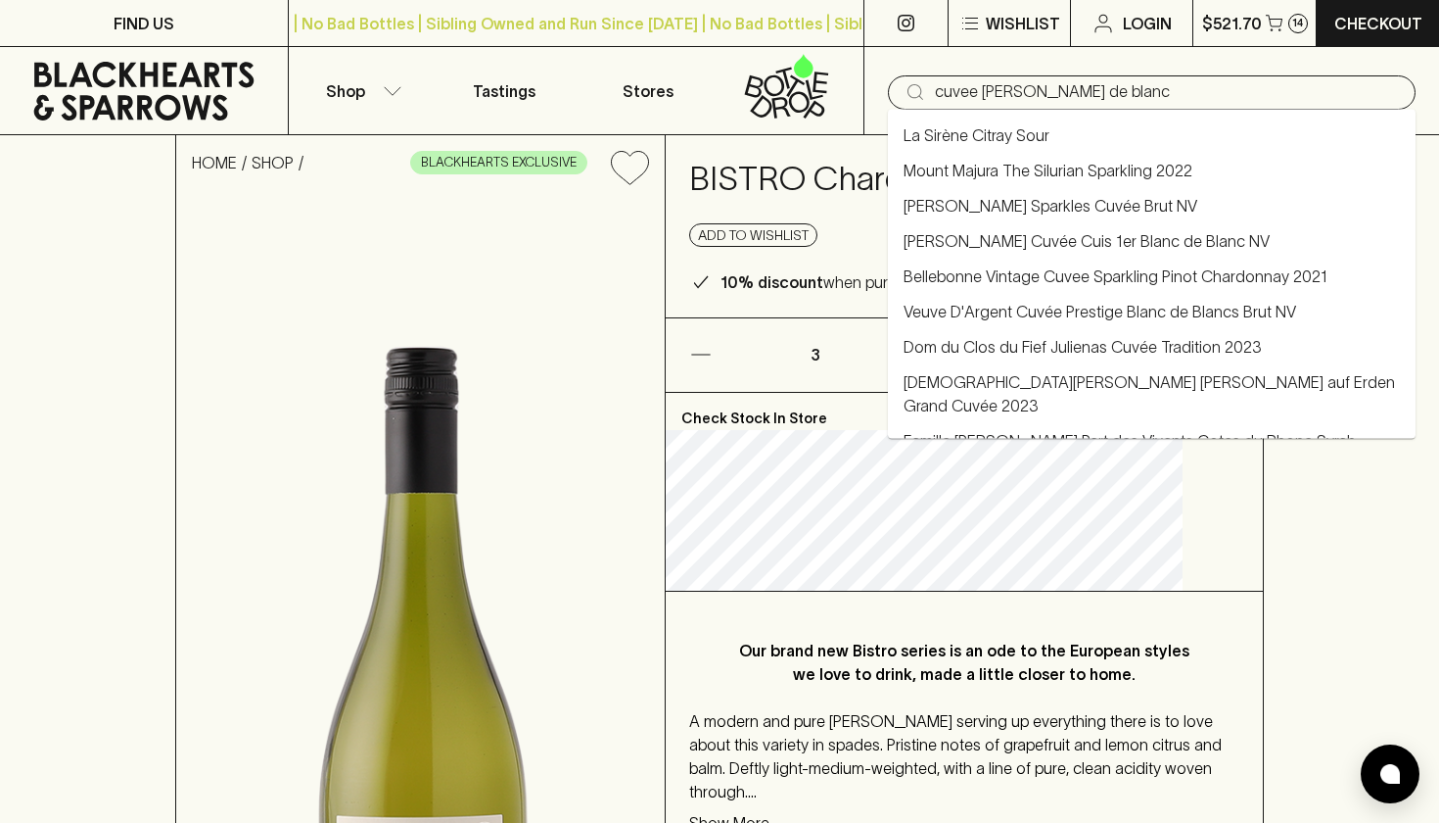
type input "cuvee maree blanc de blanc"
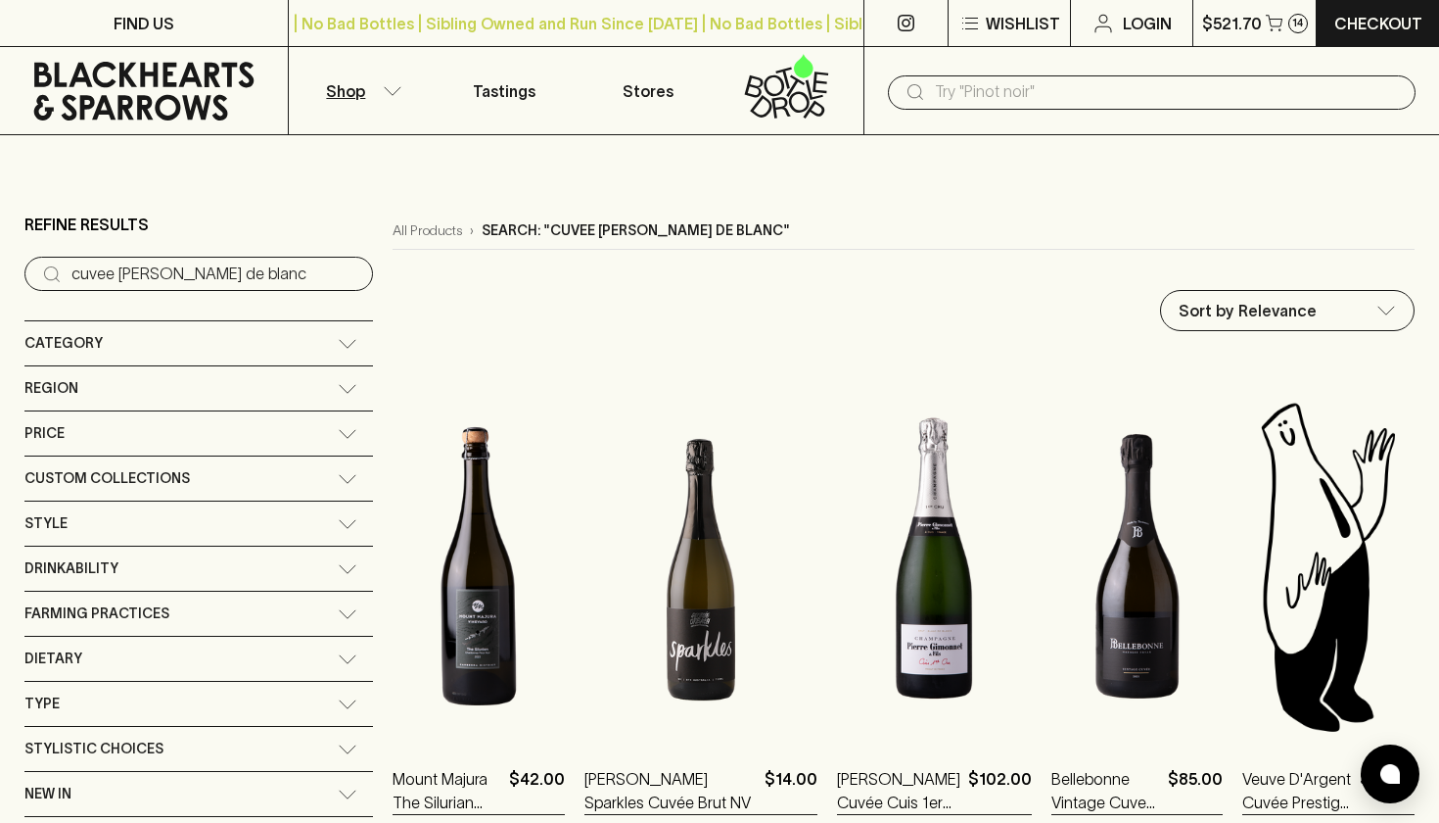
click at [1182, 86] on input "text" at bounding box center [1167, 91] width 465 height 31
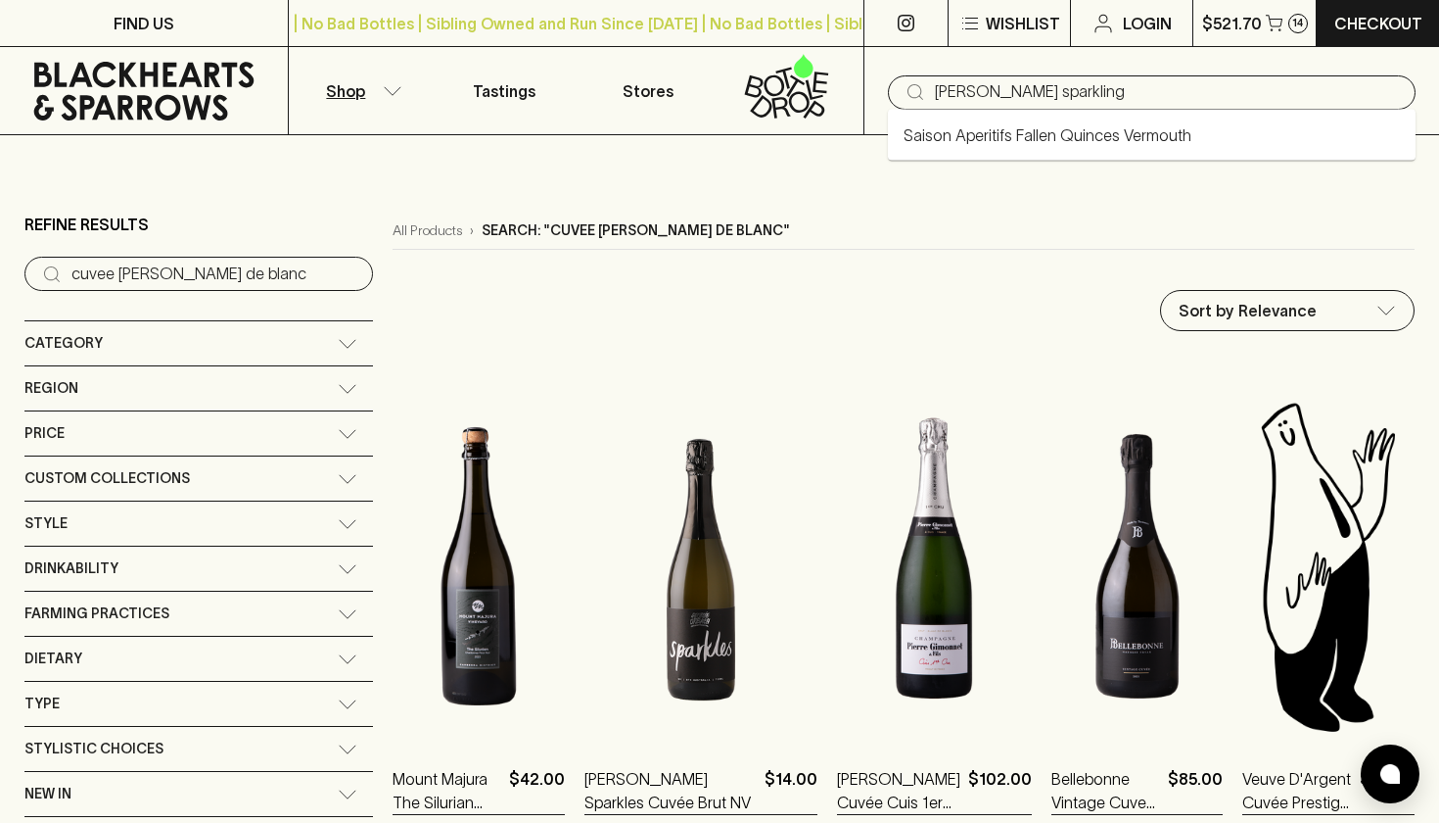
type input "banis sparkling"
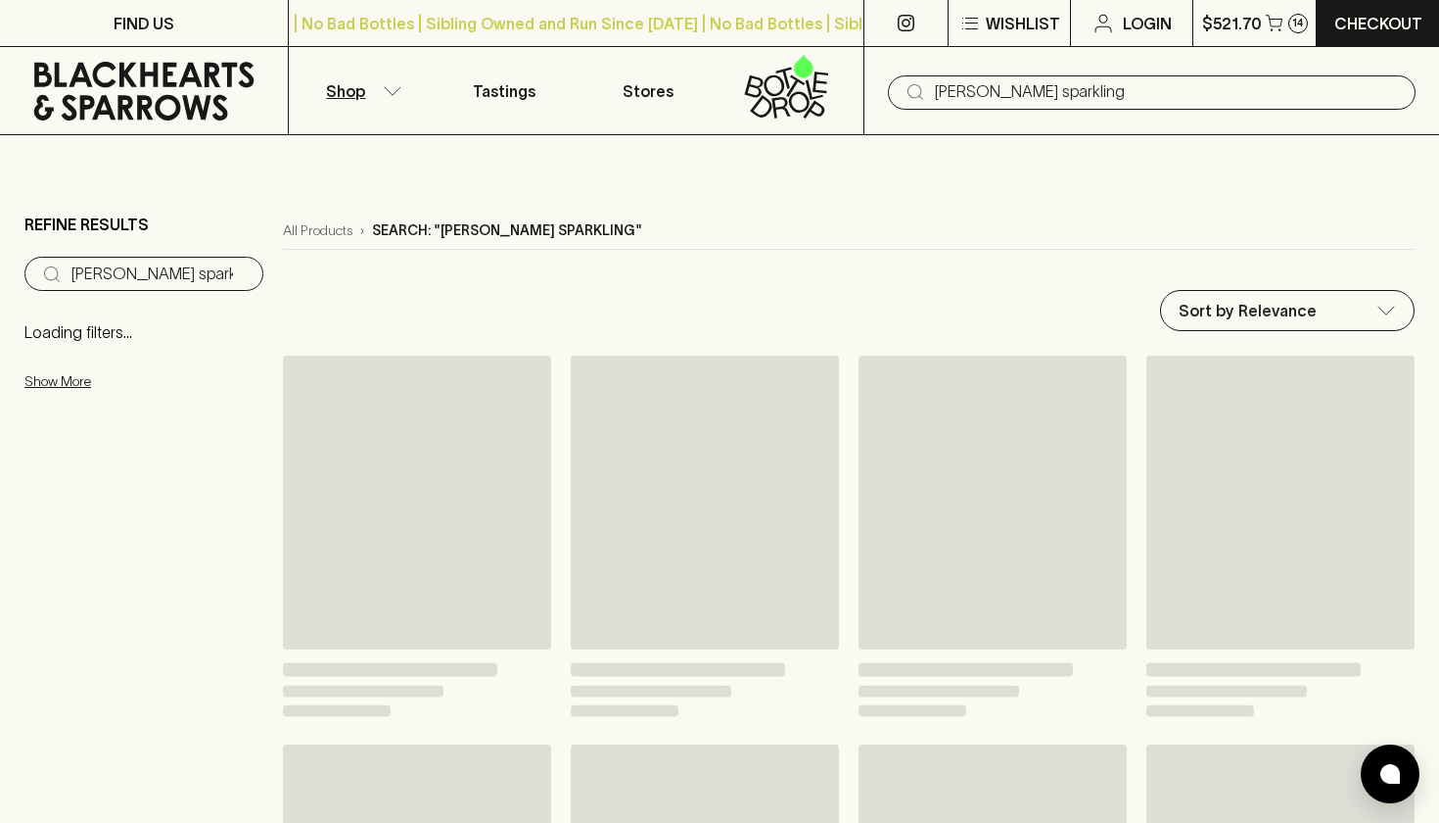
type input "banis sparkling"
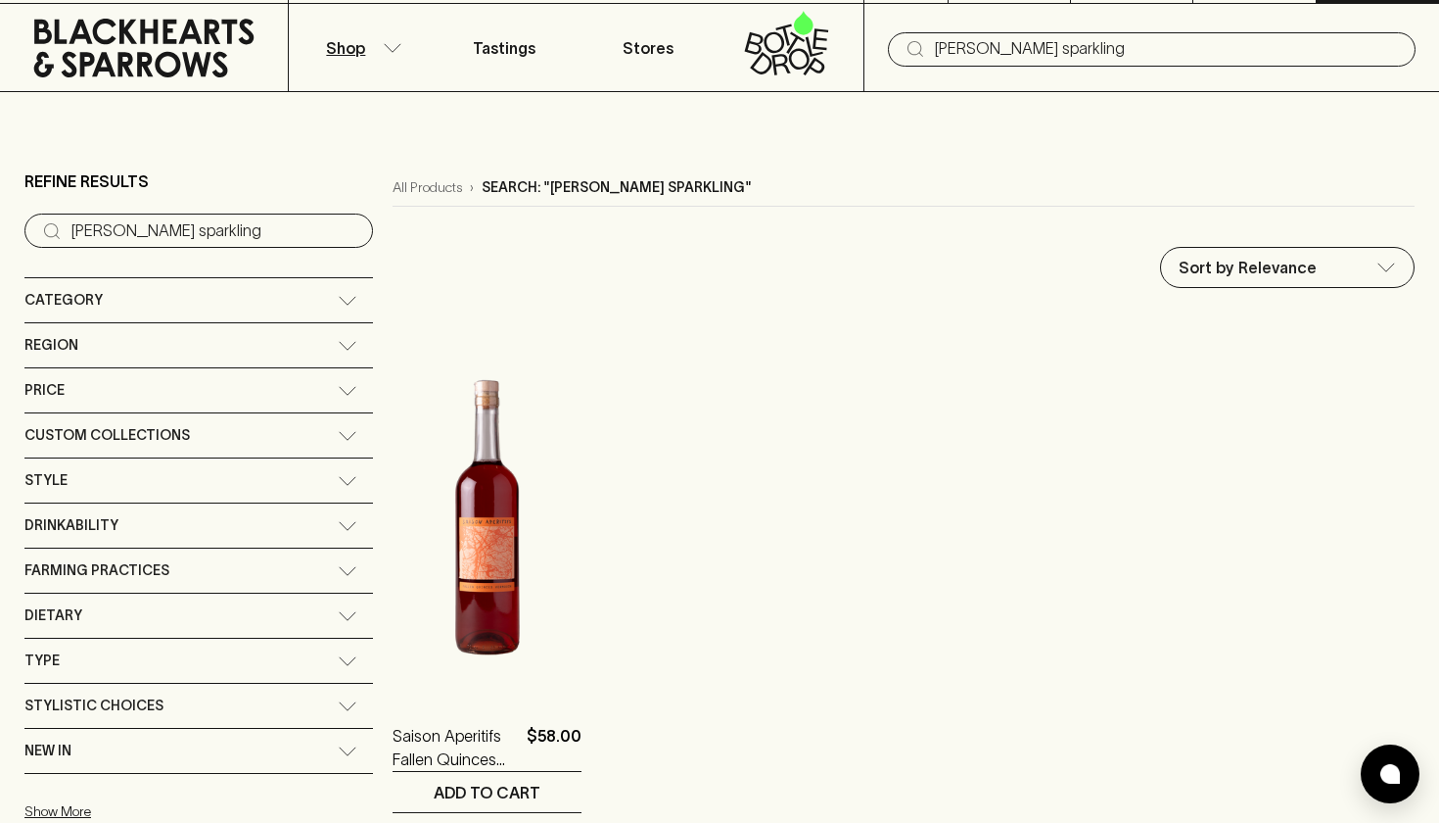
scroll to position [43, 0]
click at [960, 48] on input "banis sparkling" at bounding box center [1167, 48] width 465 height 31
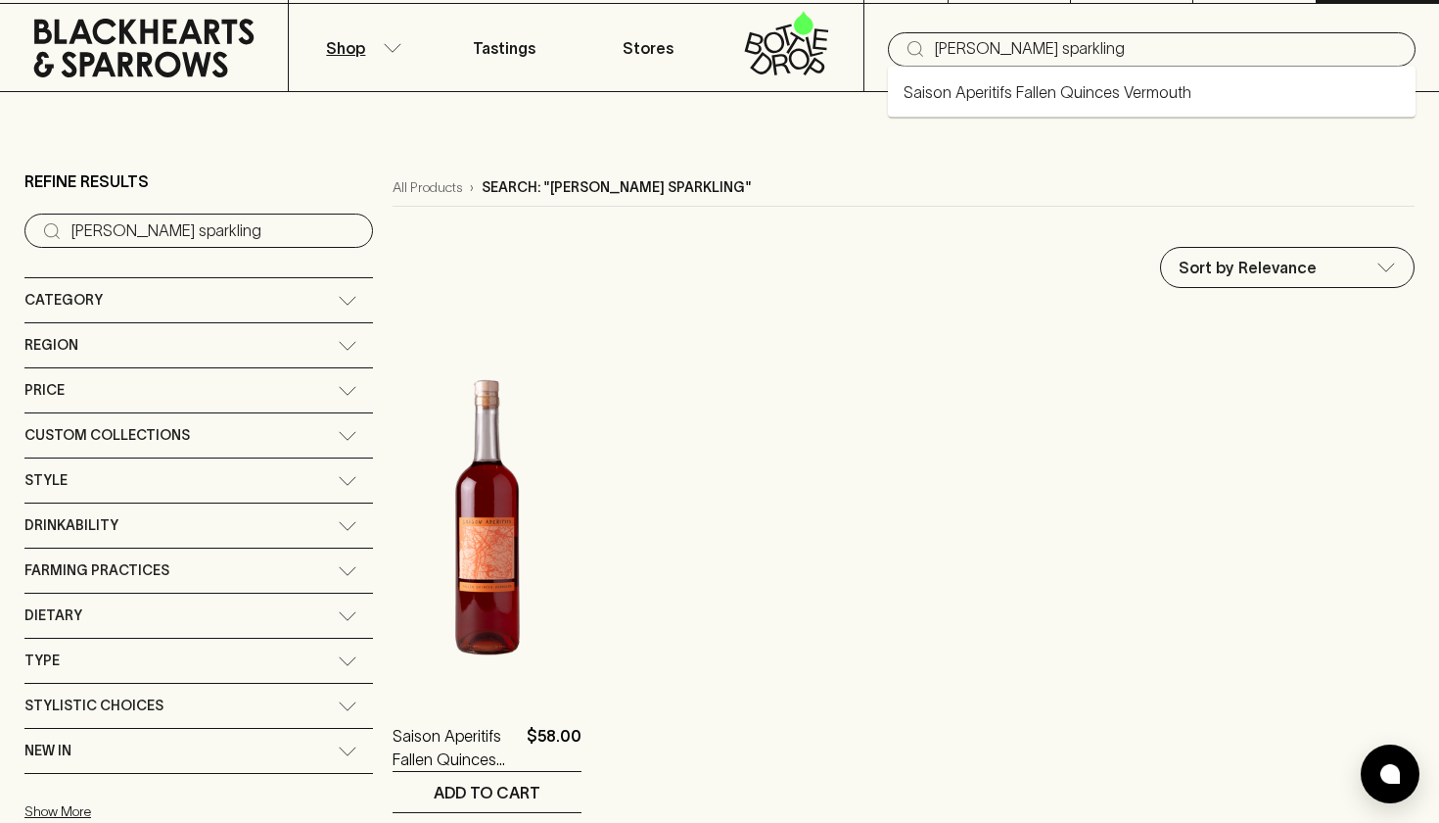
click at [960, 48] on input "banis sparkling" at bounding box center [1167, 48] width 465 height 31
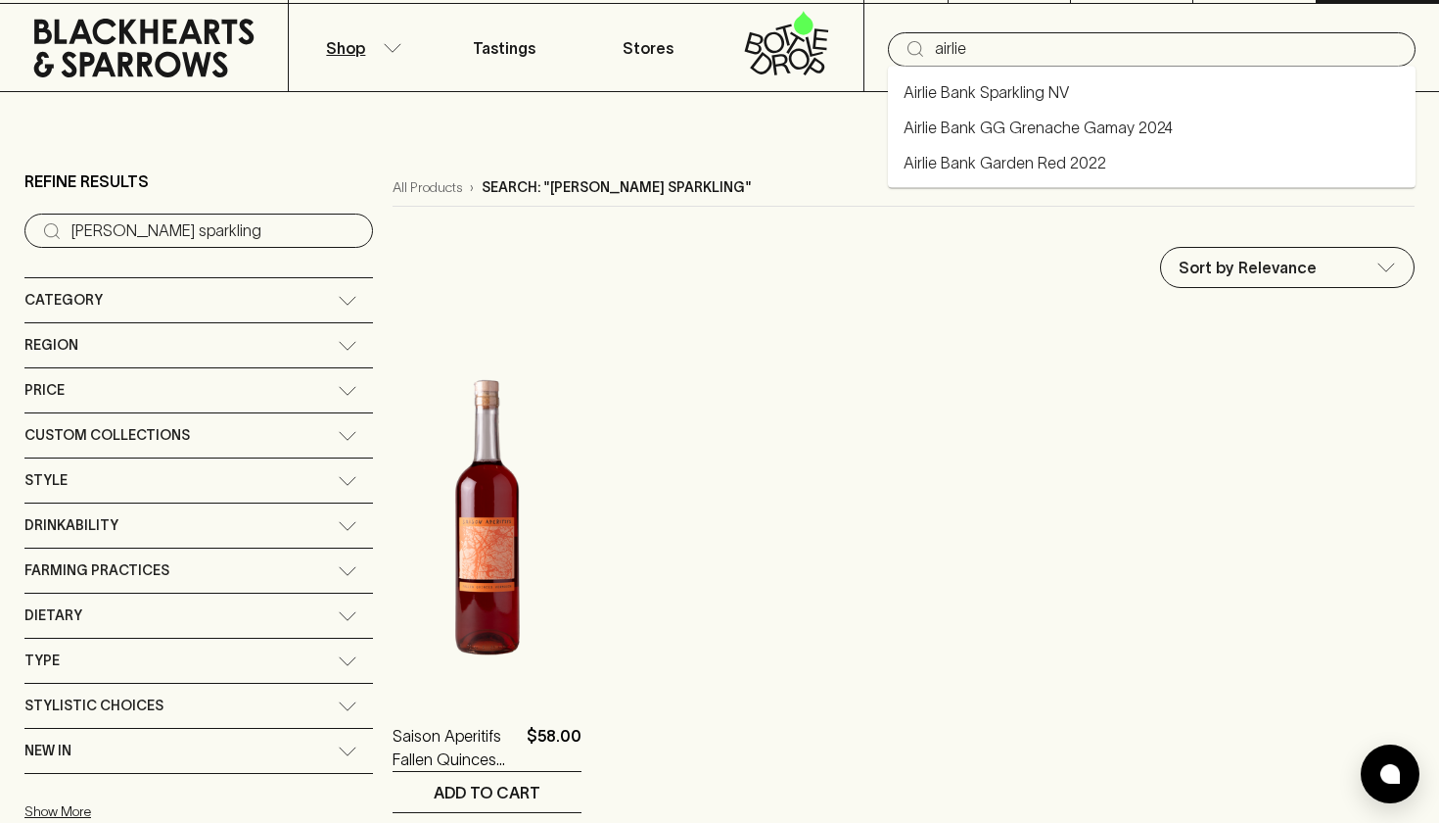
click at [984, 91] on link "Airlie Bank Sparkling NV" at bounding box center [986, 92] width 165 height 24
type input "Airlie Bank Sparkling NV"
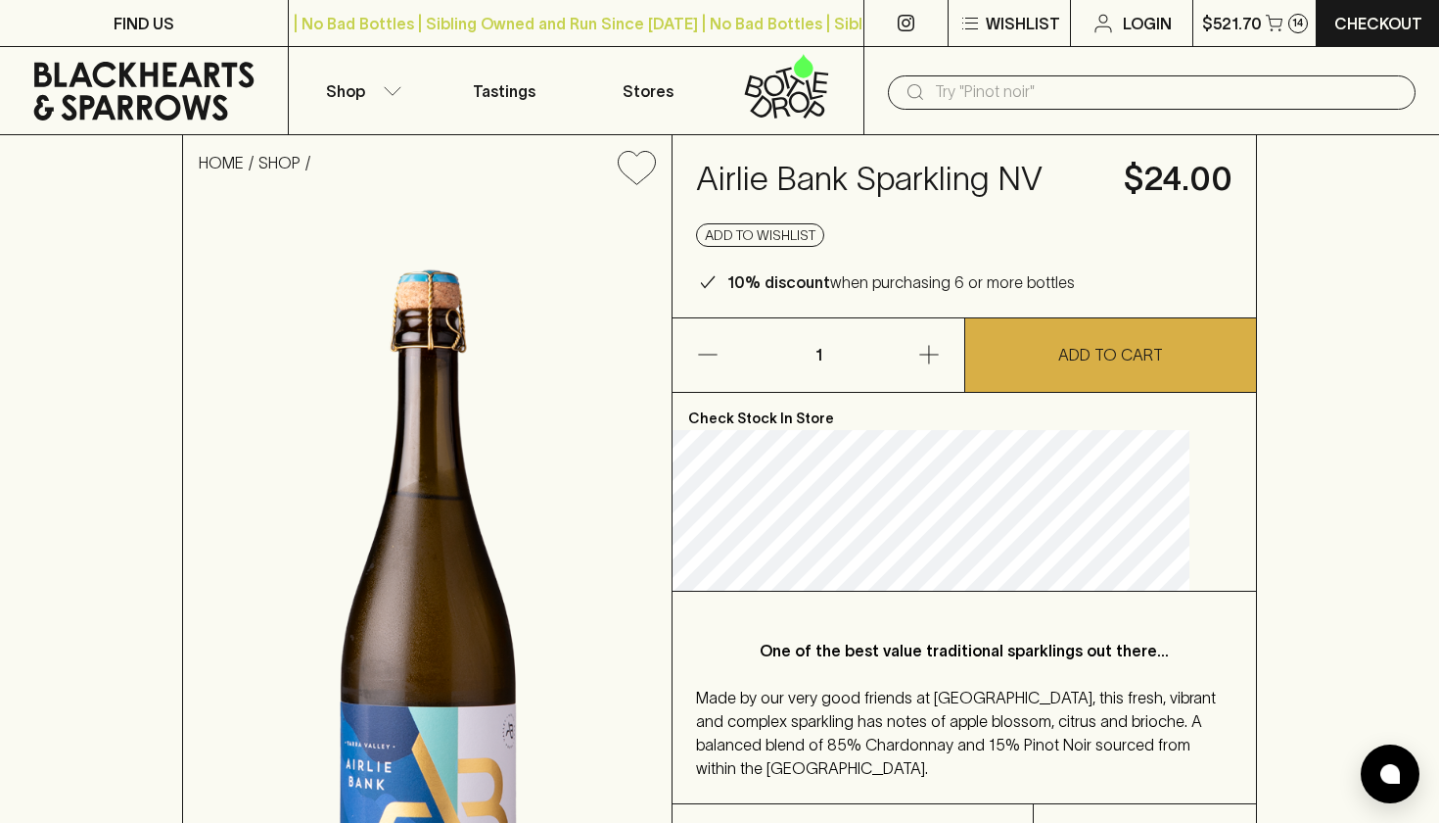
click at [918, 366] on icon "button" at bounding box center [930, 355] width 24 height 24
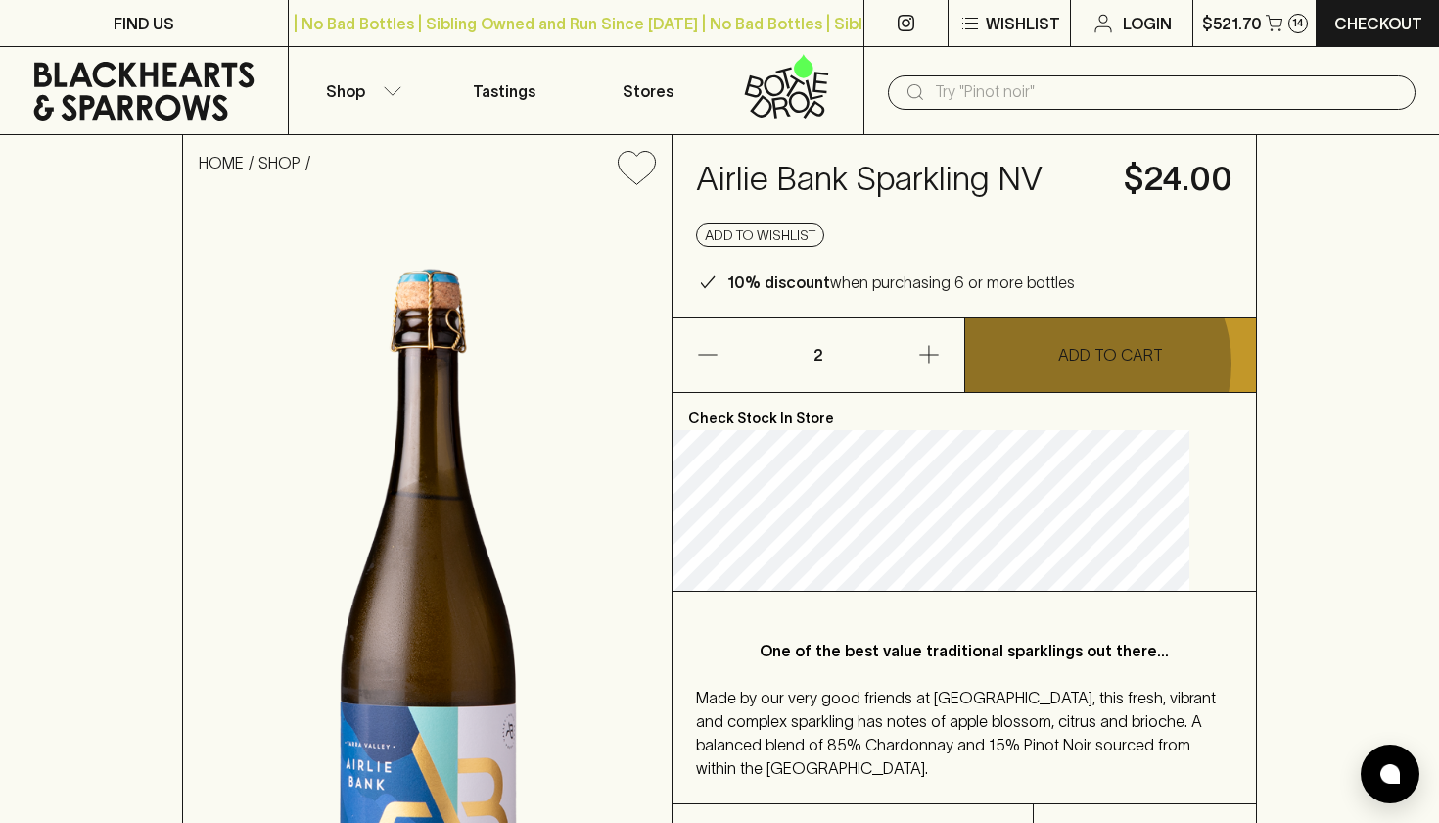
click at [1089, 366] on p "ADD TO CART" at bounding box center [1111, 355] width 105 height 24
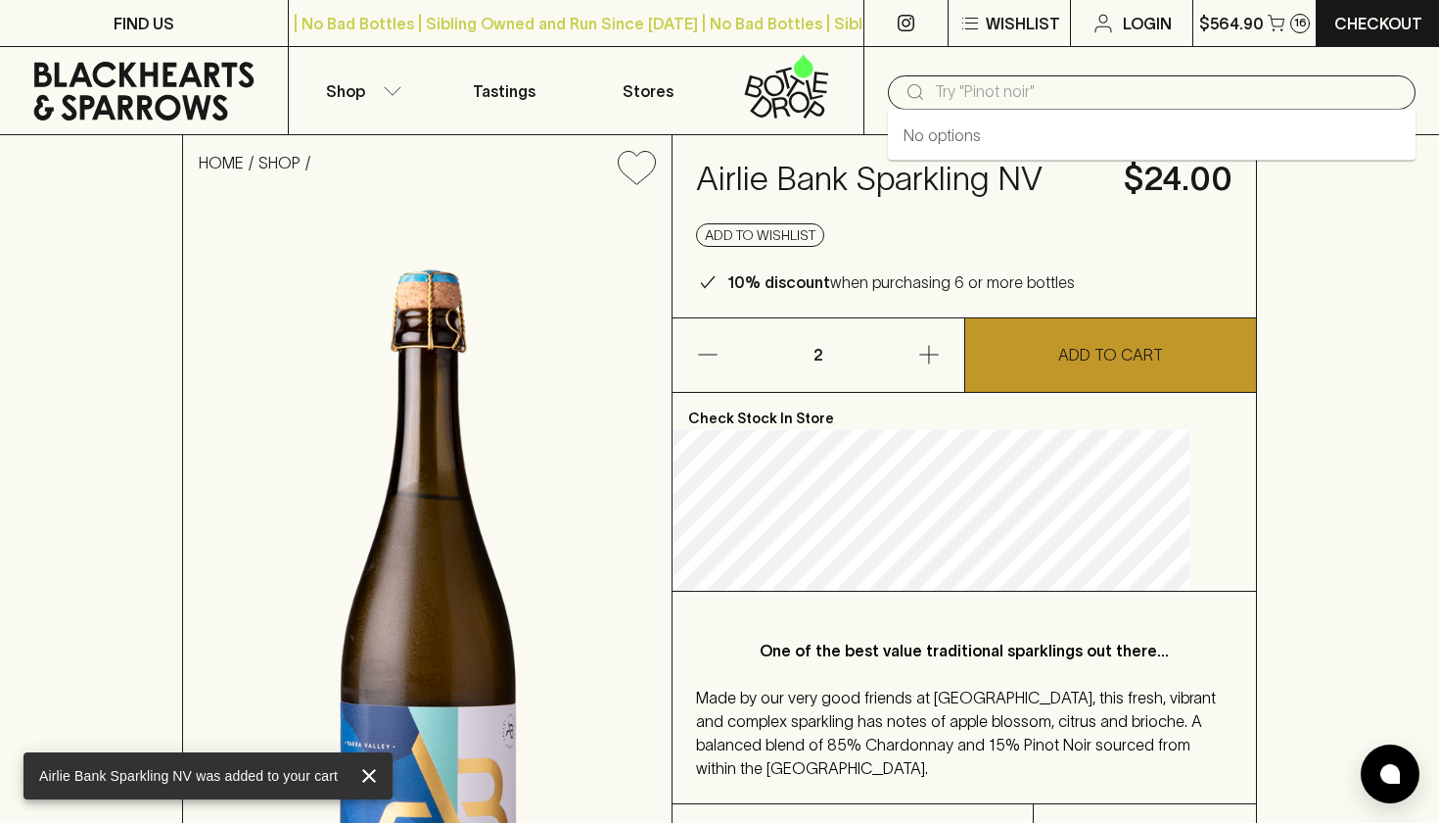
click at [1080, 93] on input "text" at bounding box center [1167, 91] width 465 height 31
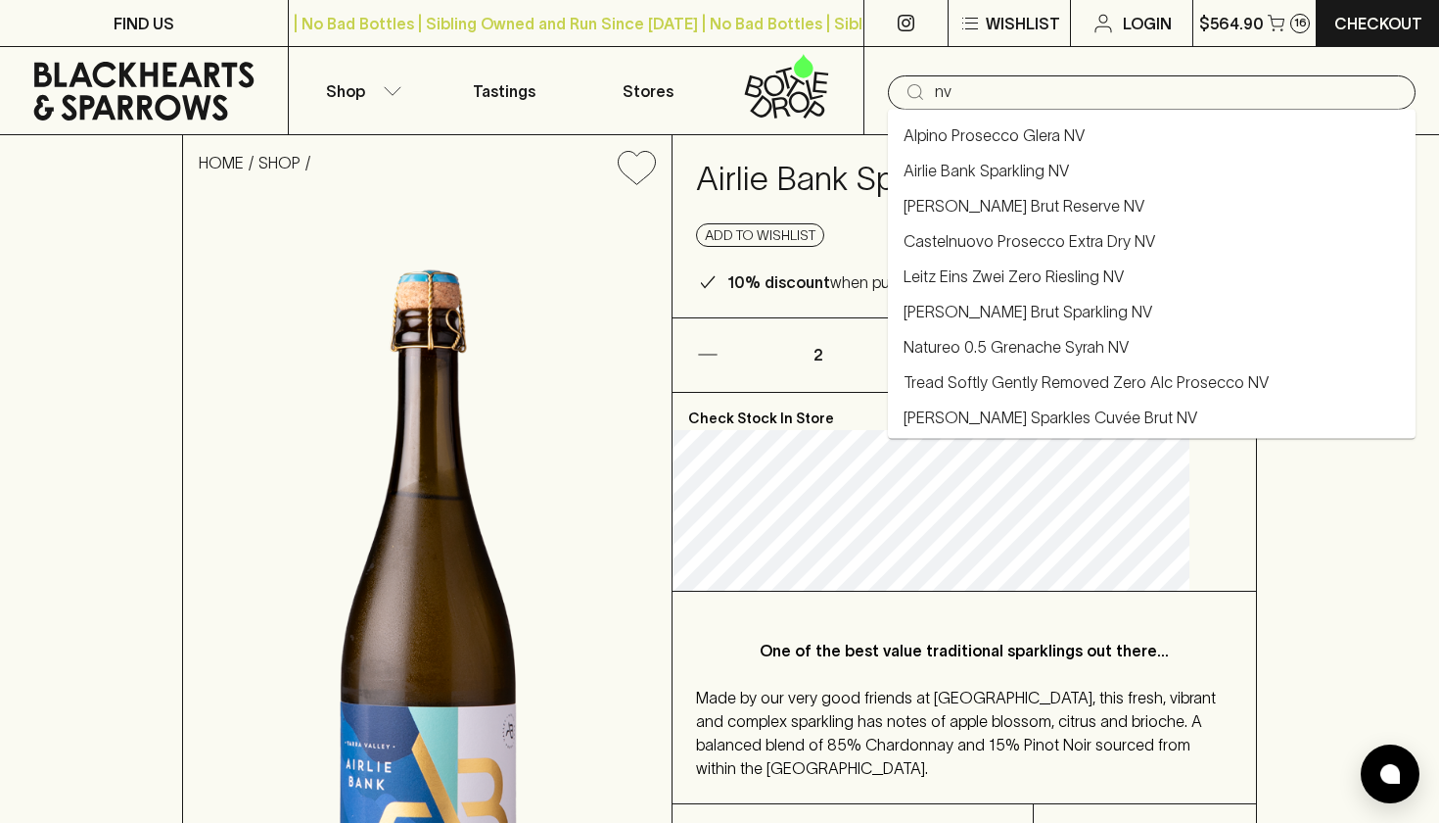
type input "nv"
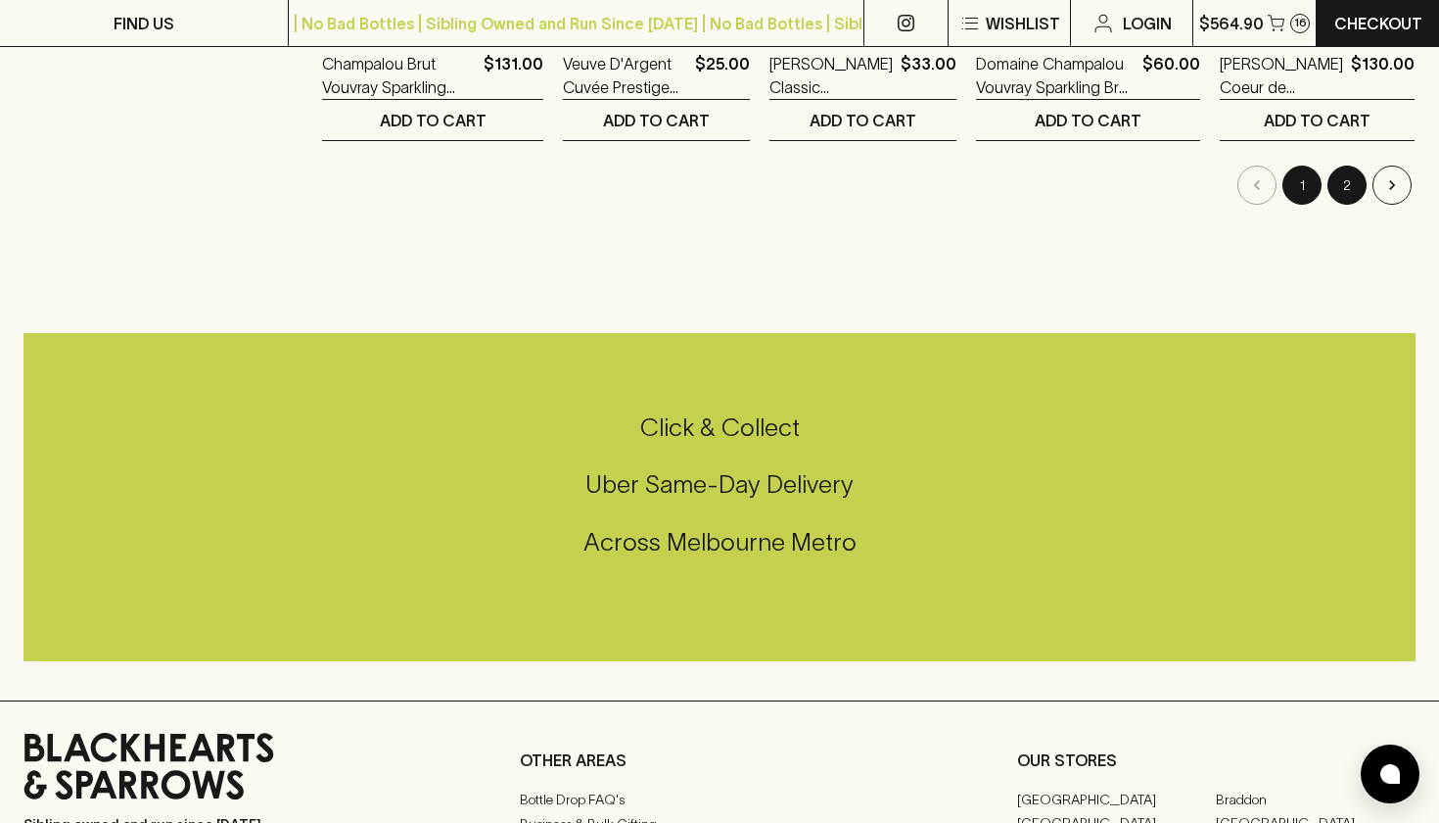
click at [1362, 190] on button "2" at bounding box center [1347, 184] width 39 height 39
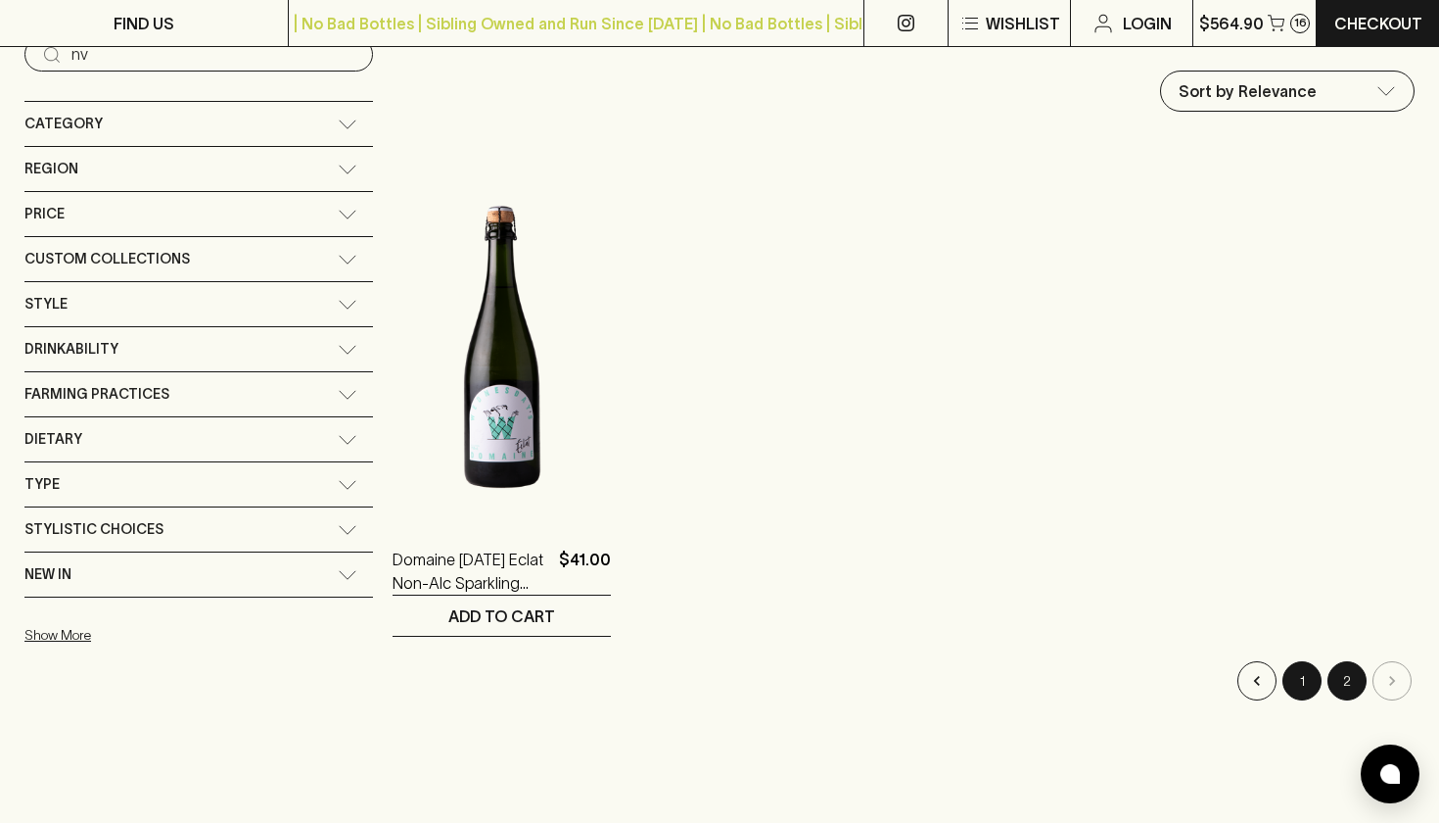
click at [1311, 680] on button "1" at bounding box center [1302, 680] width 39 height 39
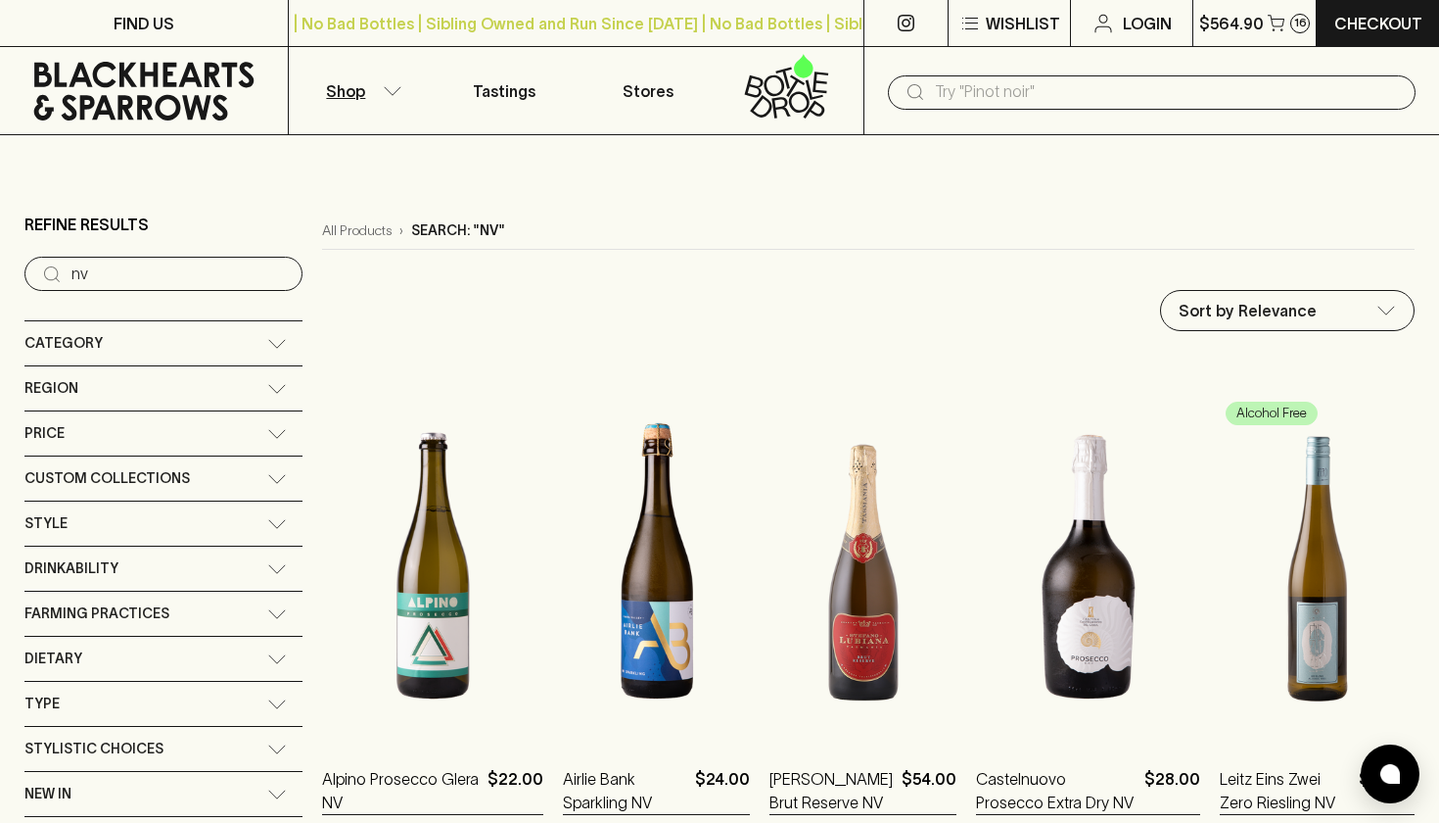
click at [1125, 95] on input "text" at bounding box center [1167, 91] width 465 height 31
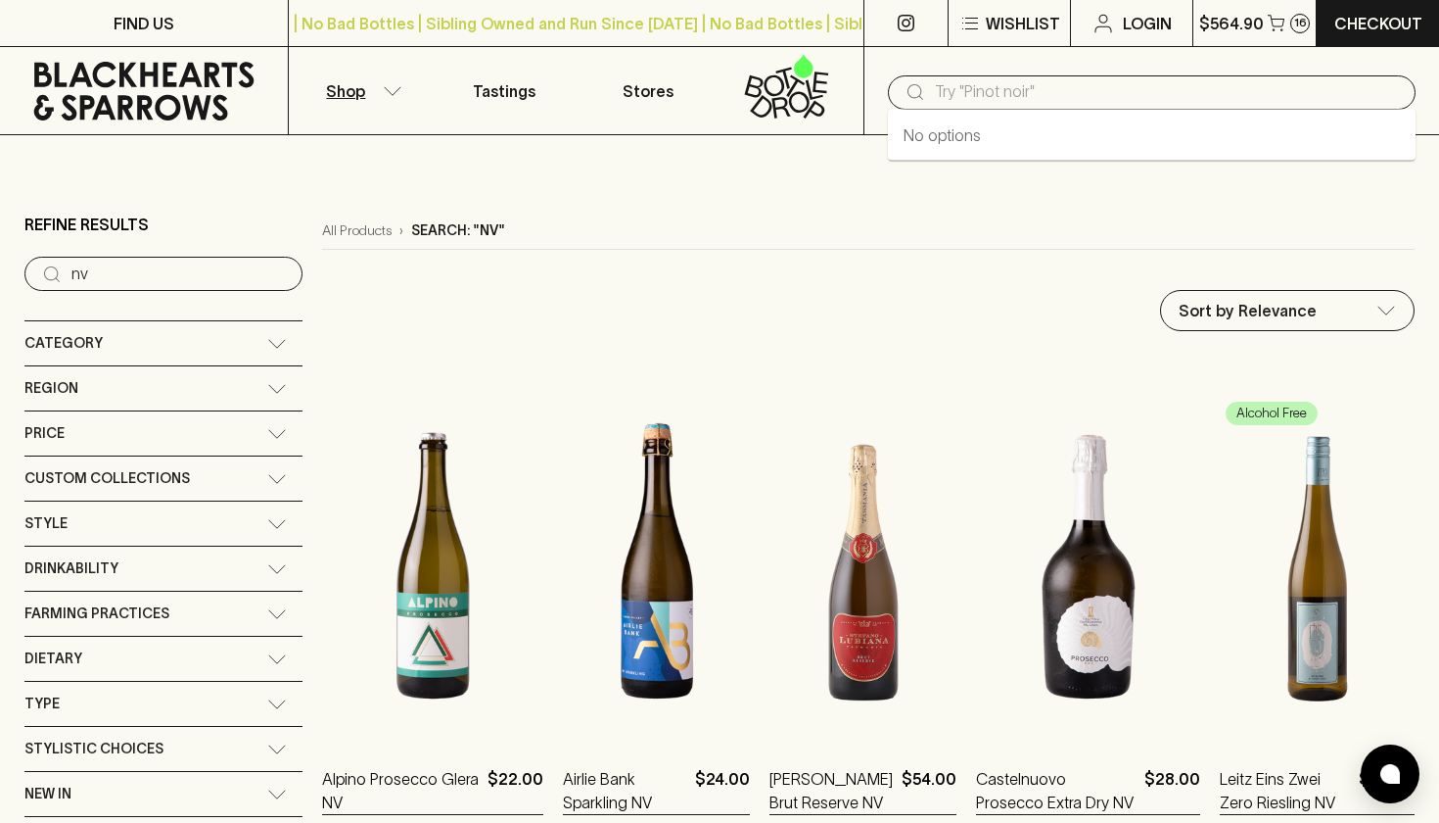
click at [267, 341] on icon at bounding box center [277, 344] width 20 height 10
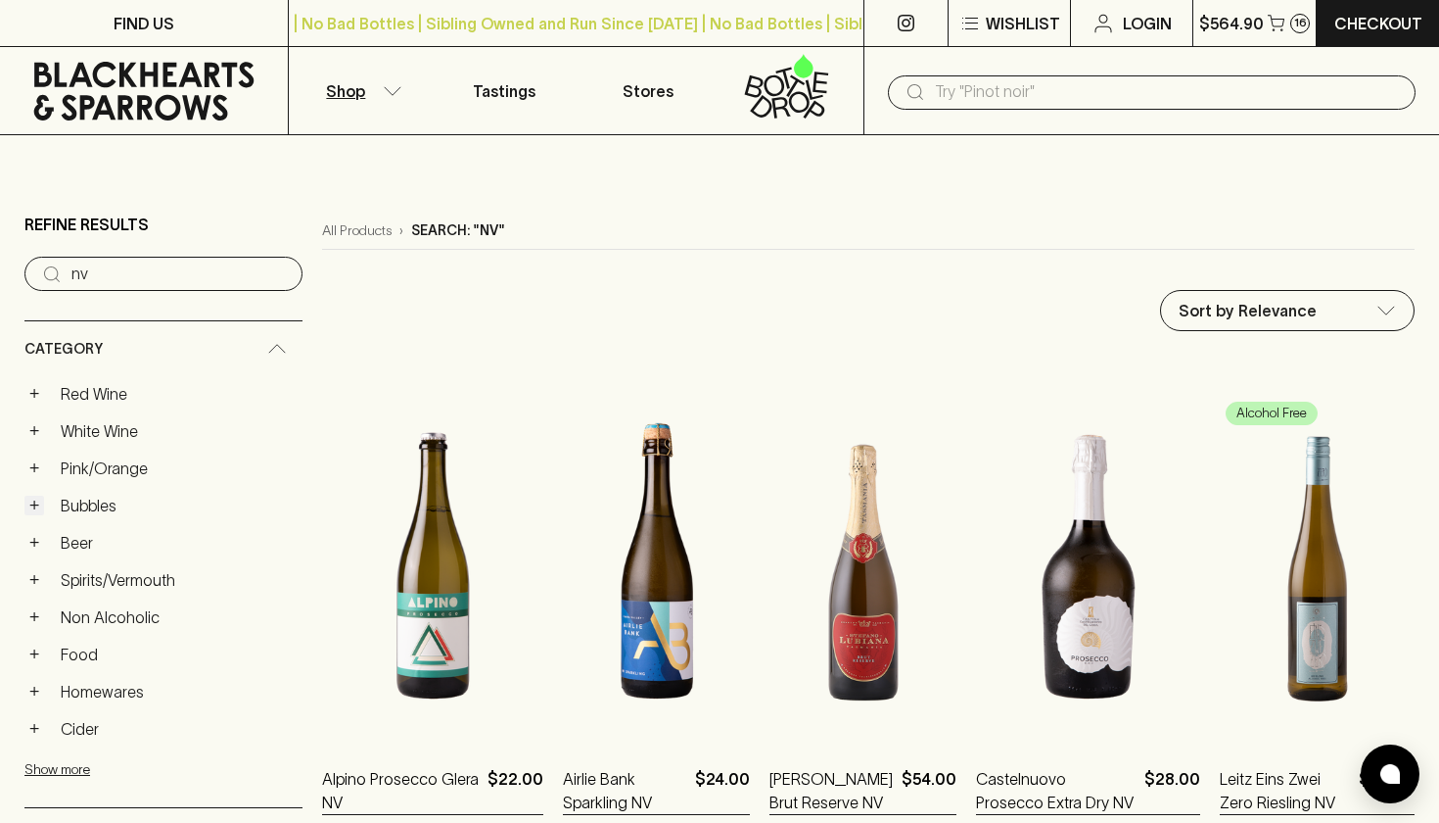
click at [38, 502] on button "+" at bounding box center [34, 505] width 20 height 20
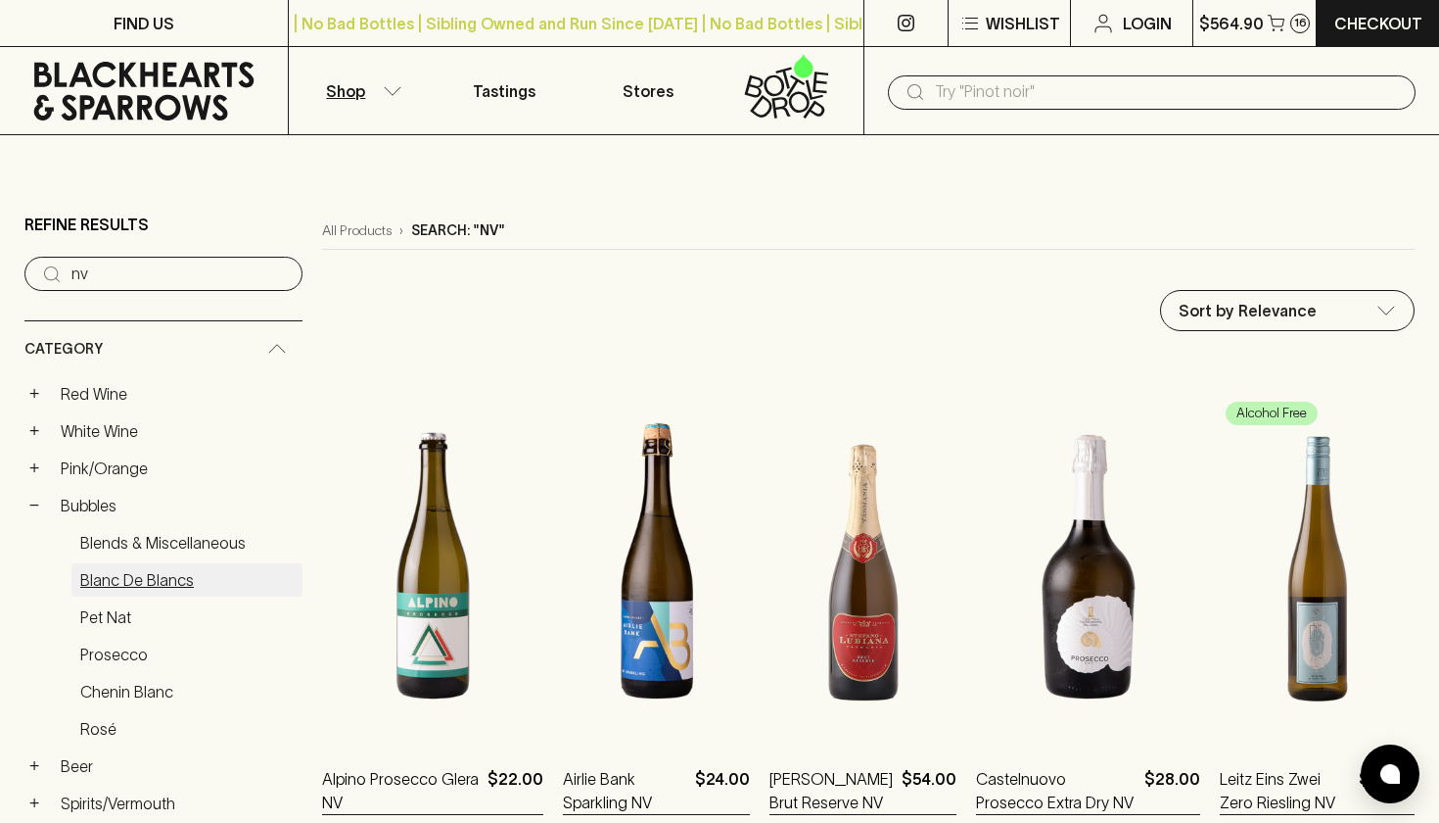
click at [177, 581] on link "Blanc de Blancs" at bounding box center [186, 579] width 231 height 33
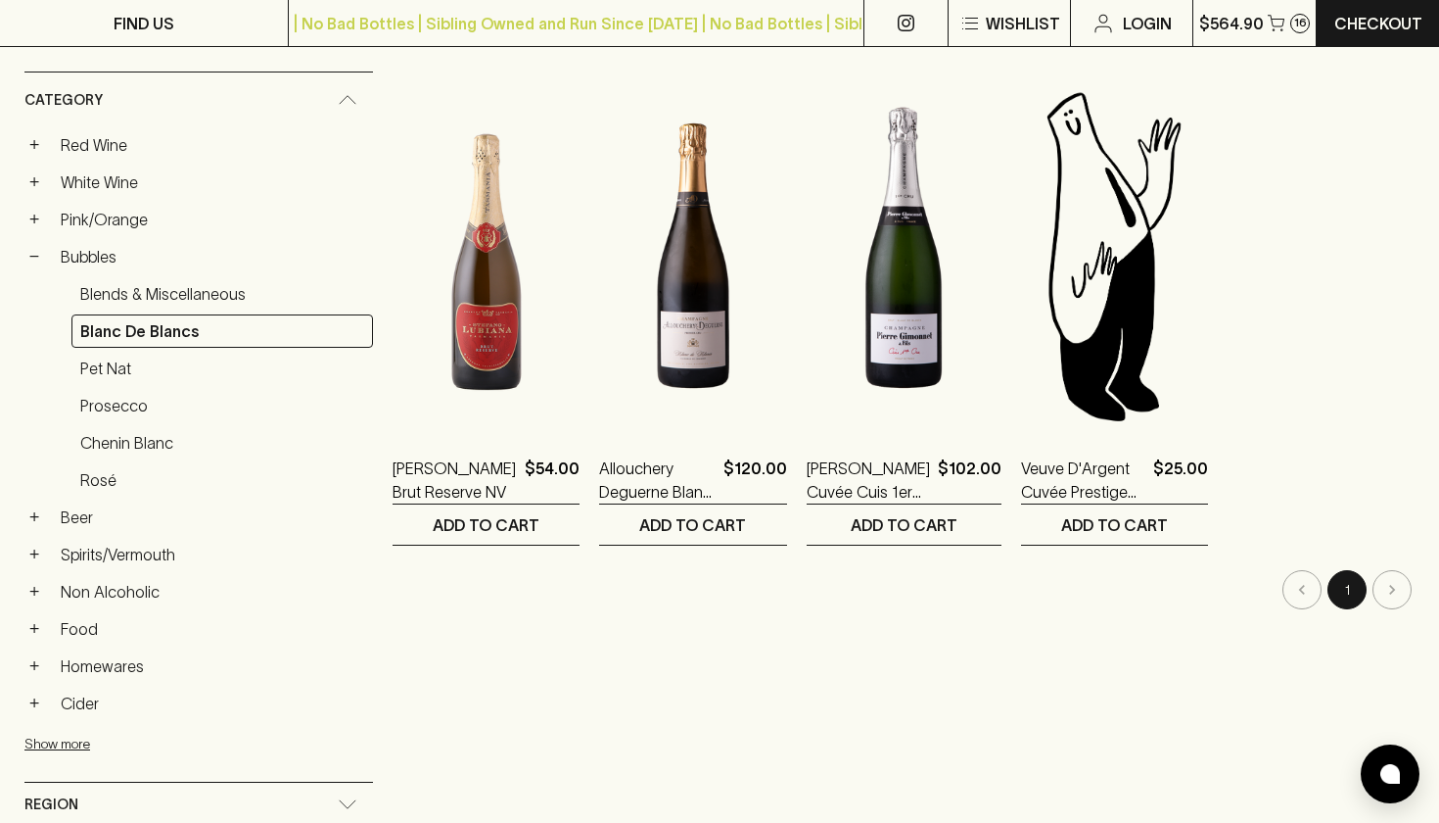
scroll to position [306, 0]
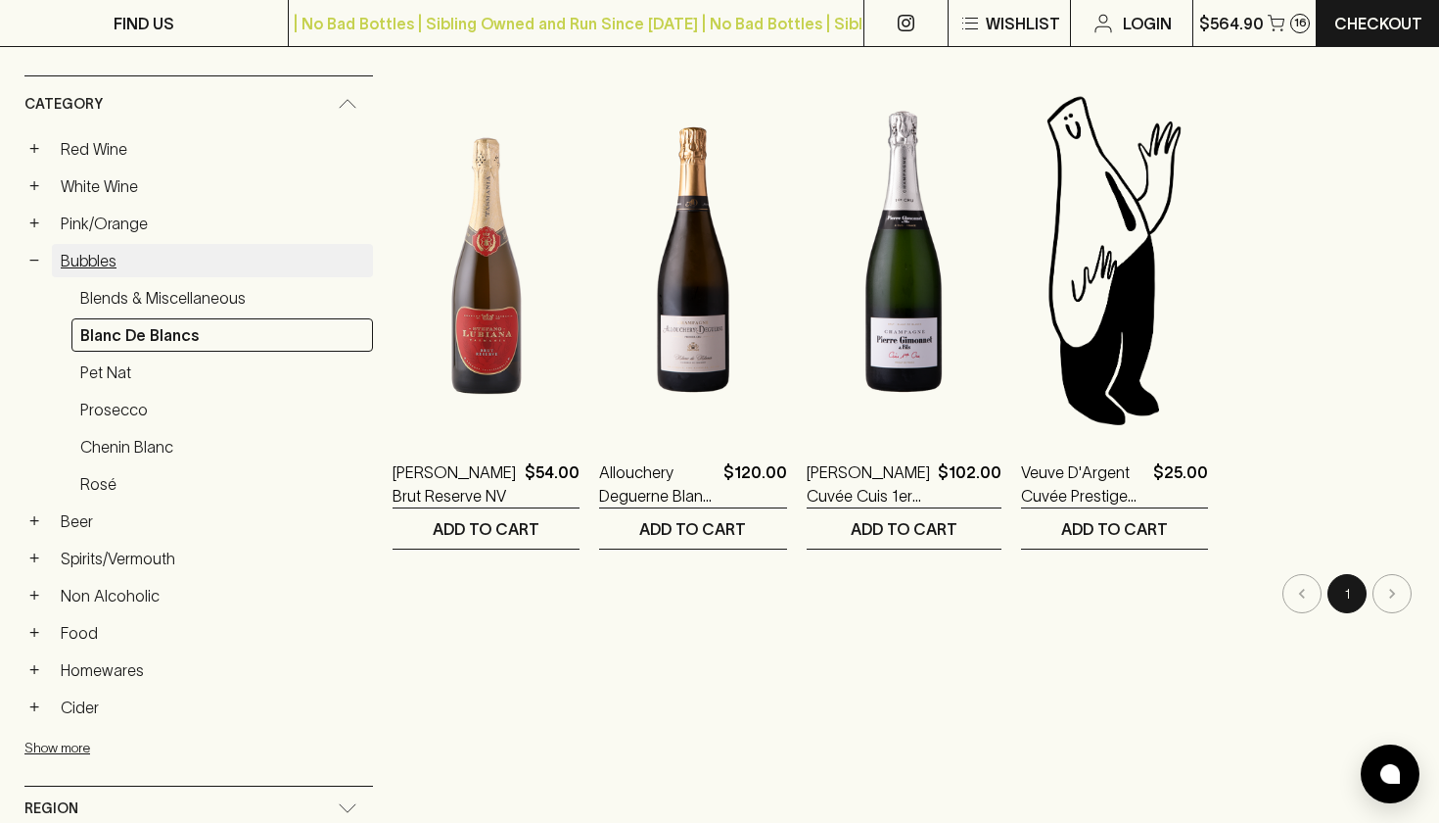
click at [107, 273] on link "Bubbles" at bounding box center [212, 260] width 321 height 33
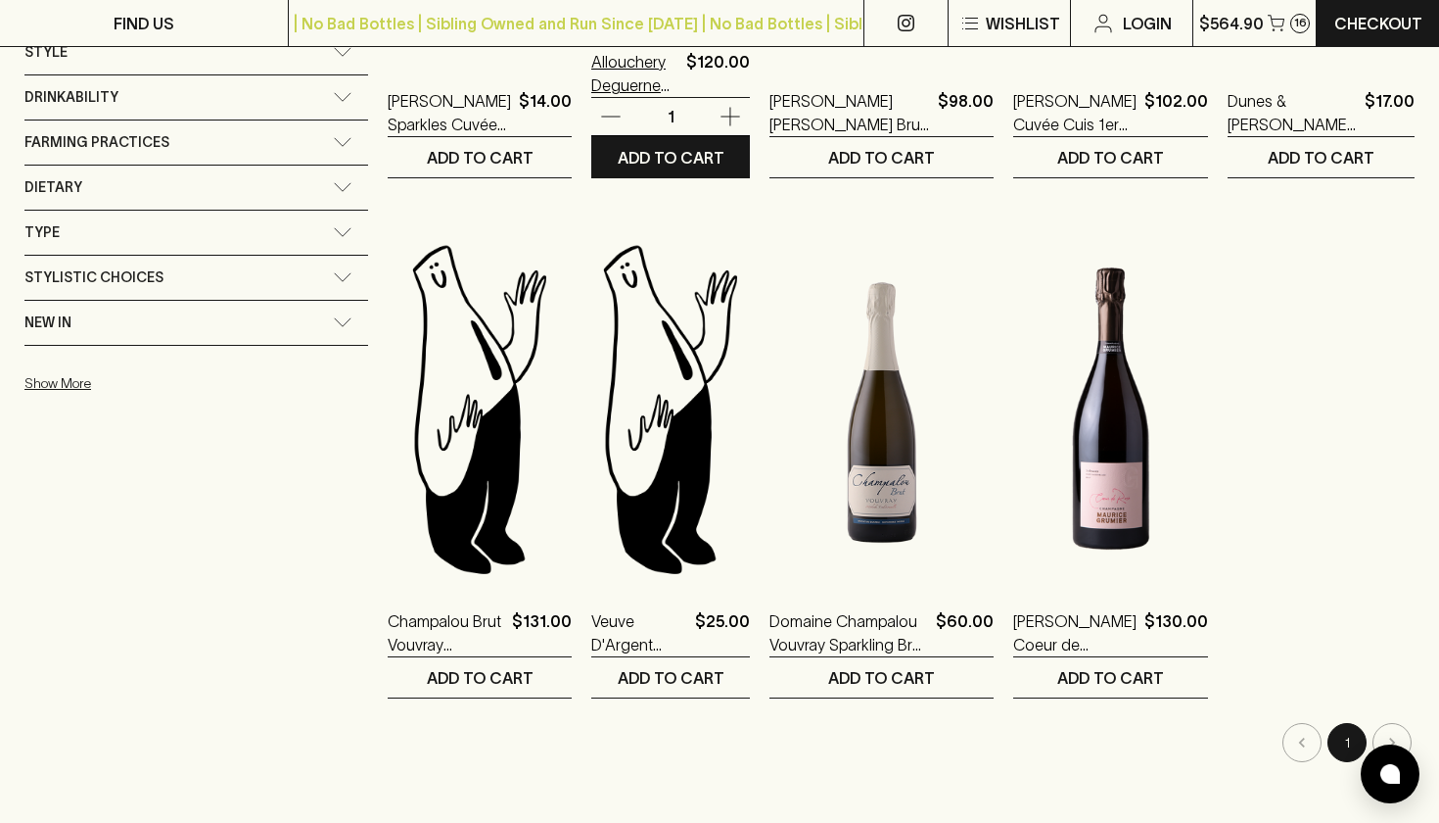
scroll to position [1197, 0]
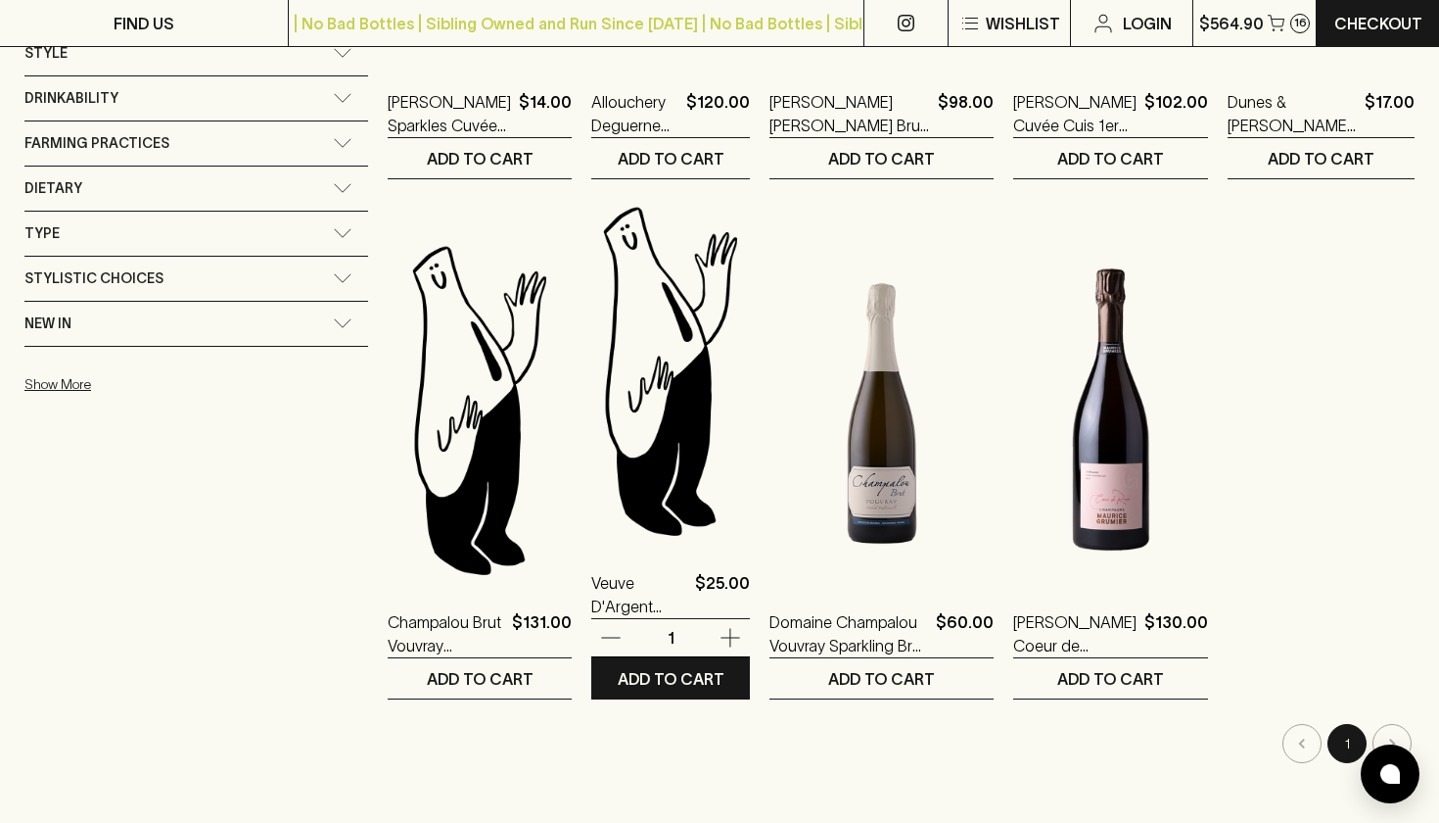
click at [602, 419] on img at bounding box center [670, 370] width 159 height 343
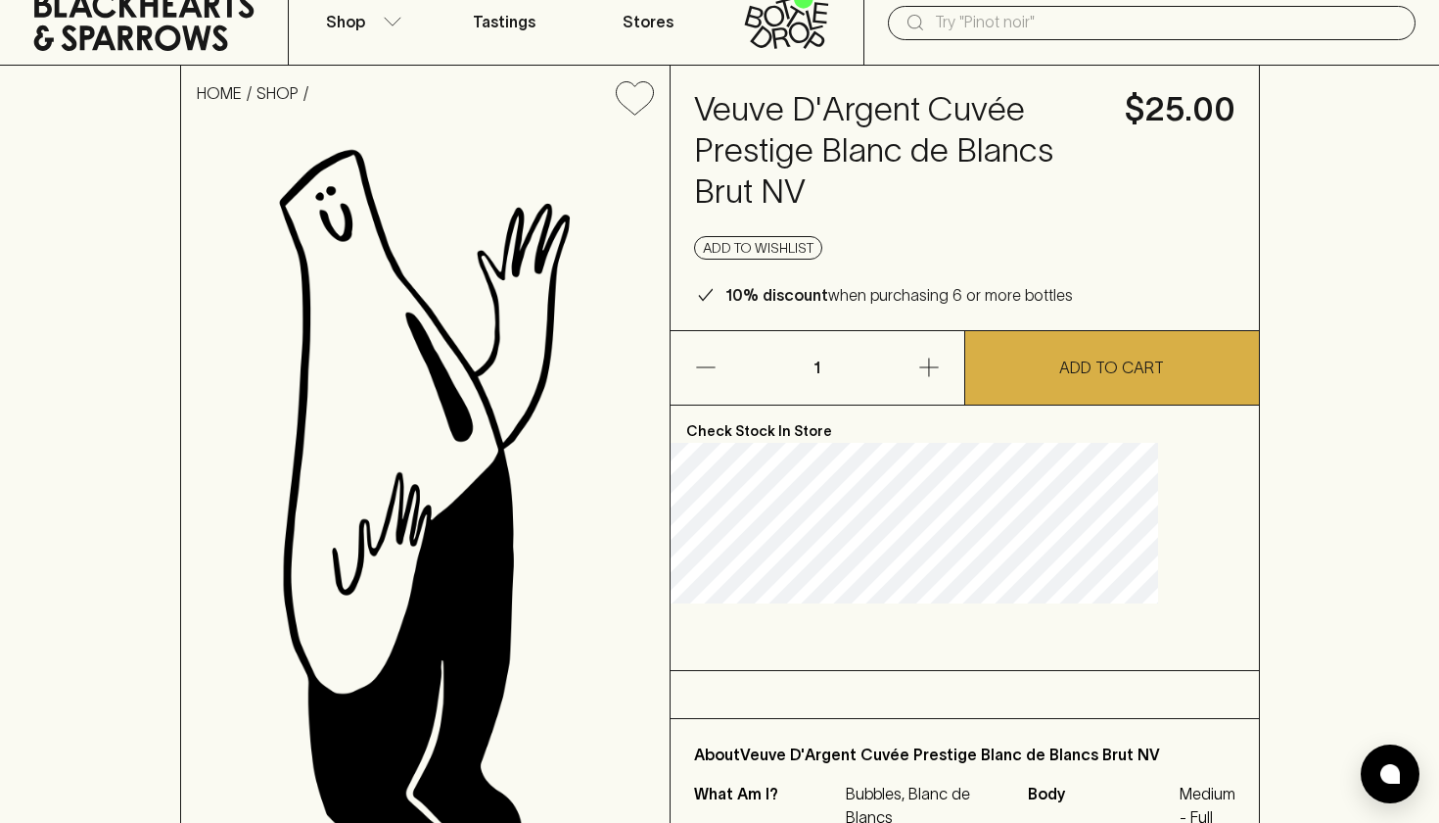
scroll to position [90, 0]
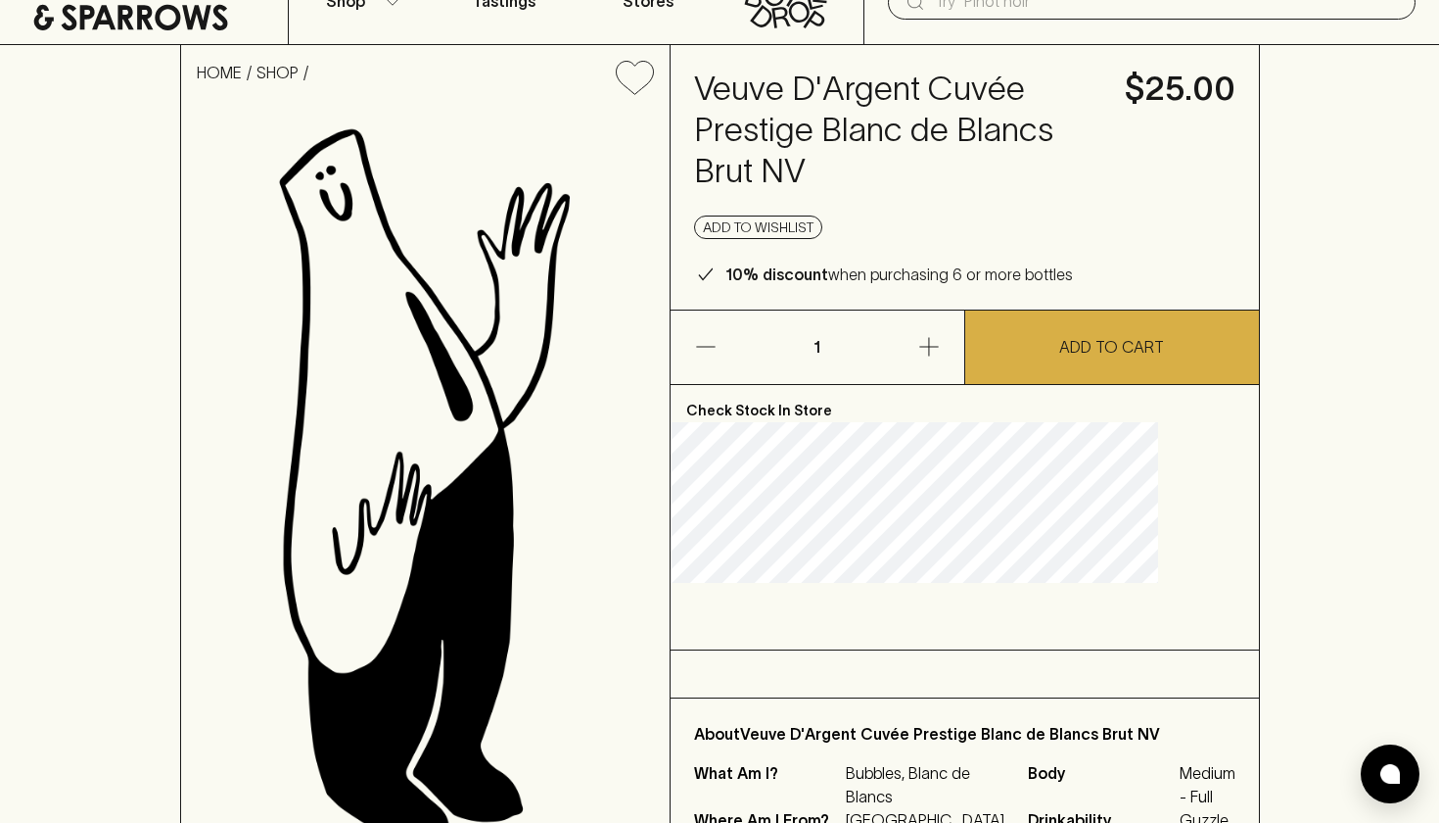
click at [930, 384] on button "button" at bounding box center [902, 346] width 123 height 73
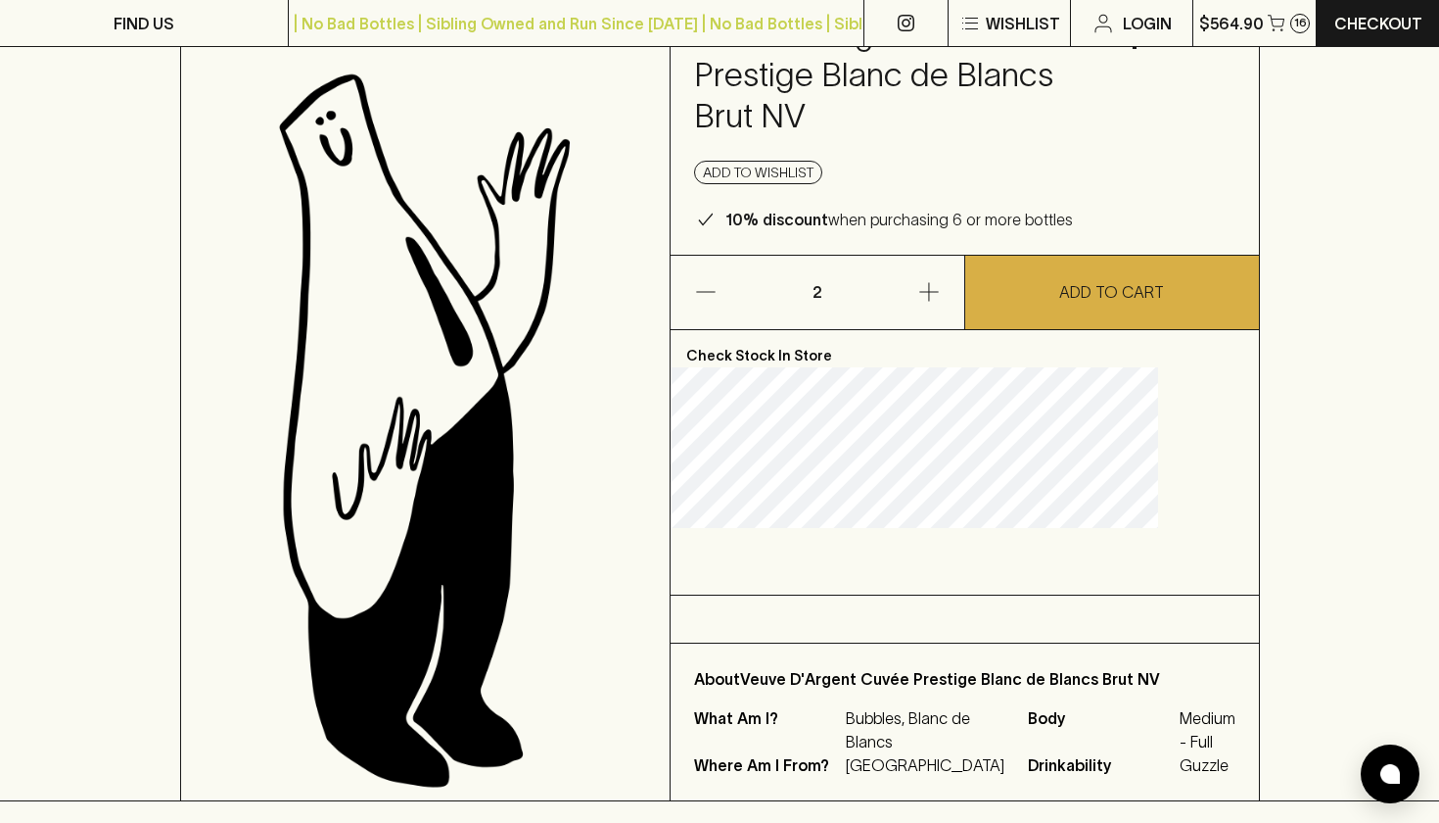
scroll to position [133, 0]
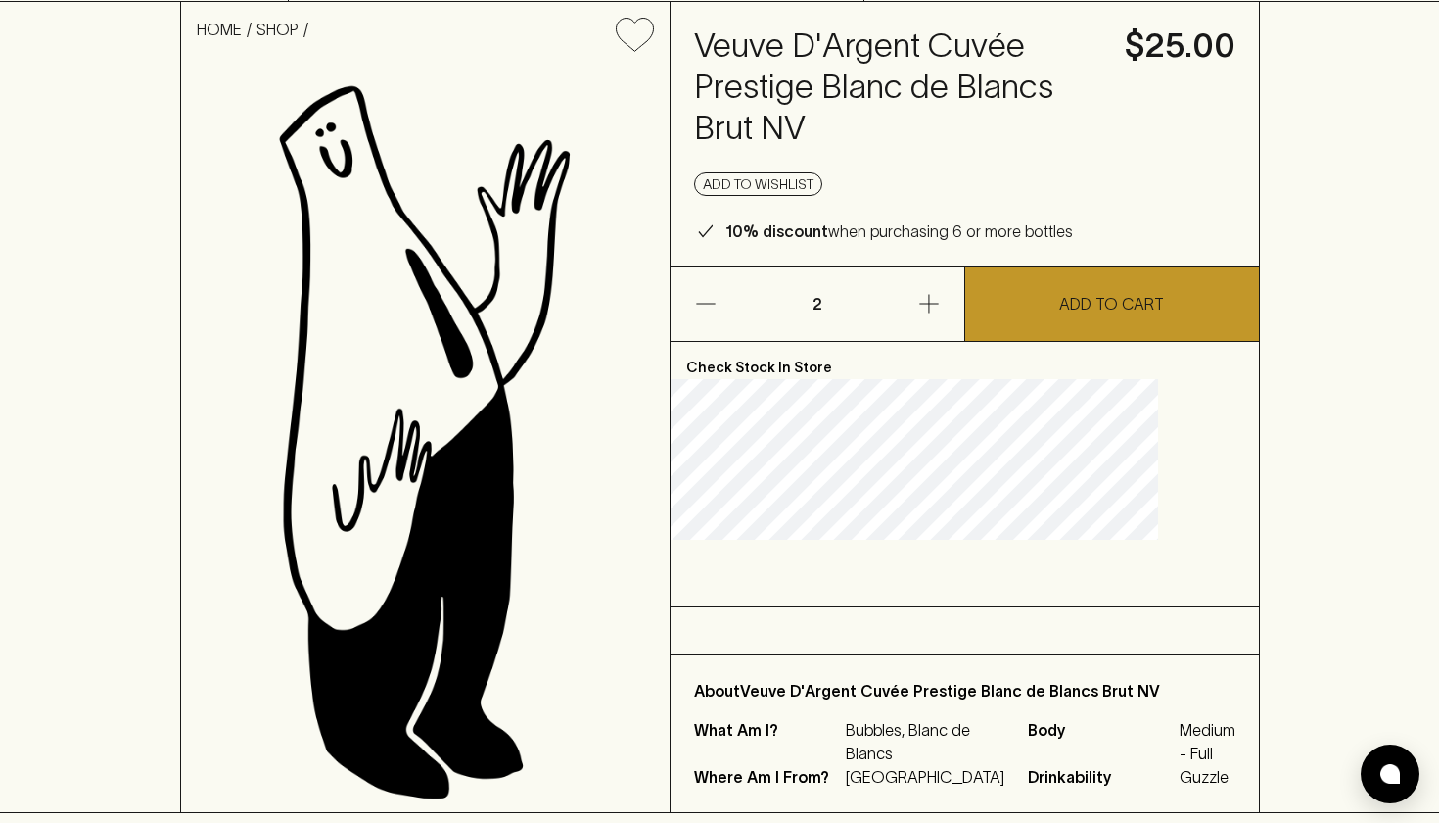
click at [1085, 315] on p "ADD TO CART" at bounding box center [1111, 304] width 105 height 24
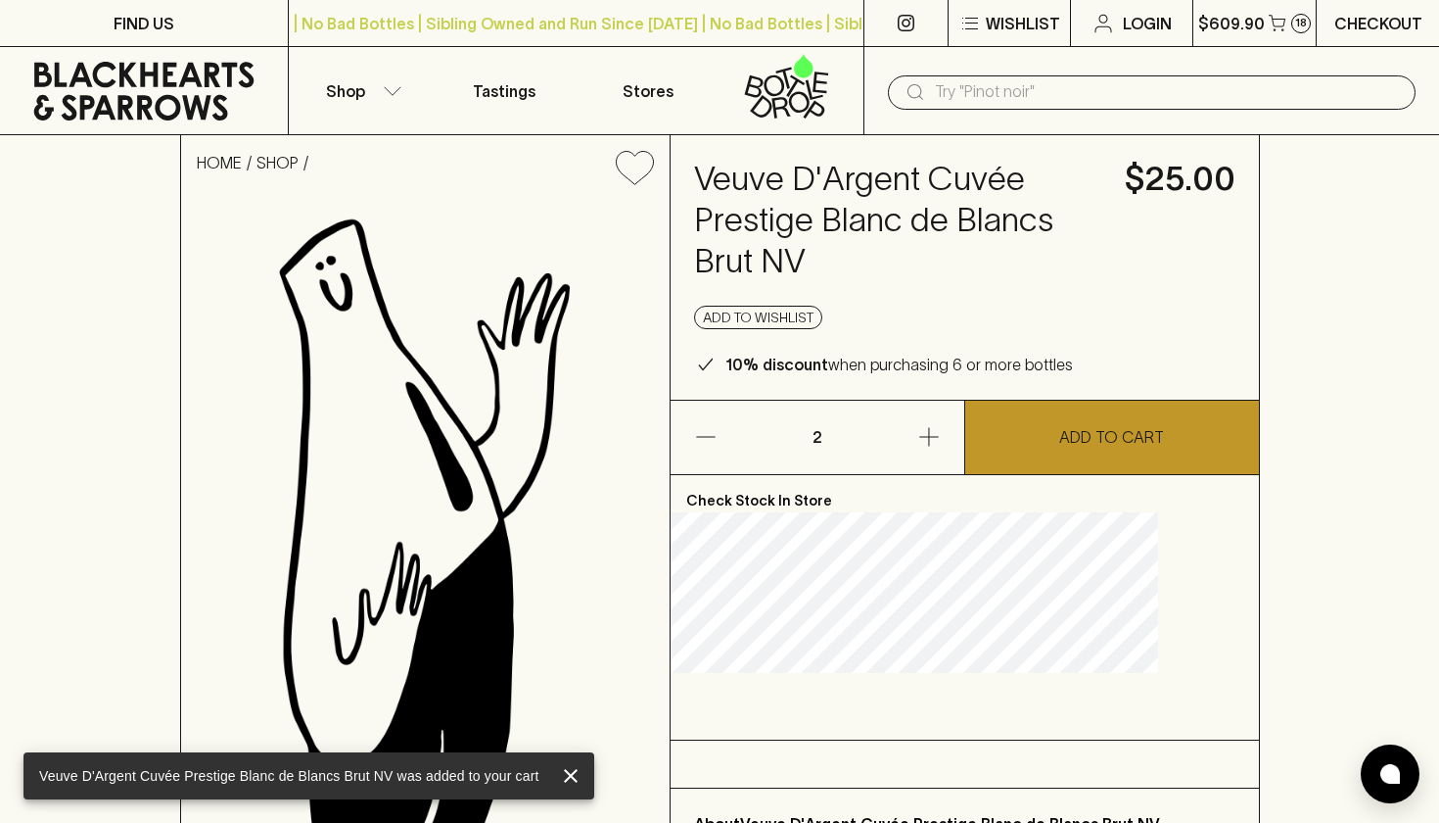
scroll to position [0, 0]
click at [1261, 19] on p "$609.90" at bounding box center [1232, 24] width 67 height 24
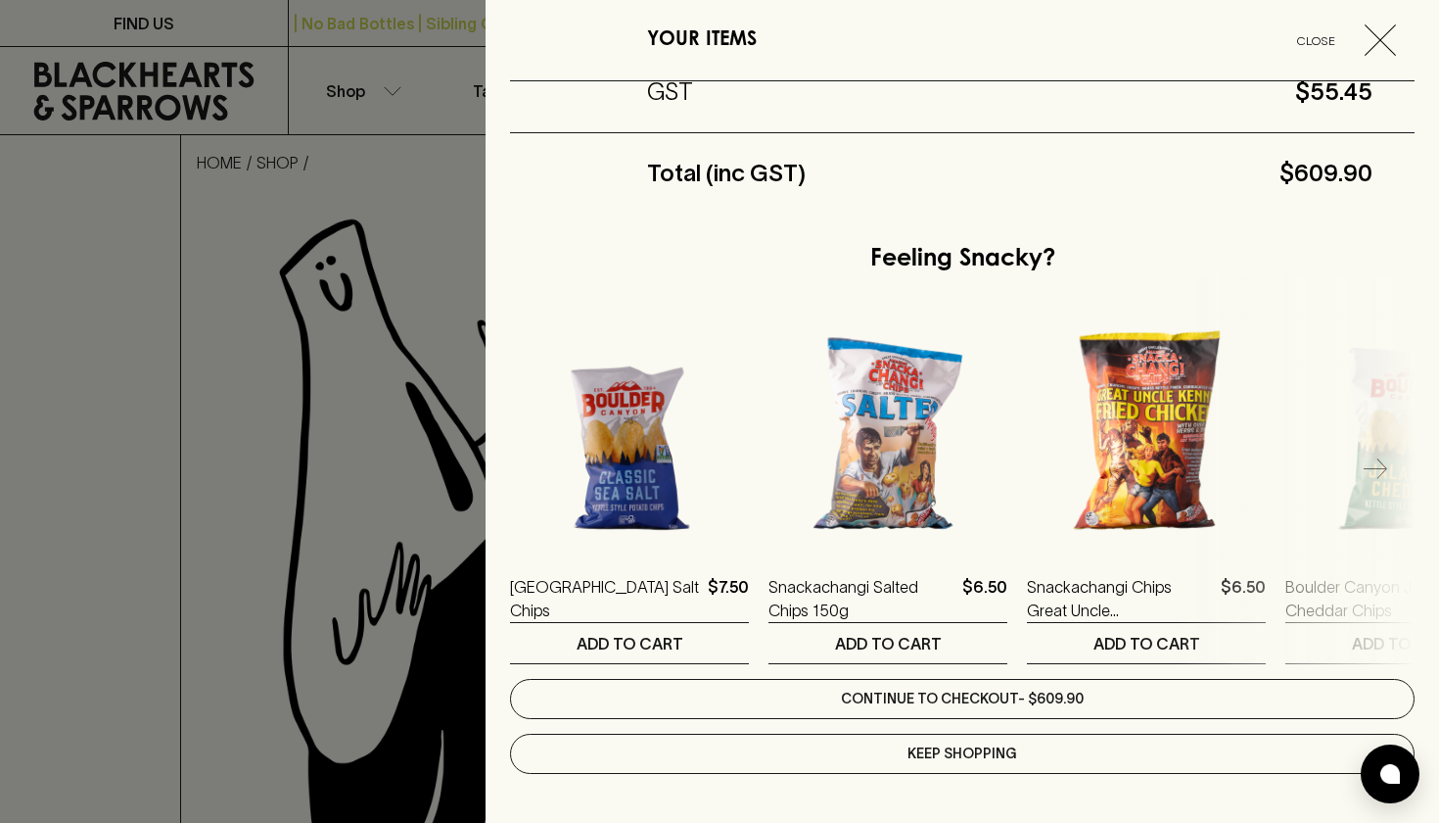
scroll to position [1661, 0]
click at [904, 707] on link "Continue to checkout - $609.90" at bounding box center [962, 699] width 905 height 40
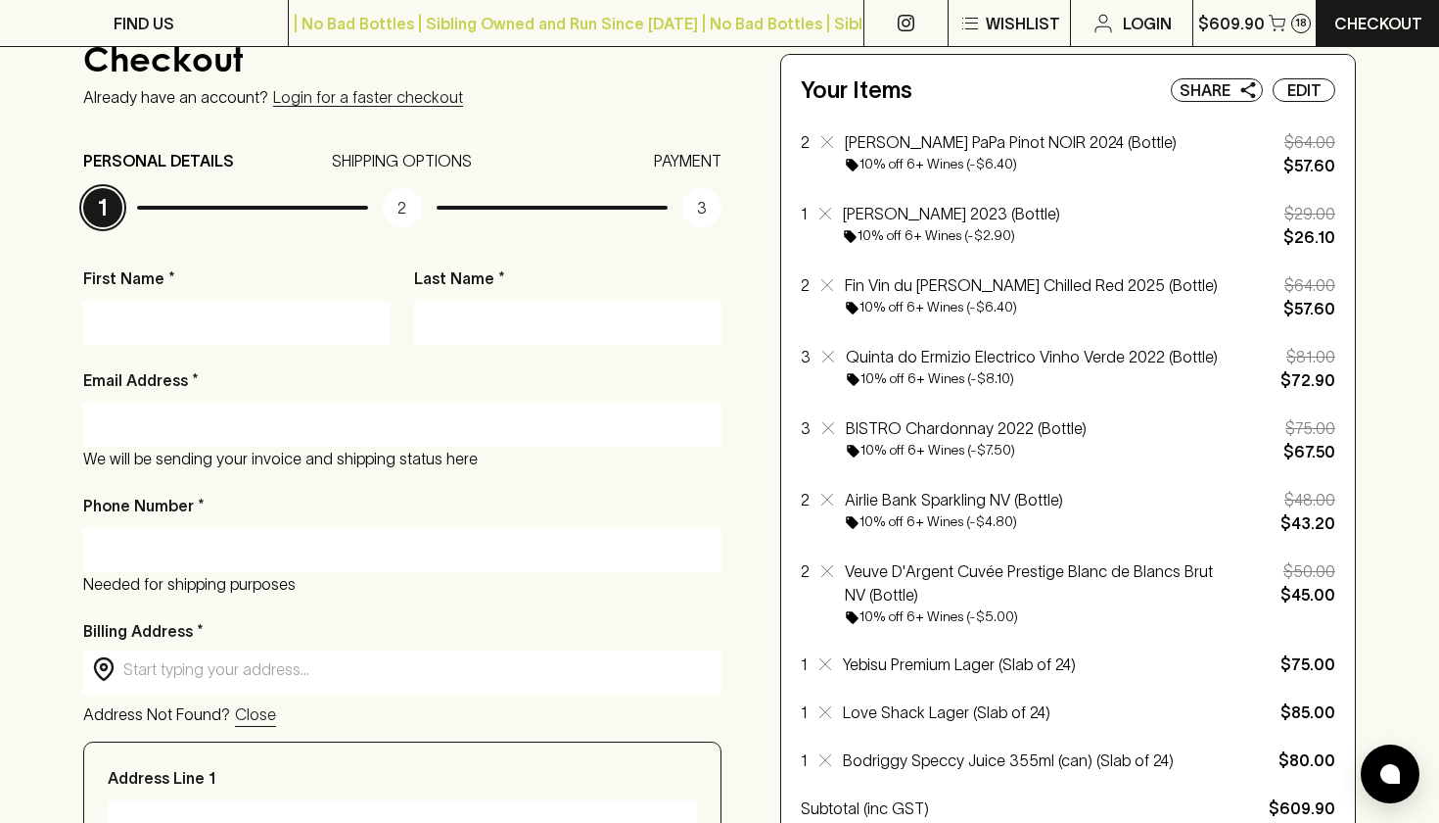
scroll to position [169, 0]
click at [1228, 92] on p "Share" at bounding box center [1205, 90] width 51 height 24
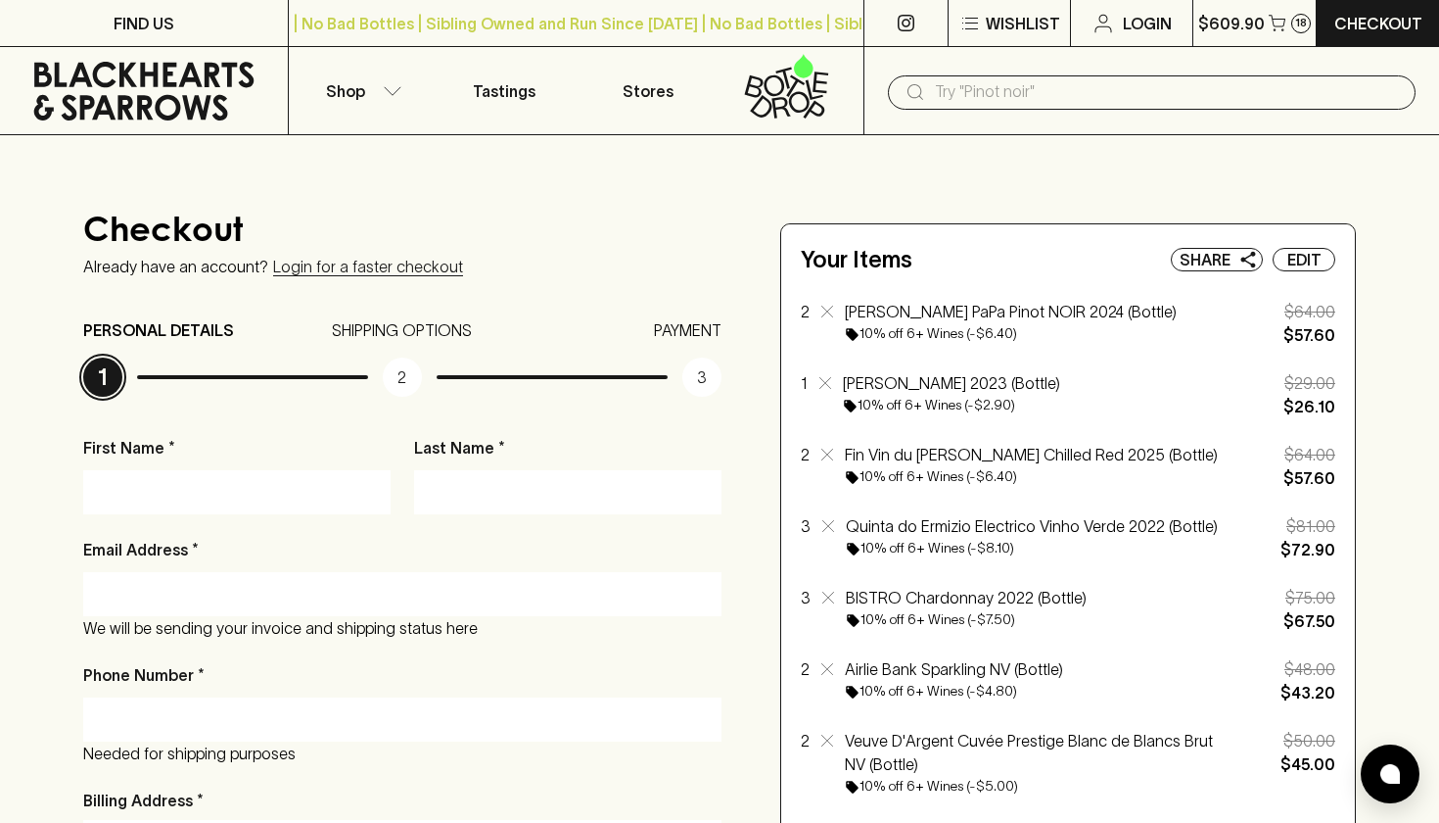
scroll to position [0, 0]
click at [1078, 80] on input "text" at bounding box center [1167, 91] width 465 height 31
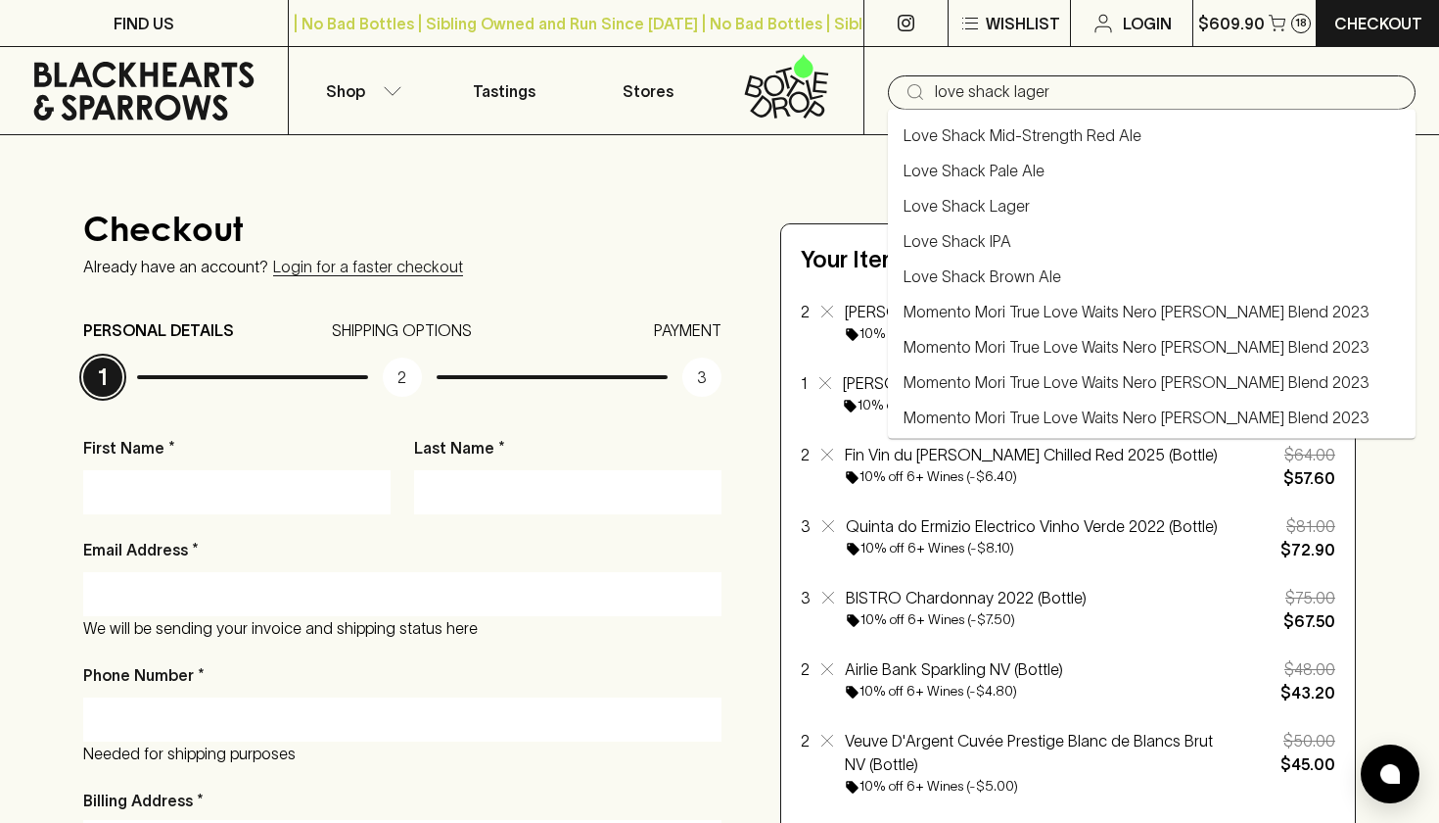
type input "love shack lager"
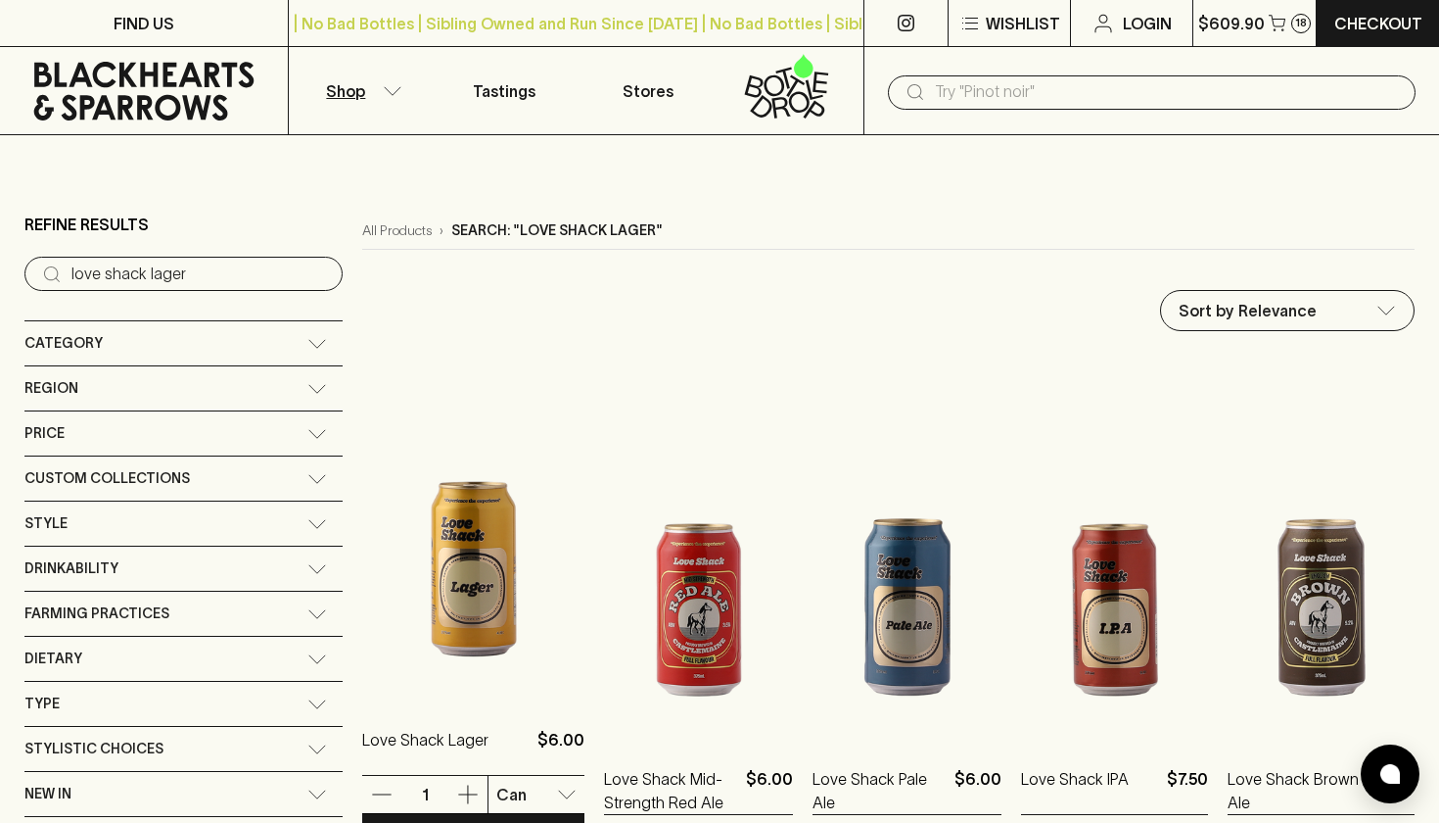
scroll to position [156, 0]
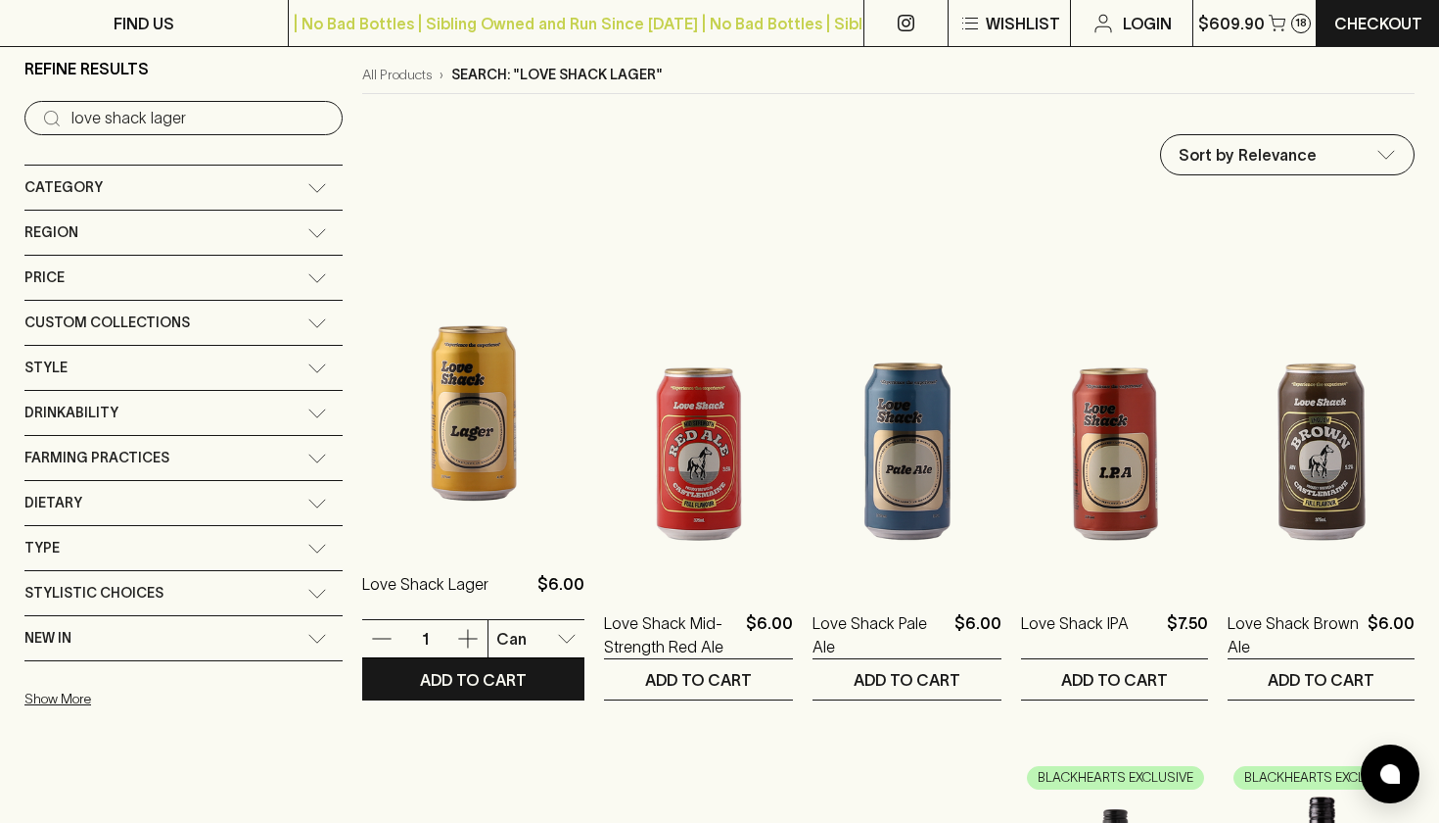
click at [402, 416] on img at bounding box center [473, 371] width 222 height 343
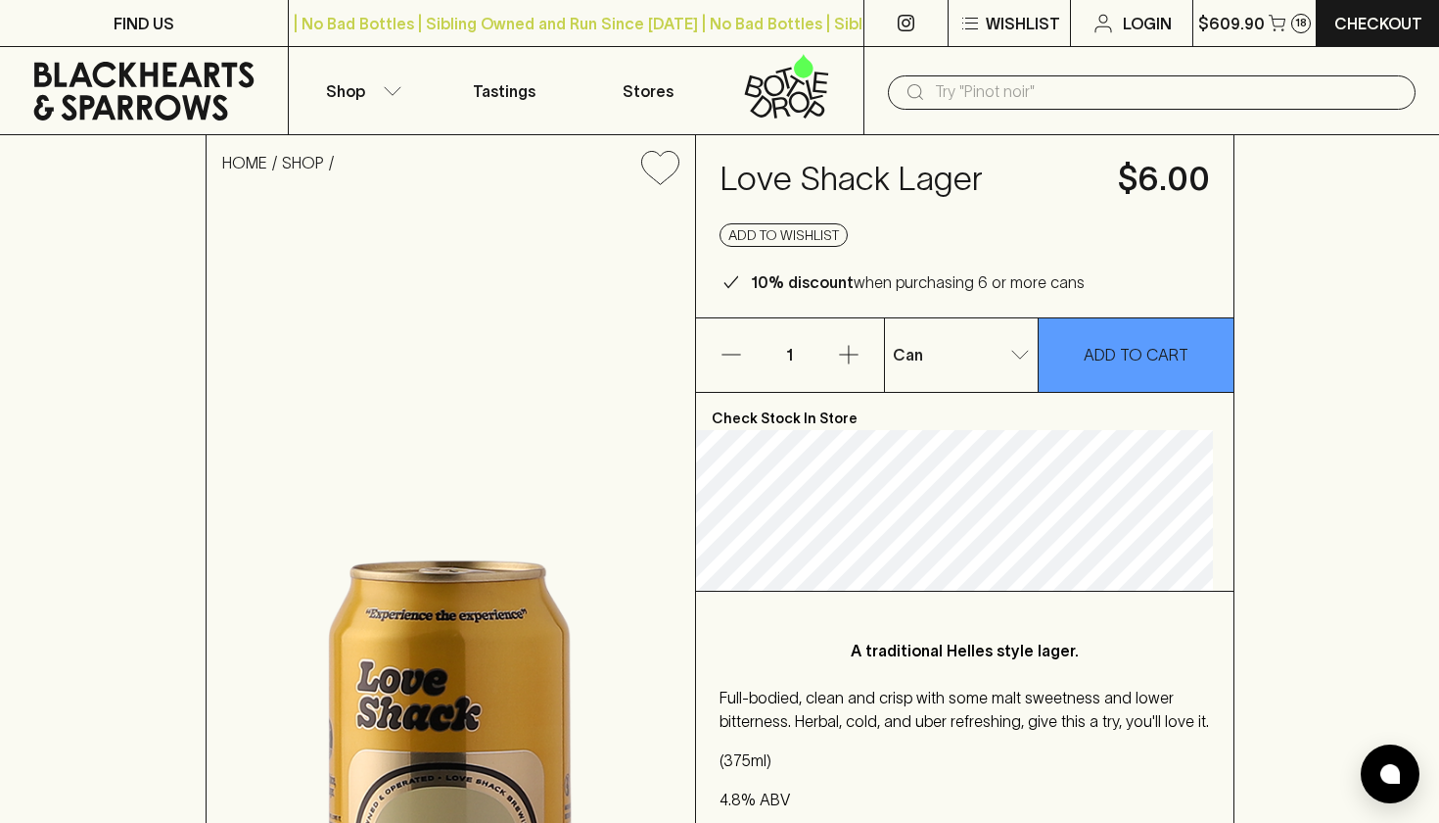
click at [1028, 93] on input "text" at bounding box center [1167, 91] width 465 height 31
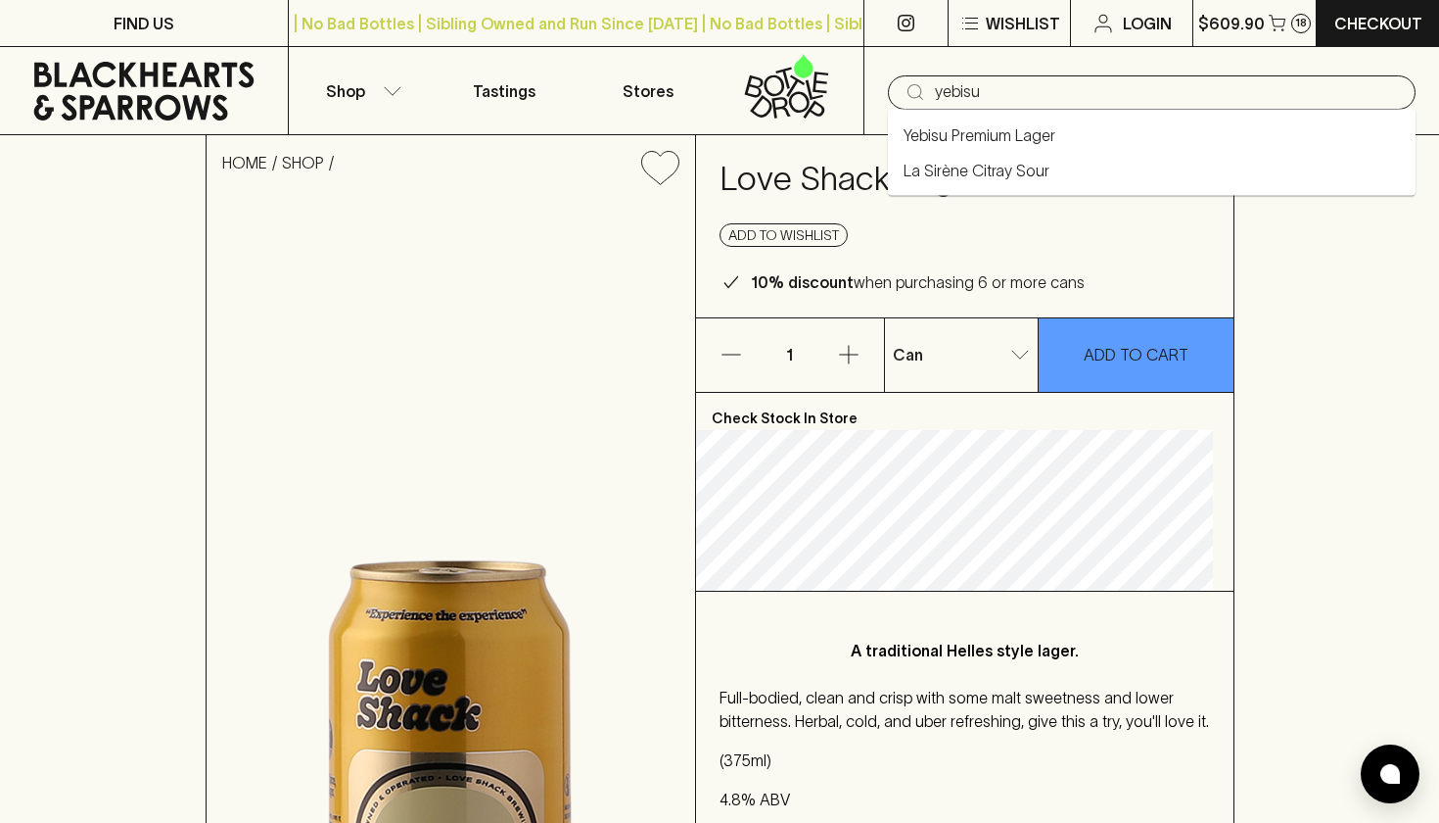
click at [1000, 138] on link "Yebisu Premium Lager" at bounding box center [980, 135] width 152 height 24
type input "Yebisu Premium Lager"
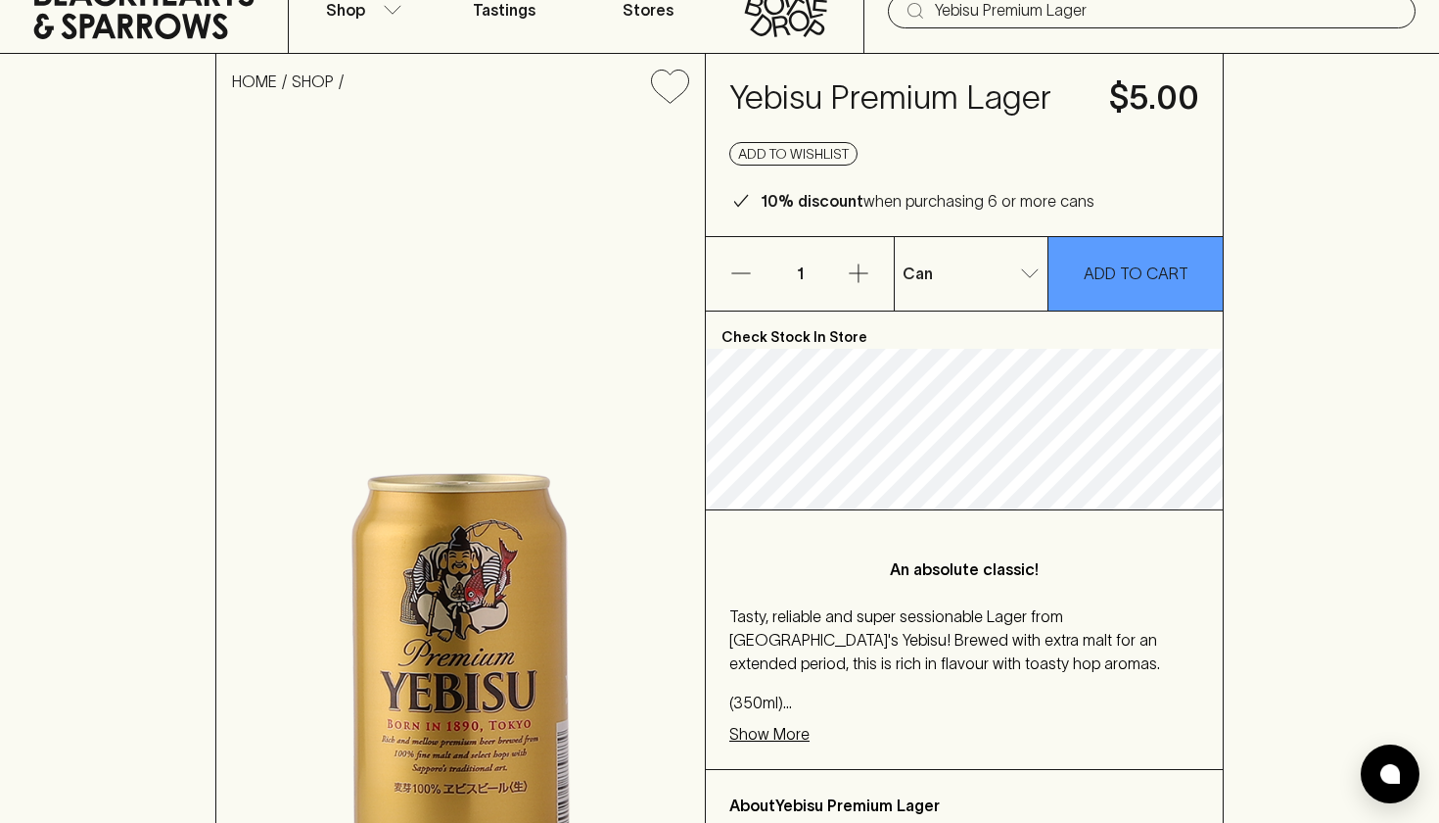
scroll to position [260, 0]
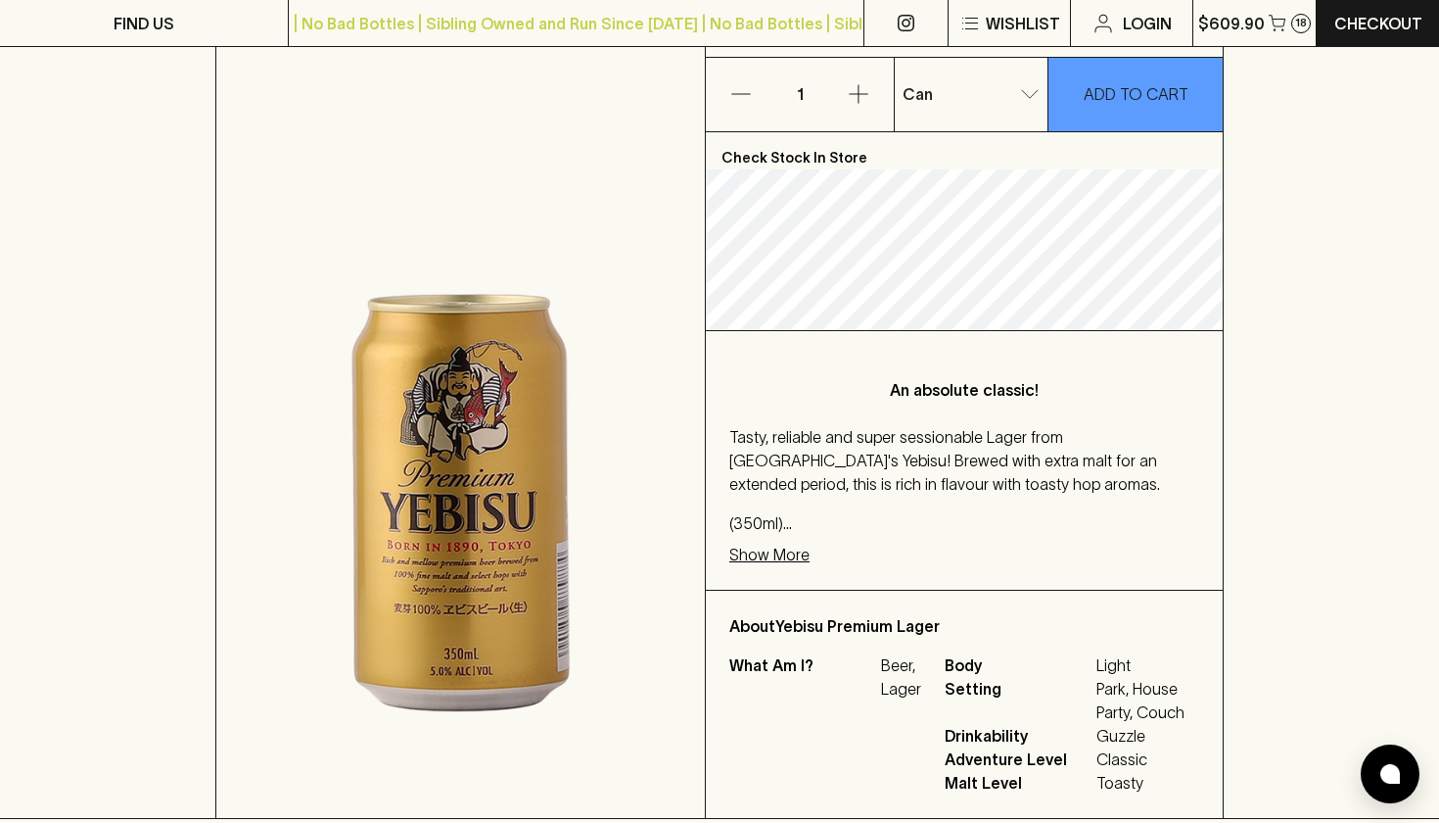
click at [791, 548] on p "Show More" at bounding box center [769, 554] width 80 height 24
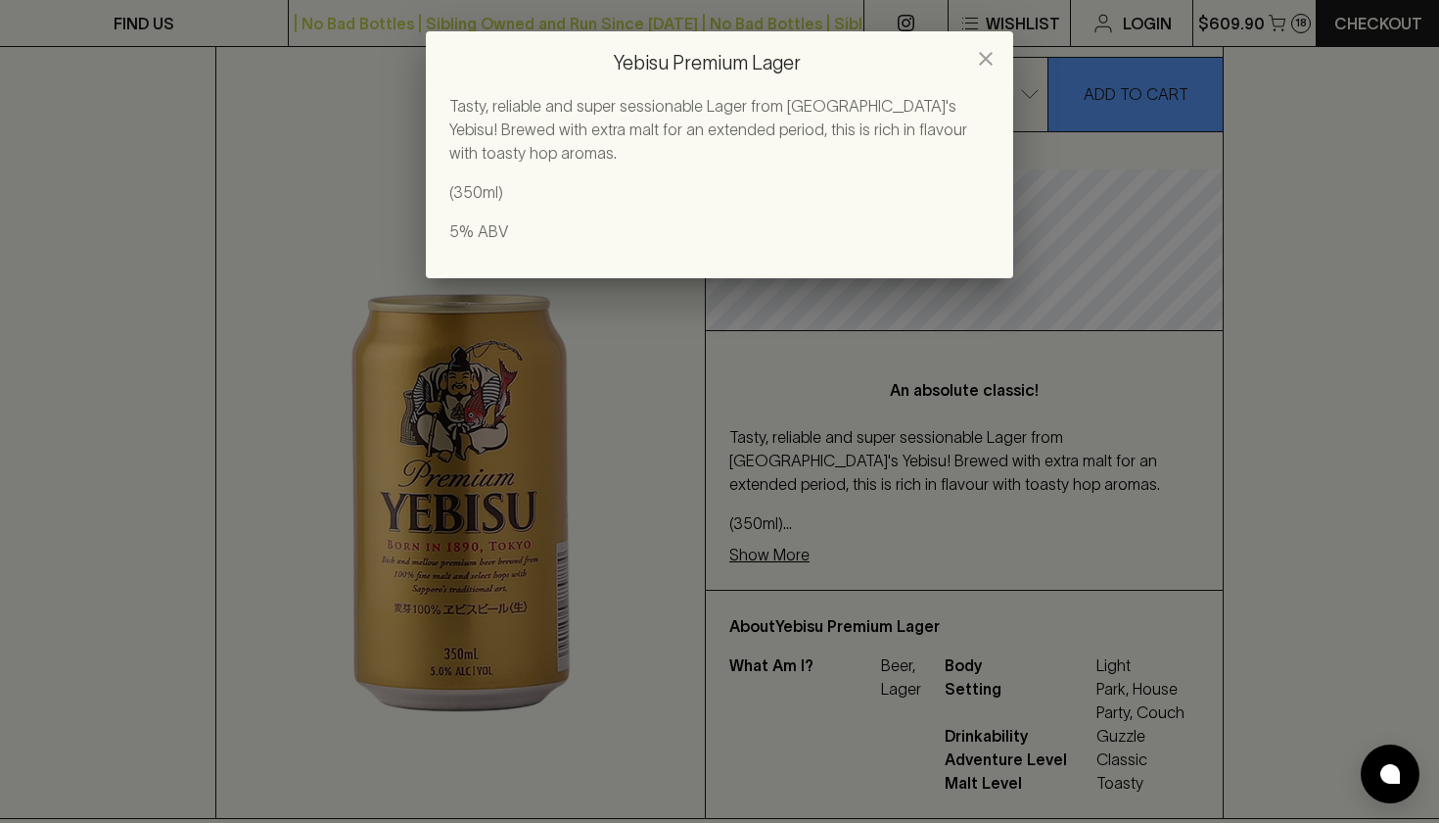
click at [983, 51] on icon "close" at bounding box center [986, 59] width 24 height 24
